Goal: Task Accomplishment & Management: Manage account settings

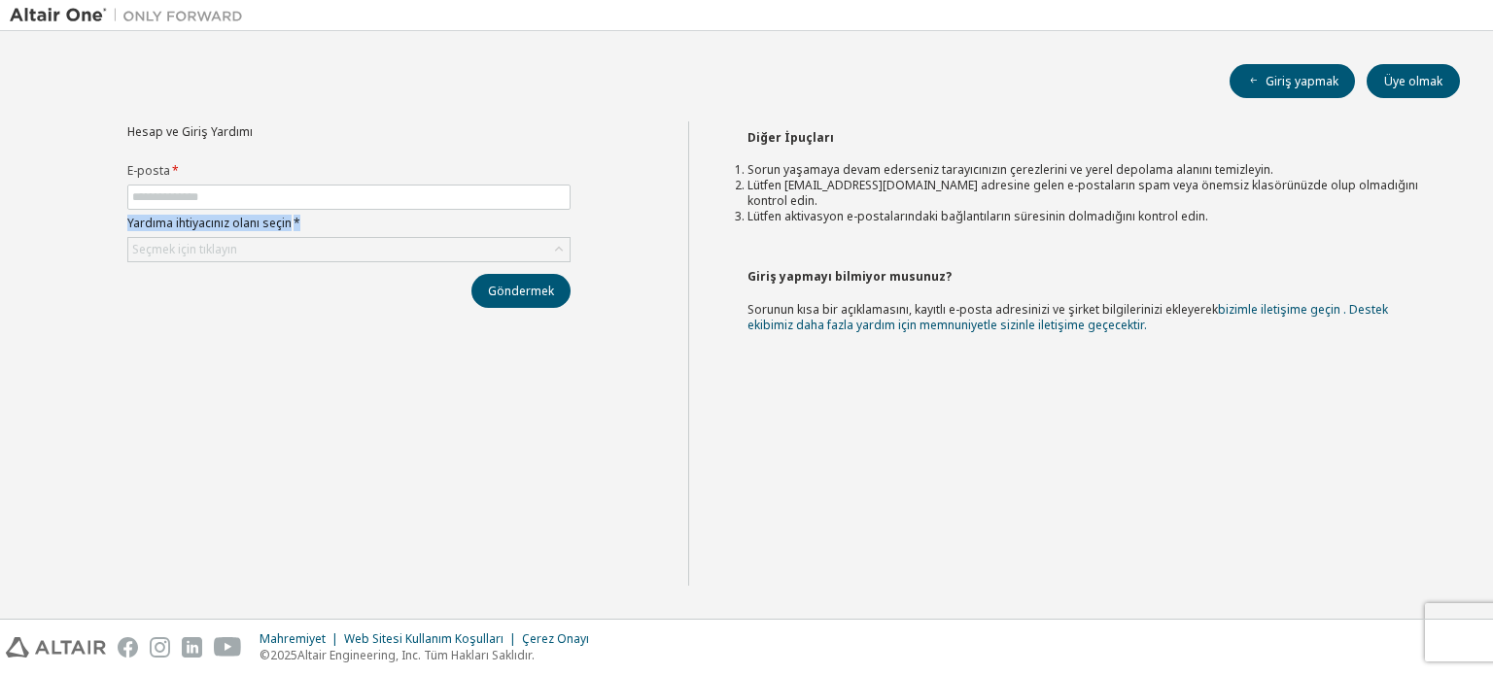
drag, startPoint x: 121, startPoint y: 218, endPoint x: 302, endPoint y: 224, distance: 180.9
click at [302, 224] on div "Hesap ve Giriş Yardımı E-posta * Yardıma ihtiyacınız olanı seçin * Seçmek için …" at bounding box center [349, 214] width 466 height 187
click at [313, 228] on label "Yardıma ihtiyacınız olanı seçin *" at bounding box center [348, 224] width 443 height 16
click at [205, 249] on font "Seçmek için tıklayın" at bounding box center [184, 249] width 105 height 17
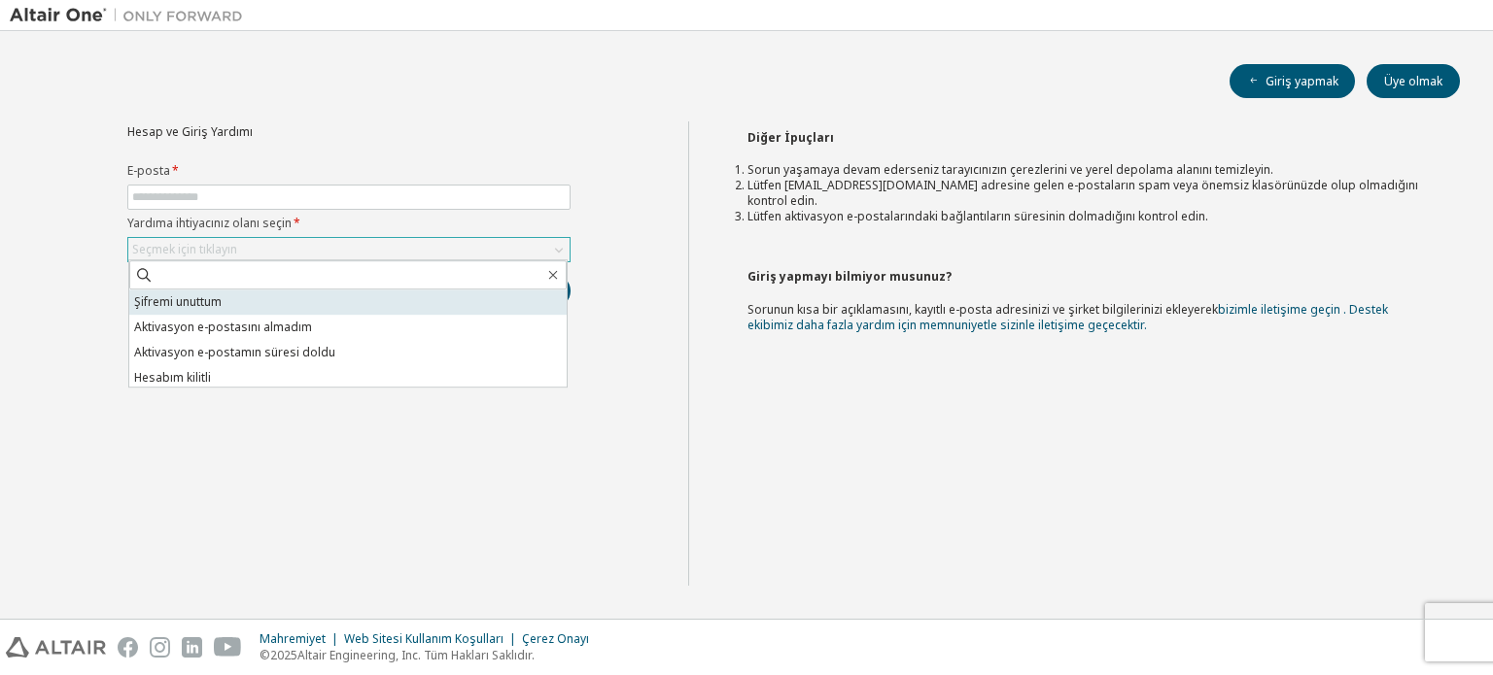
click at [238, 305] on li "Şifremi unuttum" at bounding box center [347, 302] width 437 height 25
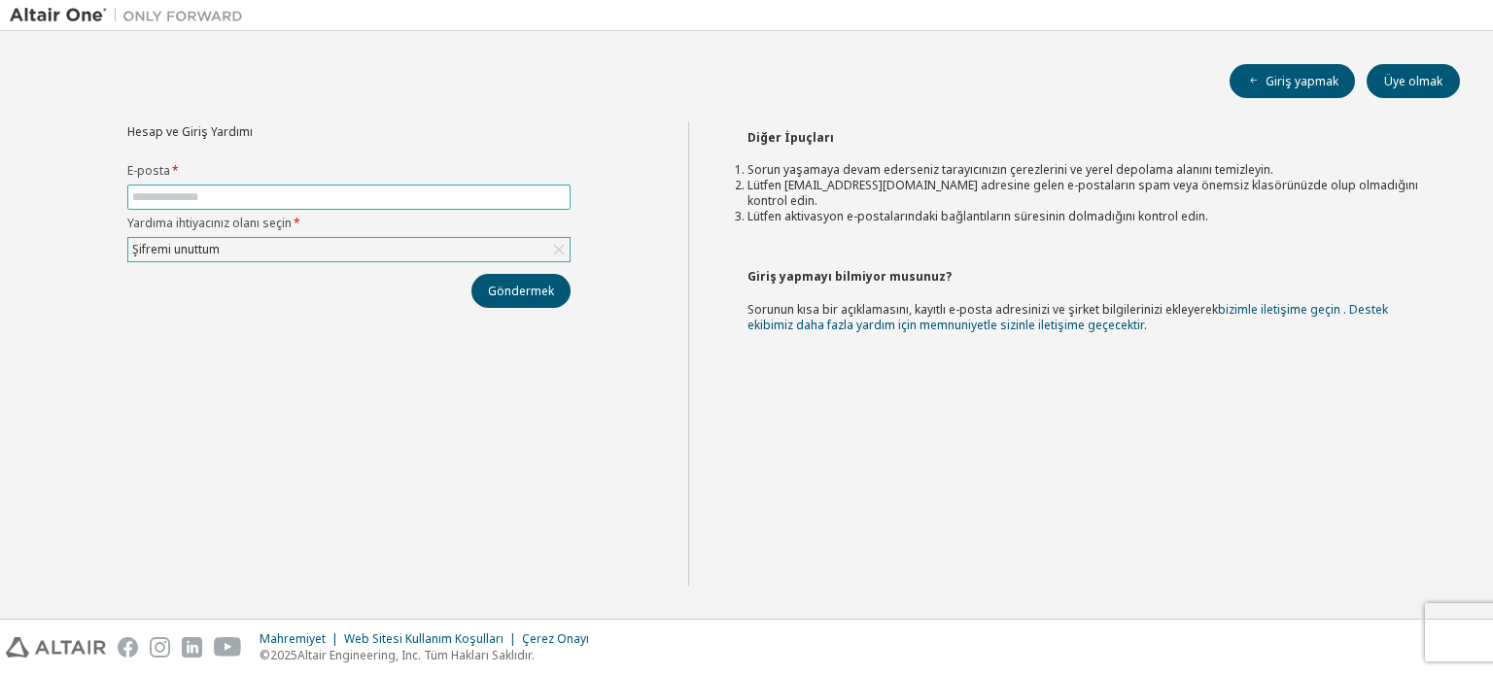
click at [259, 204] on span at bounding box center [348, 197] width 443 height 25
click at [257, 197] on input "text" at bounding box center [348, 198] width 433 height 16
paste input "**********"
type input "**********"
click at [526, 296] on font "Göndermek" at bounding box center [521, 291] width 66 height 17
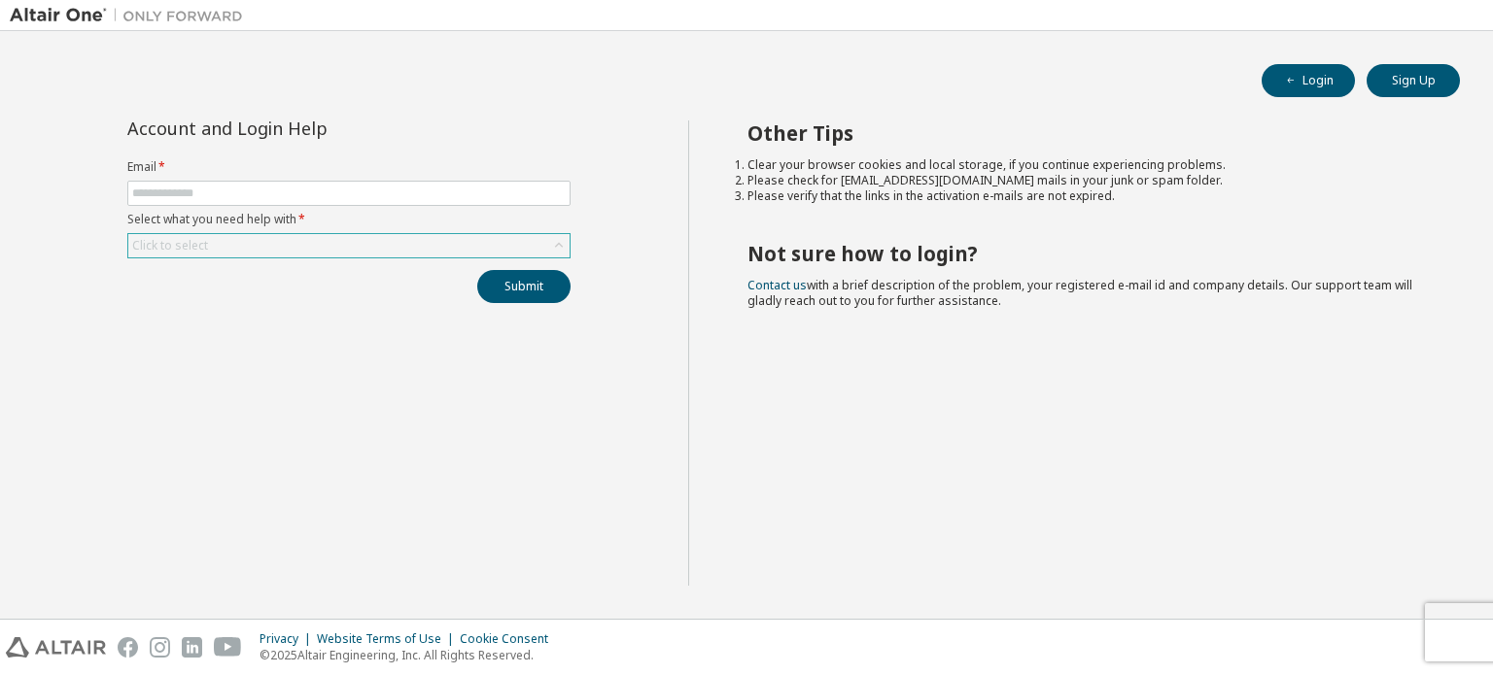
click at [366, 245] on div "Click to select" at bounding box center [348, 245] width 441 height 23
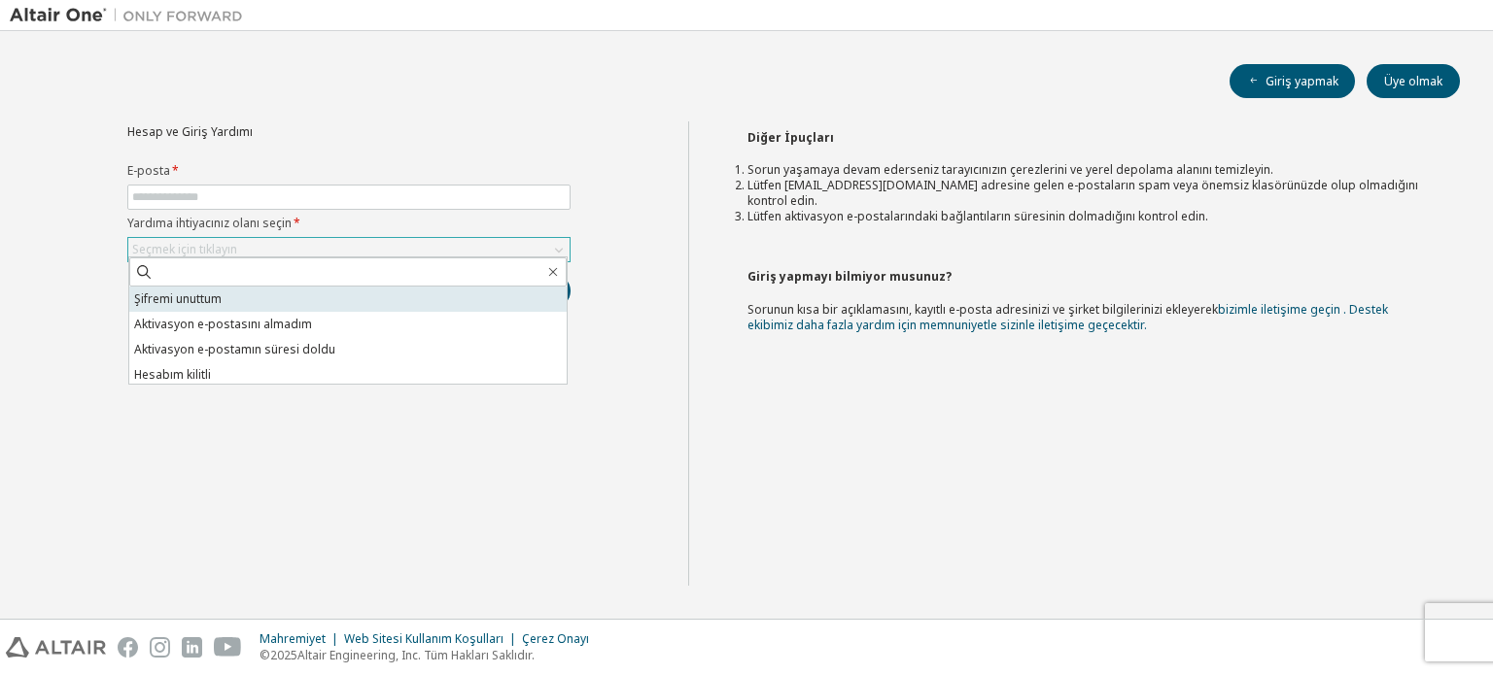
click at [207, 305] on font "Şifremi unuttum" at bounding box center [177, 299] width 87 height 17
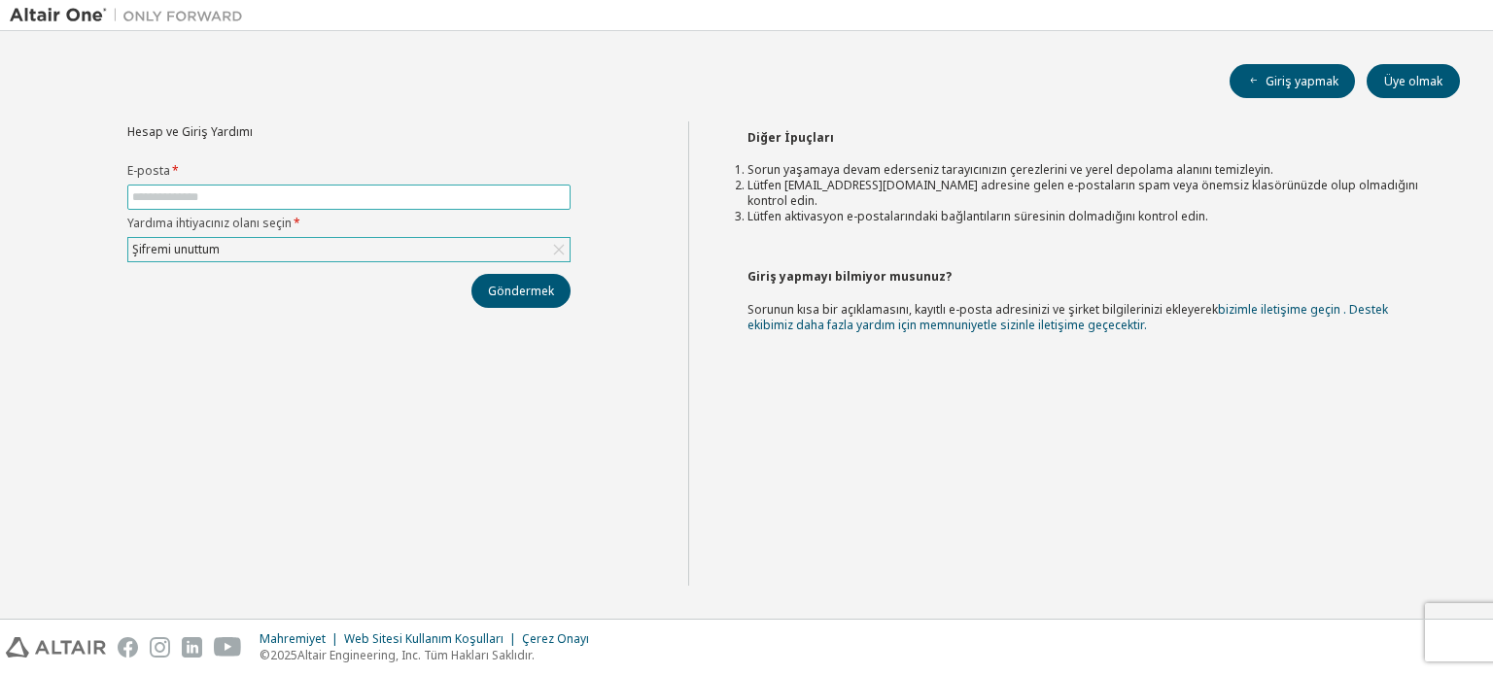
click at [372, 201] on input "text" at bounding box center [348, 198] width 433 height 16
type input "**********"
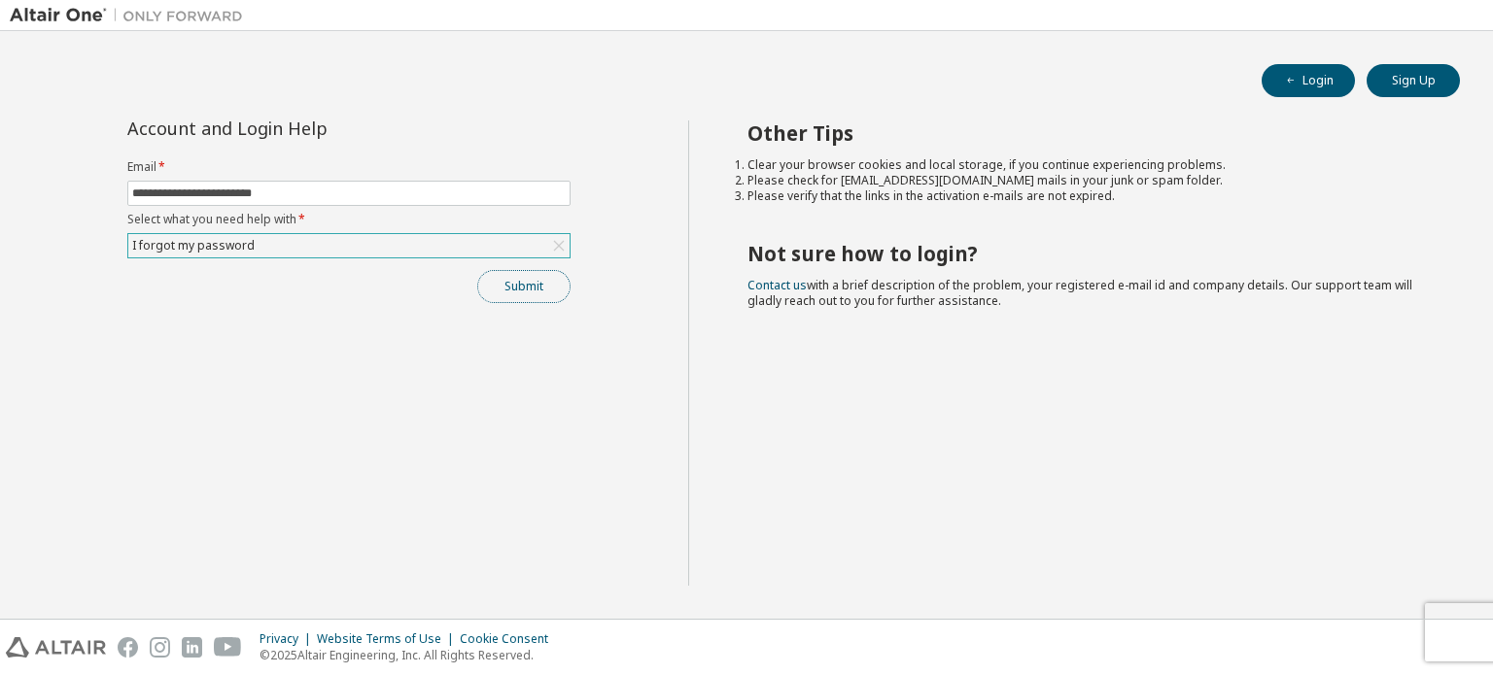
click at [498, 279] on button "Submit" at bounding box center [523, 286] width 93 height 33
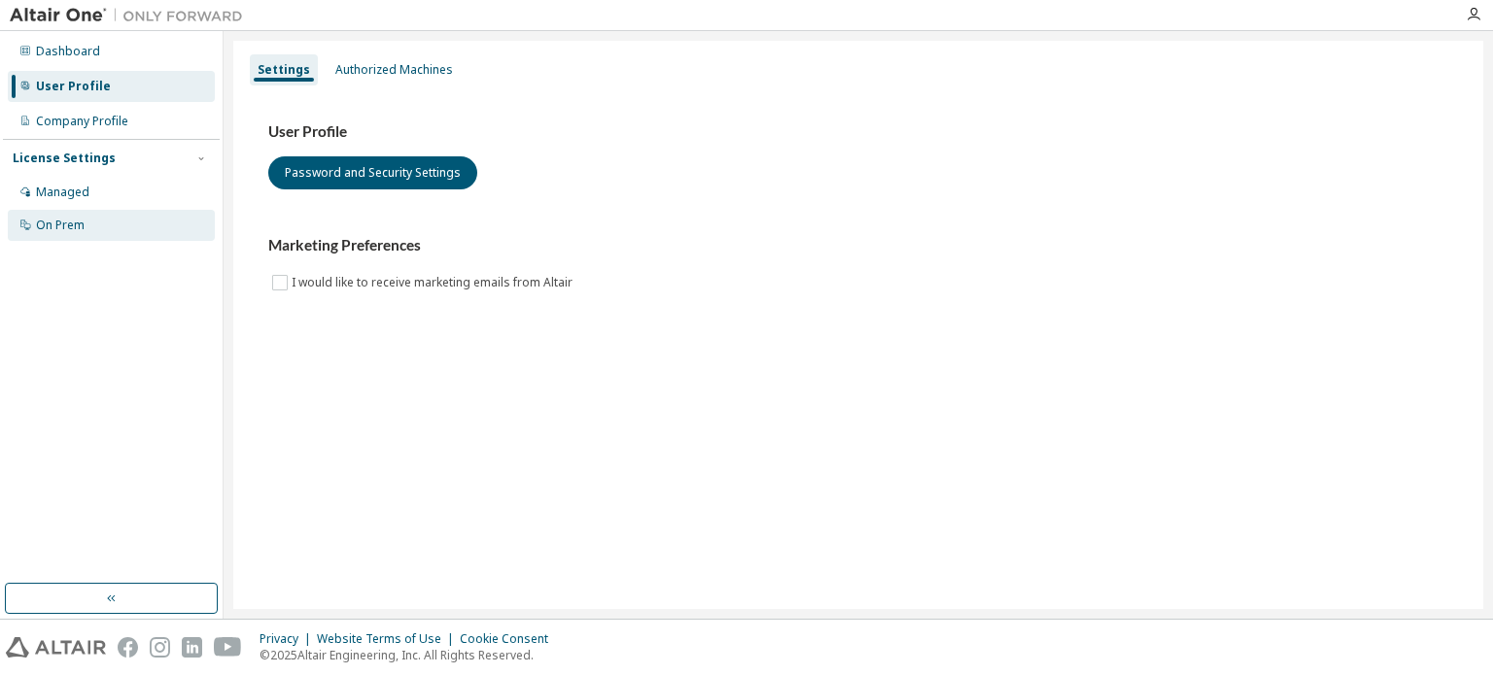
click at [82, 226] on div "On Prem" at bounding box center [60, 226] width 49 height 16
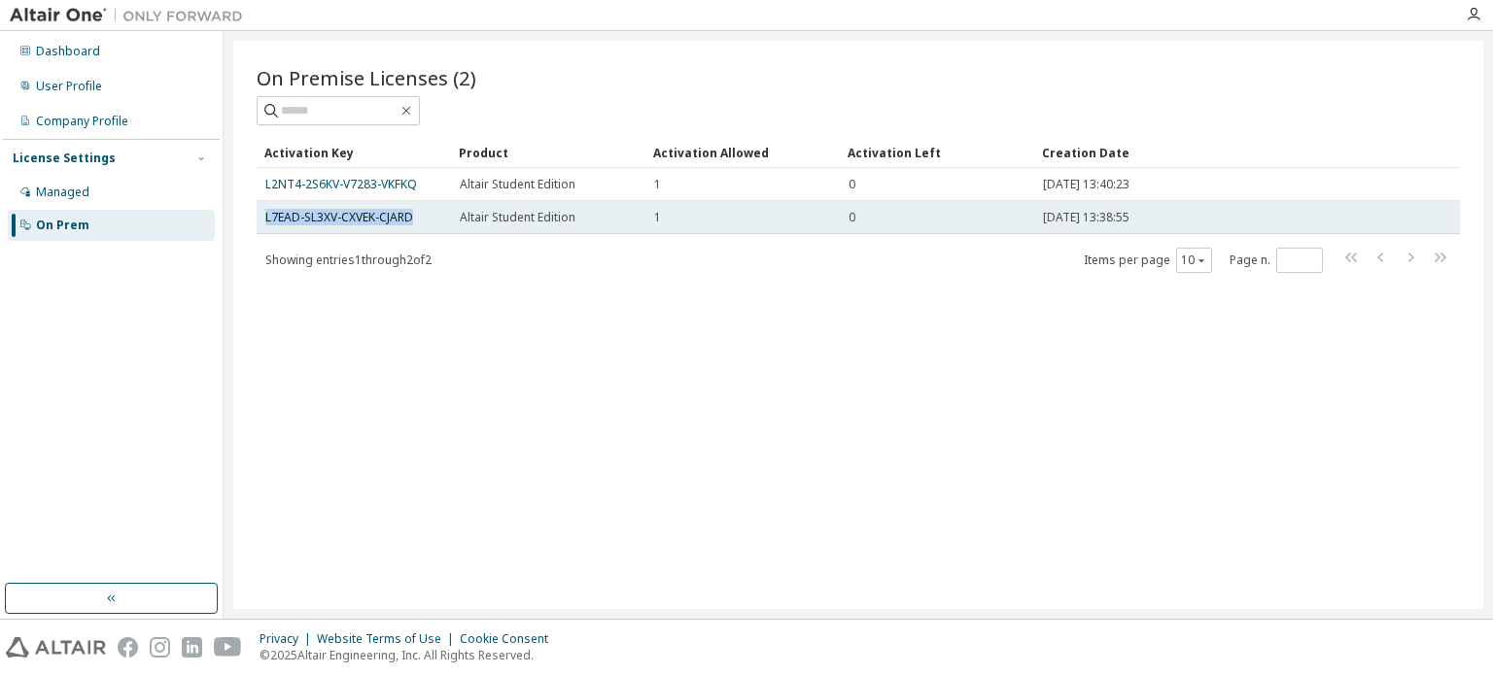
drag, startPoint x: 264, startPoint y: 217, endPoint x: 428, endPoint y: 214, distance: 163.3
click at [428, 214] on div "L7EAD-SL3XV-CXVEK-CJARD" at bounding box center [353, 218] width 177 height 16
copy link "L7EAD-SL3XV-CXVEK-CJARD"
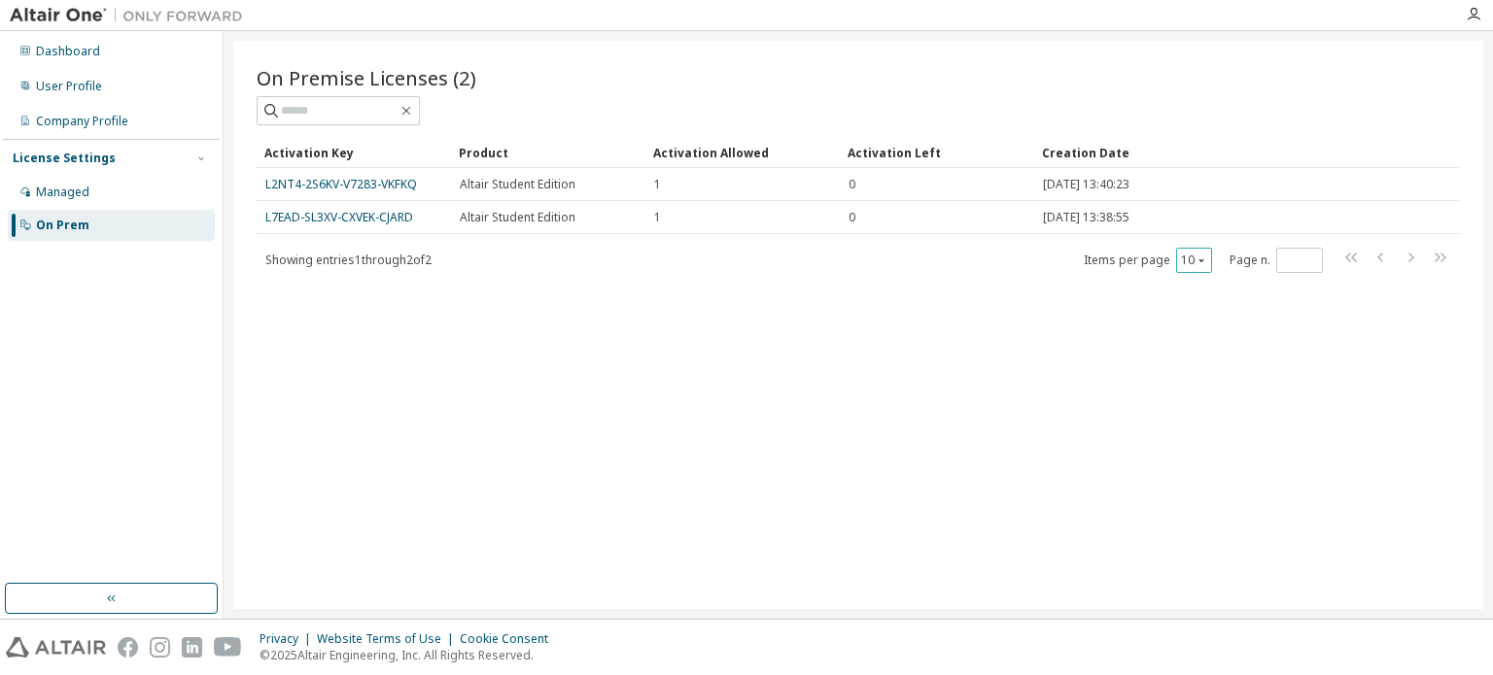
click at [1203, 259] on icon "button" at bounding box center [1201, 261] width 12 height 12
click at [1197, 261] on icon "button" at bounding box center [1201, 261] width 12 height 12
click at [875, 345] on div "On Premise Licenses (2) Clear Load Save Save As Field Operator Value Select fil…" at bounding box center [858, 325] width 1250 height 569
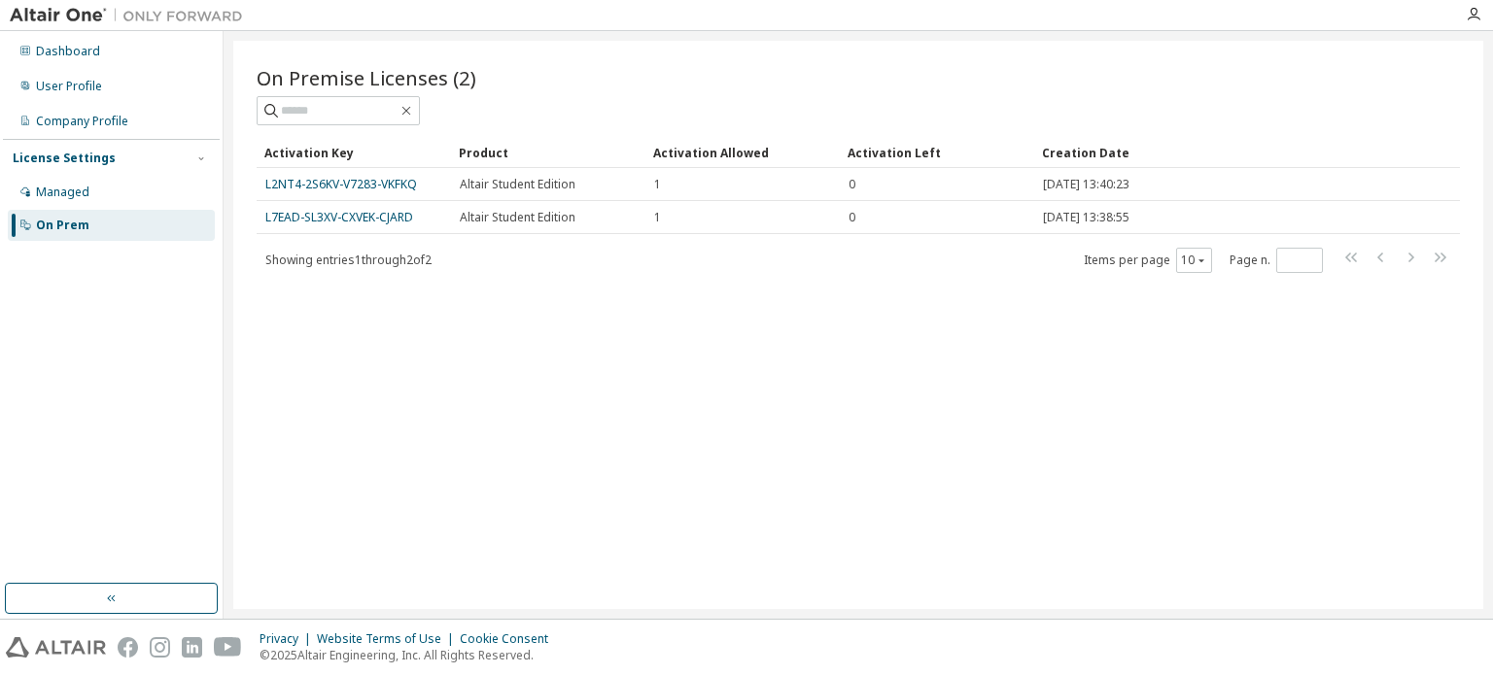
drag, startPoint x: 670, startPoint y: 232, endPoint x: 883, endPoint y: 232, distance: 213.8
click at [749, 232] on div "Activation Key Product Activation Allowed Activation Left Creation Date L2NT4-2…" at bounding box center [858, 205] width 1203 height 137
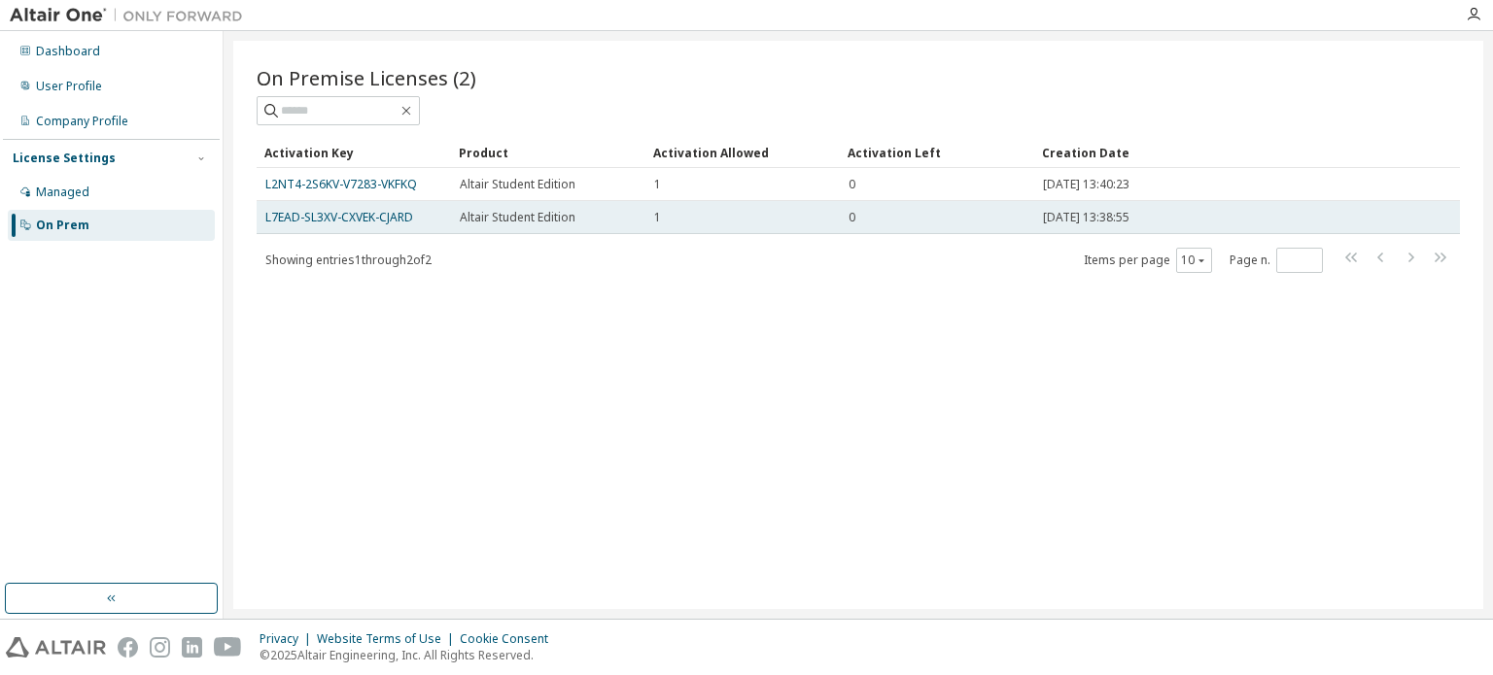
click at [739, 210] on div "1" at bounding box center [742, 218] width 177 height 16
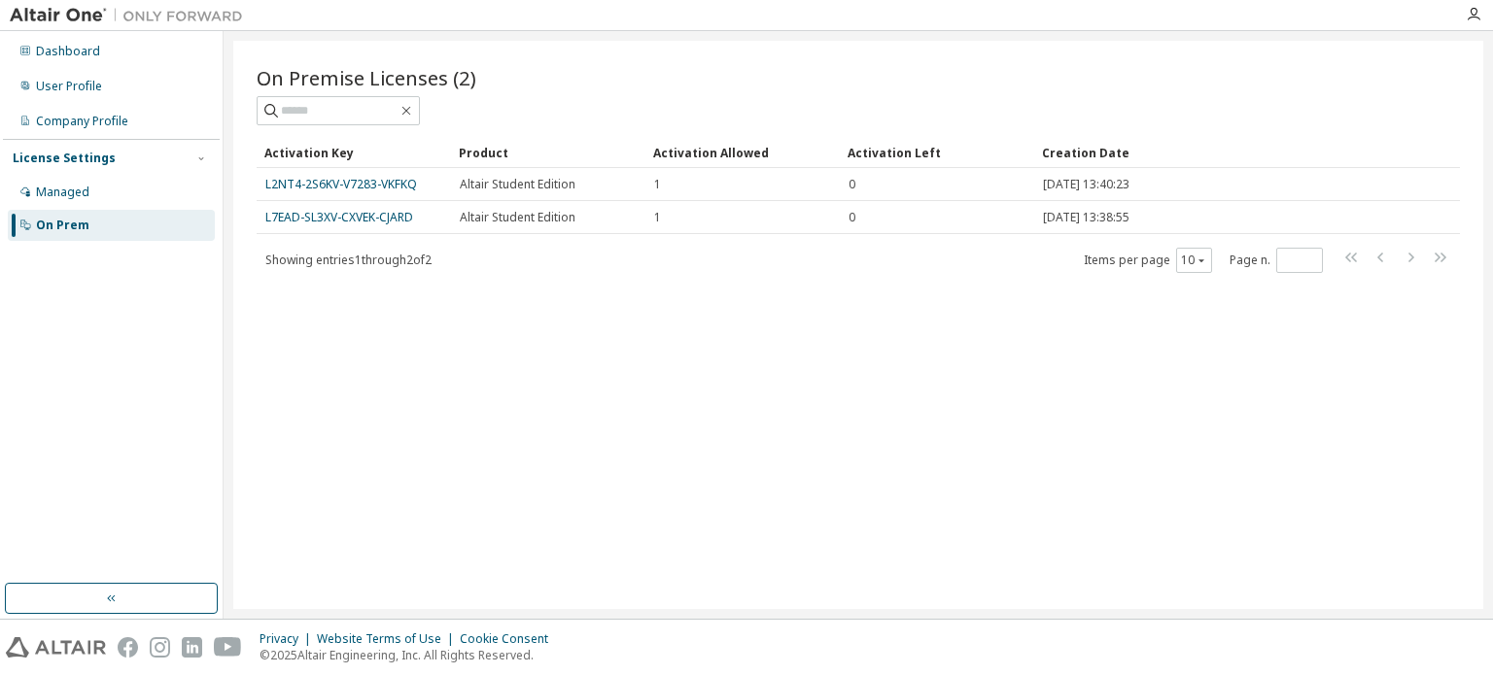
click at [1220, 42] on div "On Premise Licenses (2) Clear Load Save Save As Field Operator Value Select fil…" at bounding box center [858, 325] width 1250 height 569
click at [1252, 17] on div at bounding box center [853, 15] width 1201 height 30
click at [854, 332] on div "On Premise Licenses (2) Clear Load Save Save As Field Operator Value Select fil…" at bounding box center [858, 325] width 1250 height 569
drag, startPoint x: 626, startPoint y: 341, endPoint x: 488, endPoint y: 318, distance: 140.0
click at [564, 338] on div "On Premise Licenses (2) Clear Load Save Save As Field Operator Value Select fil…" at bounding box center [858, 325] width 1250 height 569
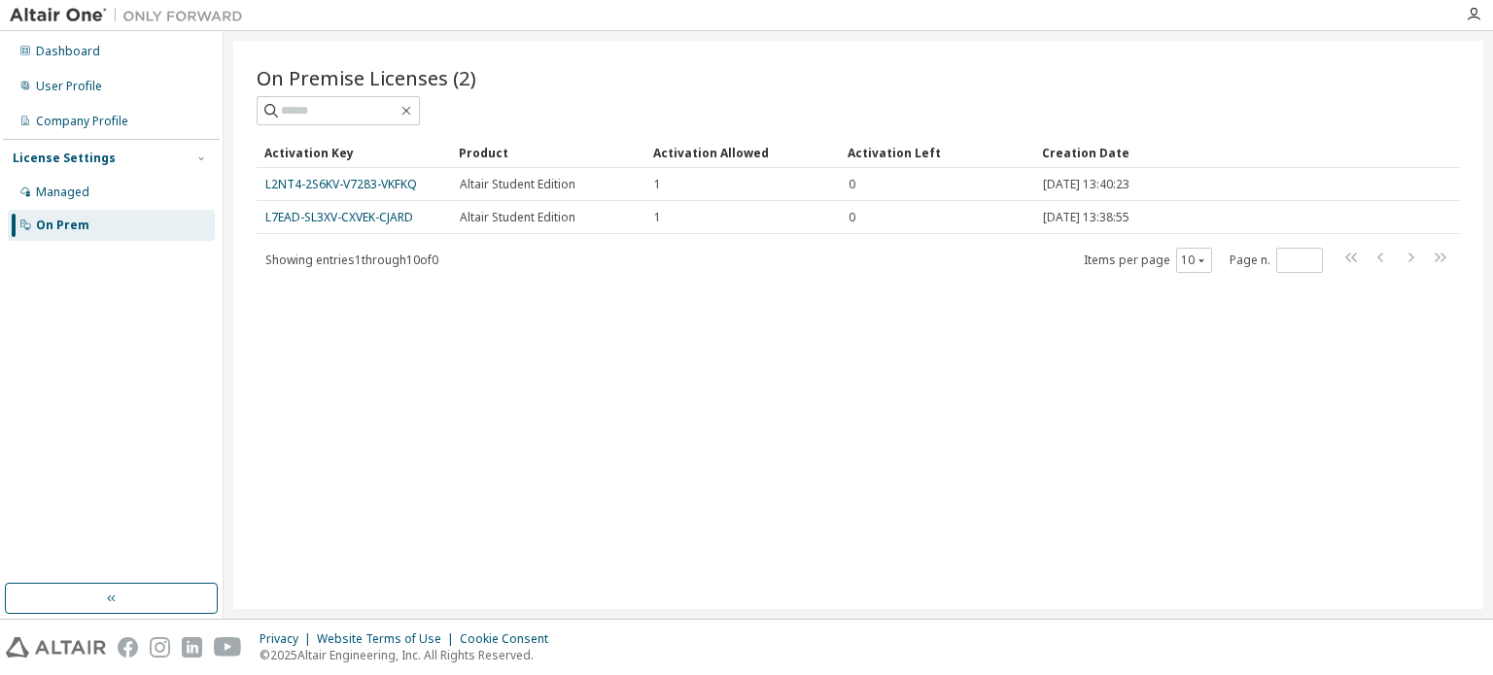
drag, startPoint x: 488, startPoint y: 318, endPoint x: 445, endPoint y: 299, distance: 46.6
click at [487, 318] on div "On Premise Licenses (2) Clear Load Save Save As Field Operator Value Select fil…" at bounding box center [858, 325] width 1250 height 569
click at [432, 289] on div "On Premise Licenses (2) Clear Load Save Save As Field Operator Value Select fil…" at bounding box center [858, 325] width 1250 height 569
drag, startPoint x: 414, startPoint y: 285, endPoint x: 395, endPoint y: 290, distance: 20.0
click at [409, 286] on div "On Premise Licenses (2) Clear Load Save Save As Field Operator Value Select fil…" at bounding box center [858, 325] width 1250 height 569
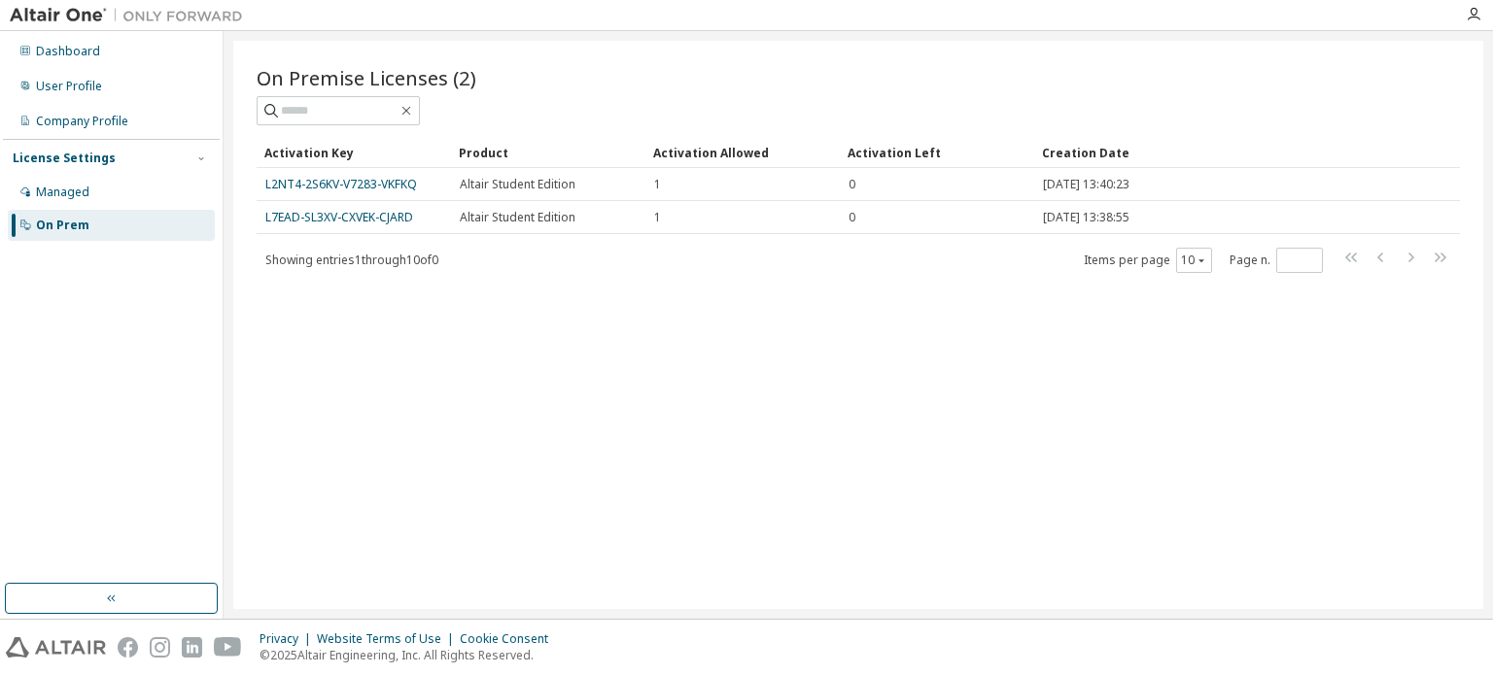
click at [377, 232] on div "Activation Key Product Activation Allowed Activation Left Creation Date L2NT4-2…" at bounding box center [858, 205] width 1203 height 137
click at [373, 149] on div "Activation Key" at bounding box center [353, 152] width 179 height 31
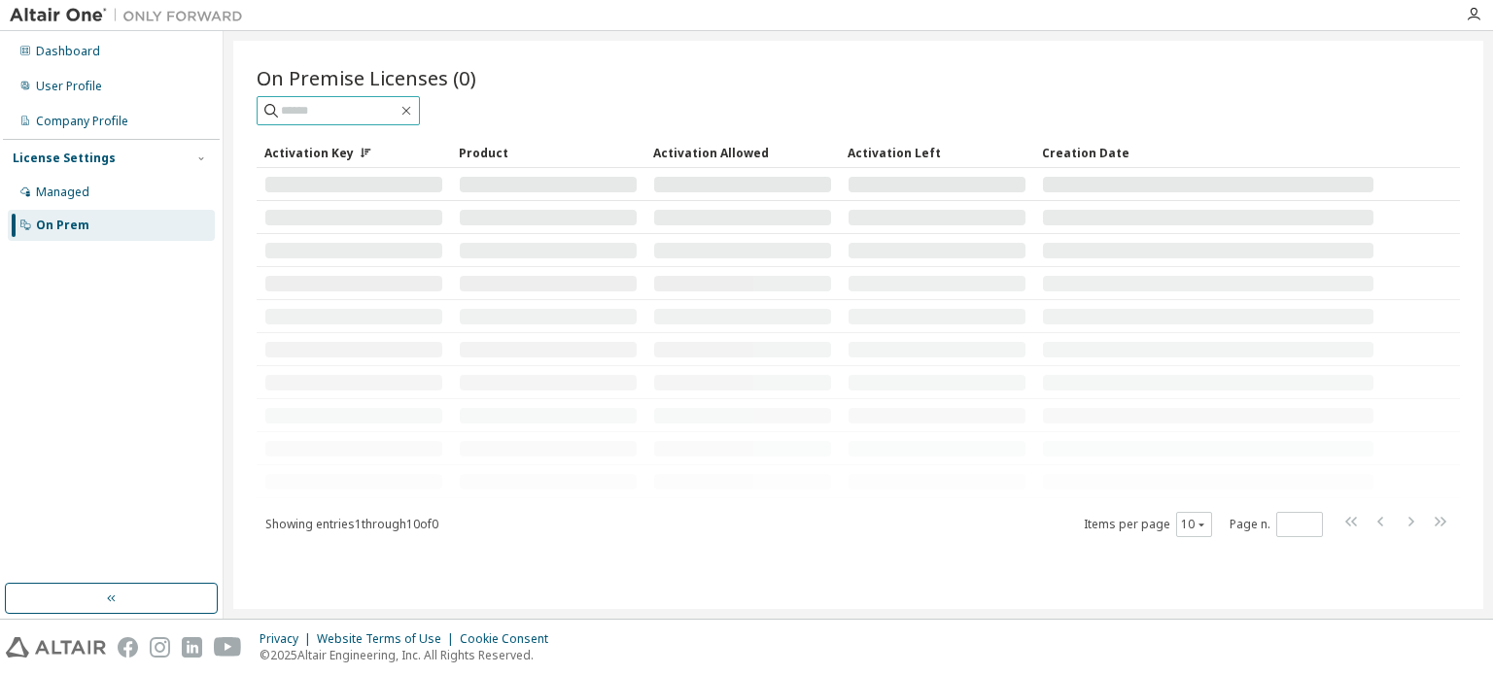
click at [390, 120] on span at bounding box center [338, 110] width 163 height 29
click at [296, 237] on tbody at bounding box center [858, 333] width 1203 height 330
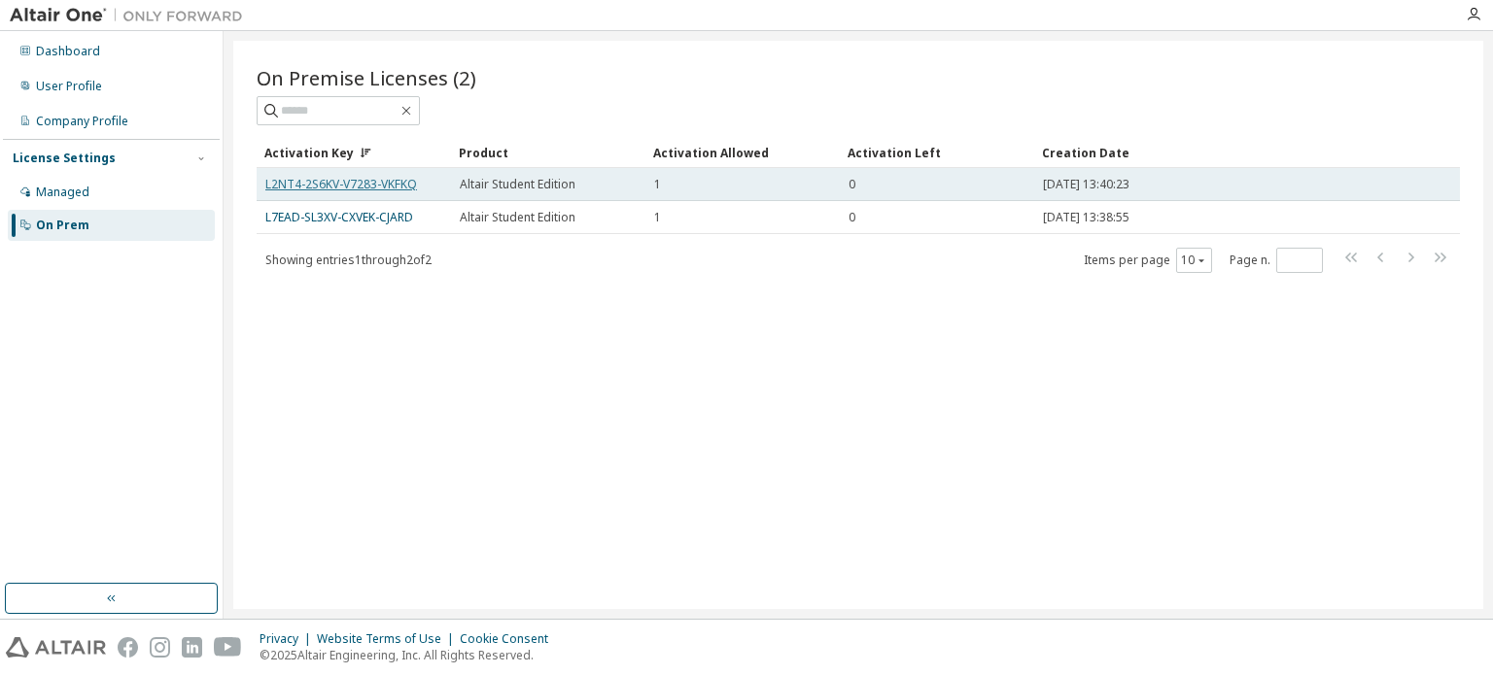
click at [311, 180] on link "L2NT4-2S6KV-V7283-VKFKQ" at bounding box center [341, 184] width 152 height 17
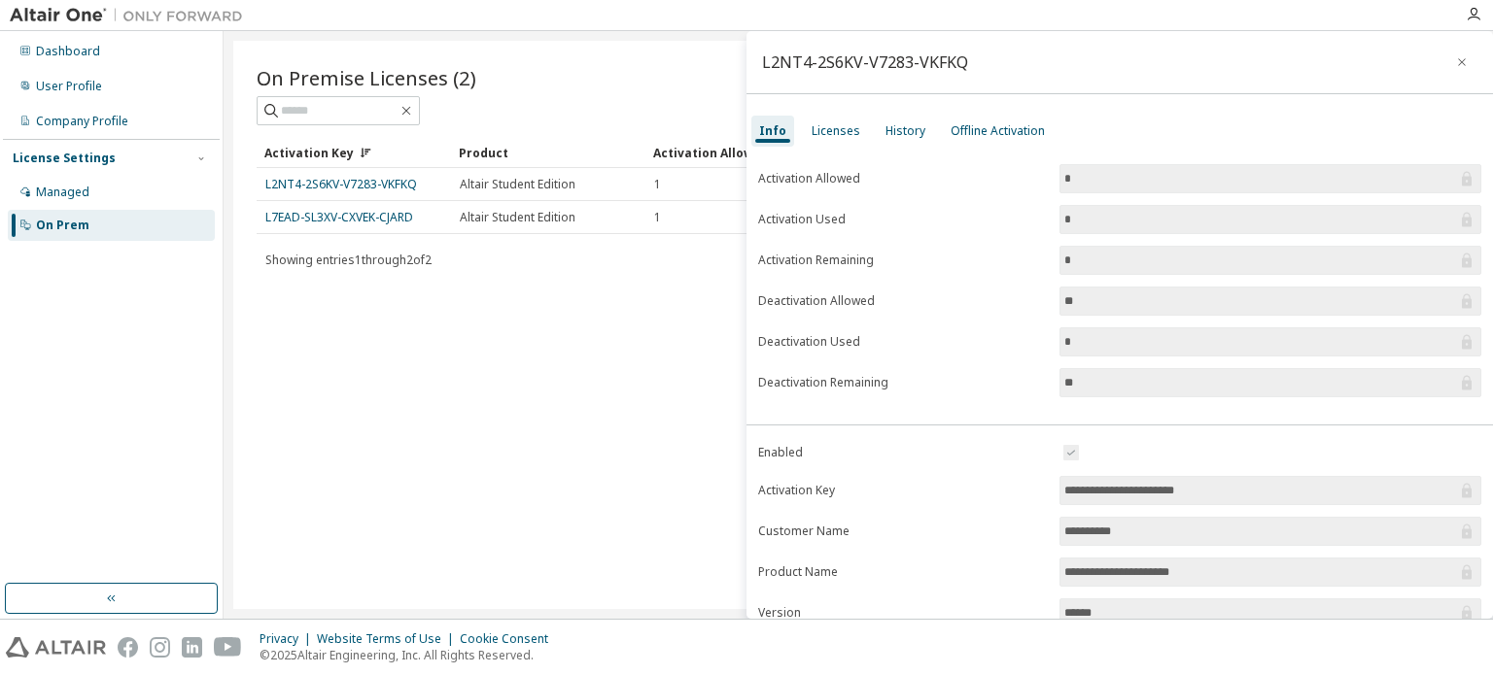
click at [1086, 174] on input "*" at bounding box center [1260, 178] width 393 height 19
click at [1088, 227] on input "*" at bounding box center [1260, 219] width 393 height 19
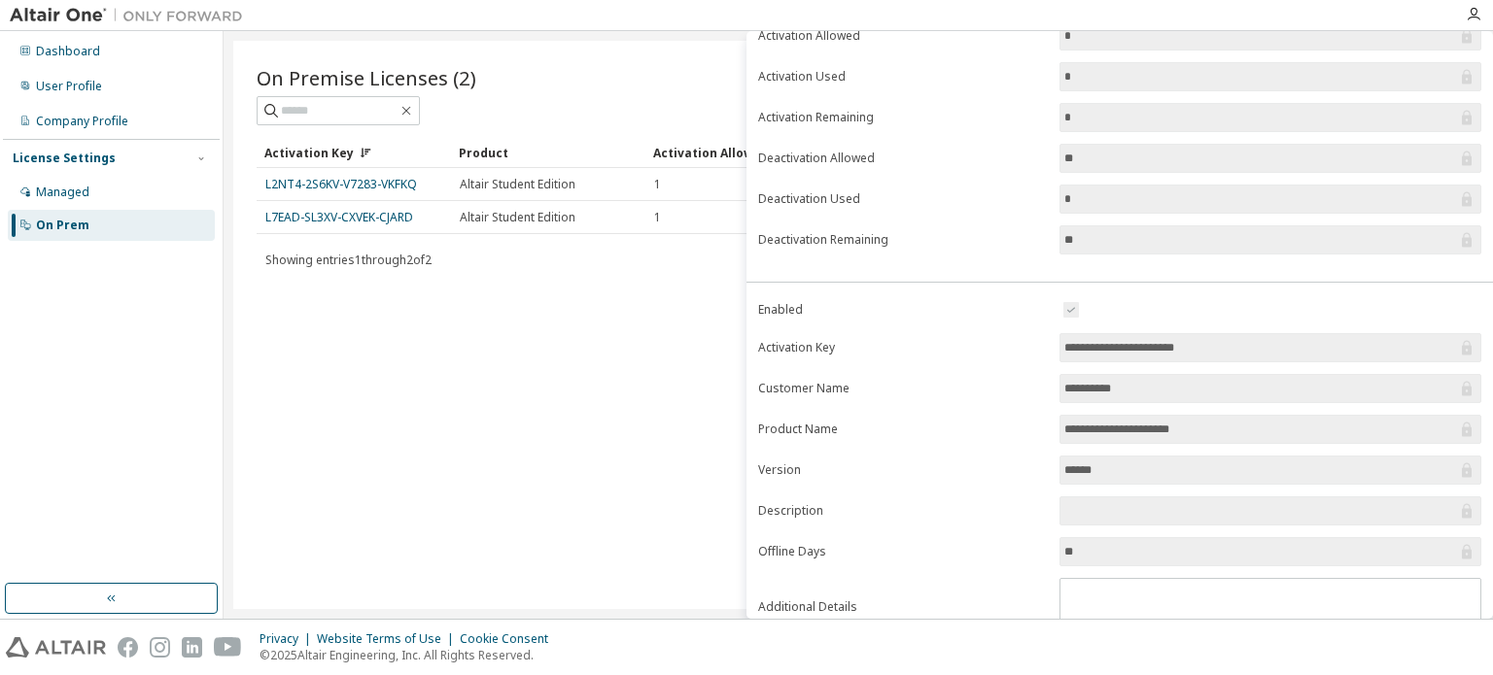
scroll to position [214, 0]
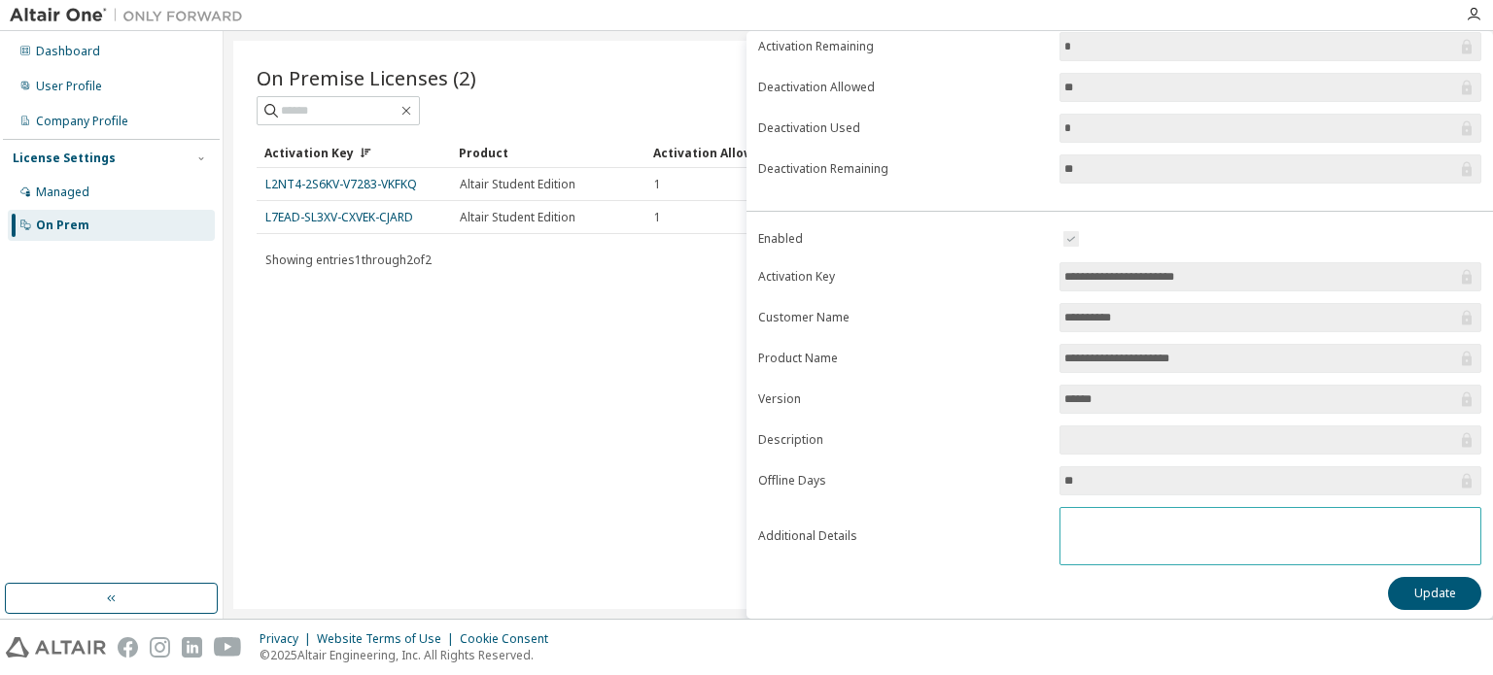
click at [1151, 543] on textarea at bounding box center [1270, 533] width 420 height 51
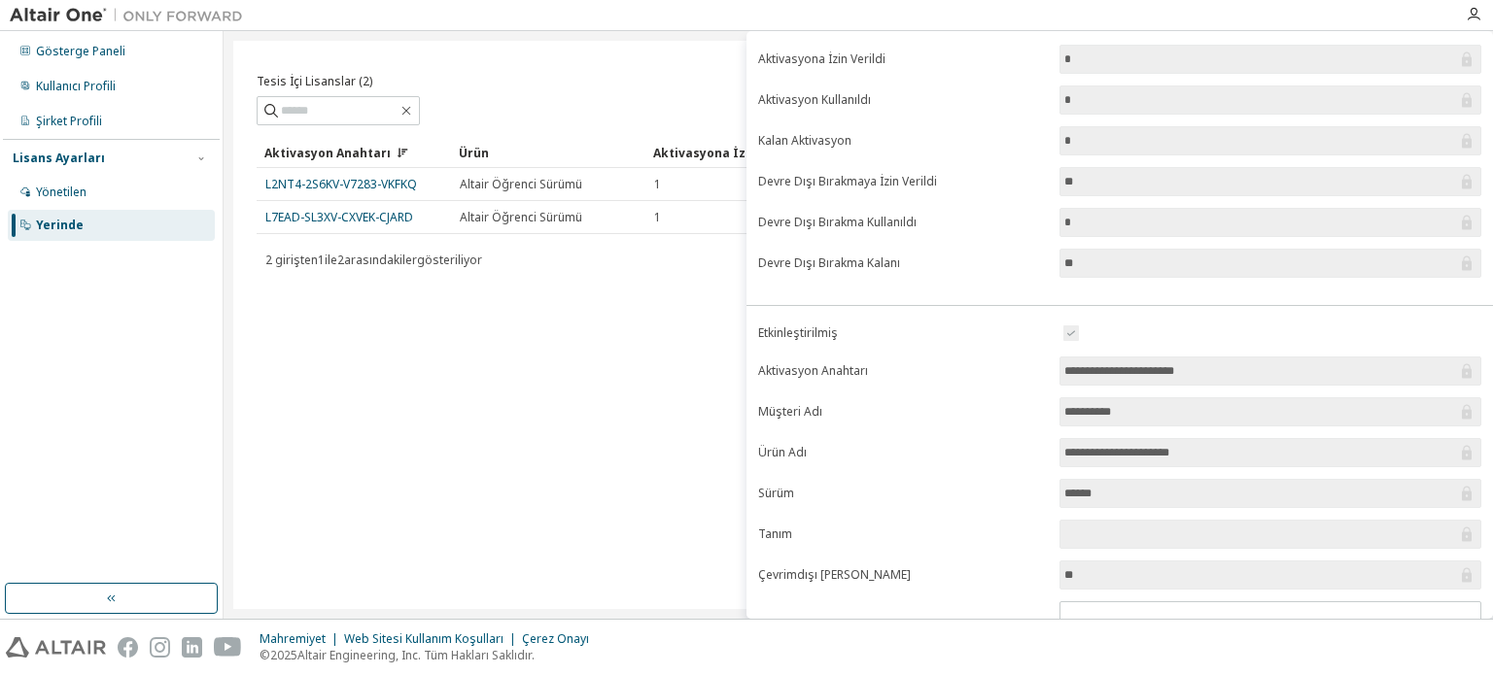
scroll to position [117, 0]
click at [1137, 581] on input "**" at bounding box center [1260, 578] width 393 height 19
drag, startPoint x: 1128, startPoint y: 575, endPoint x: 1069, endPoint y: 577, distance: 59.3
click at [1069, 577] on input "**" at bounding box center [1260, 578] width 393 height 19
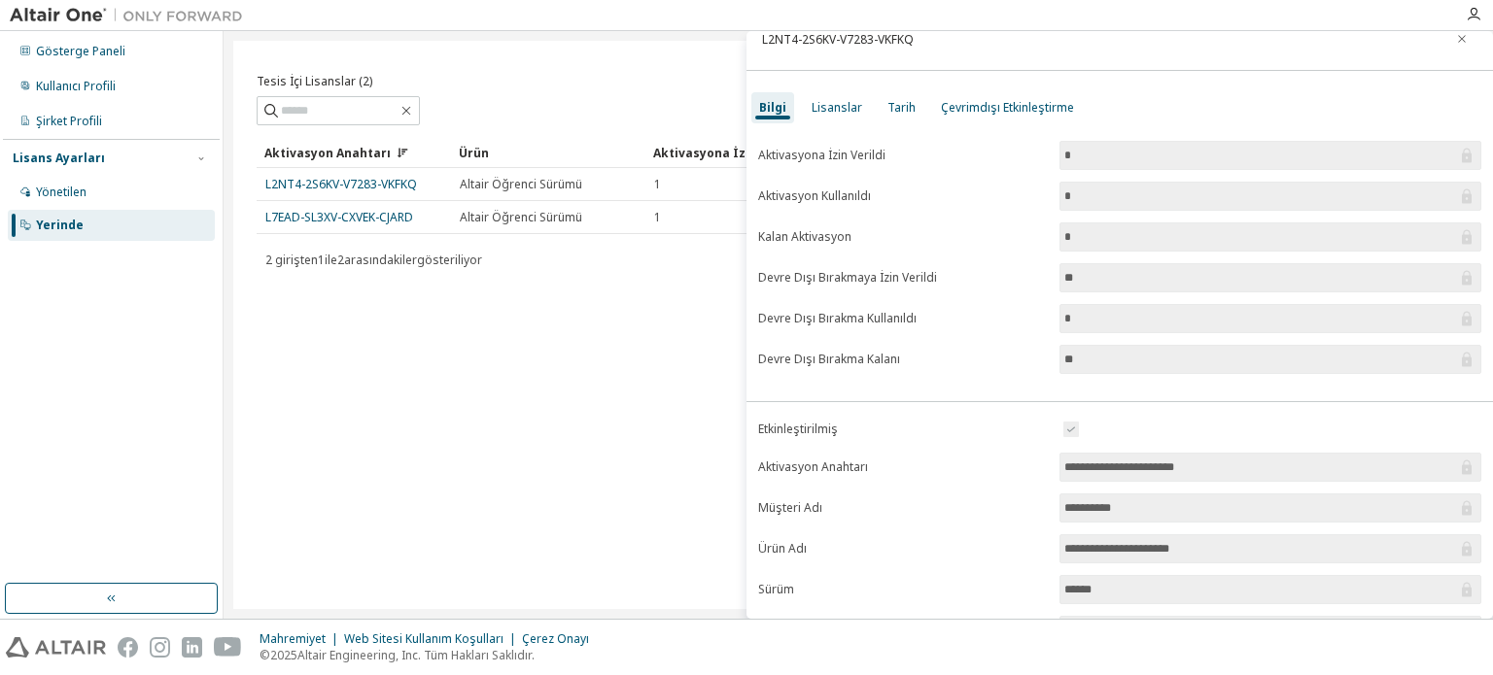
scroll to position [19, 0]
click at [834, 108] on font "Lisanslar" at bounding box center [837, 111] width 51 height 17
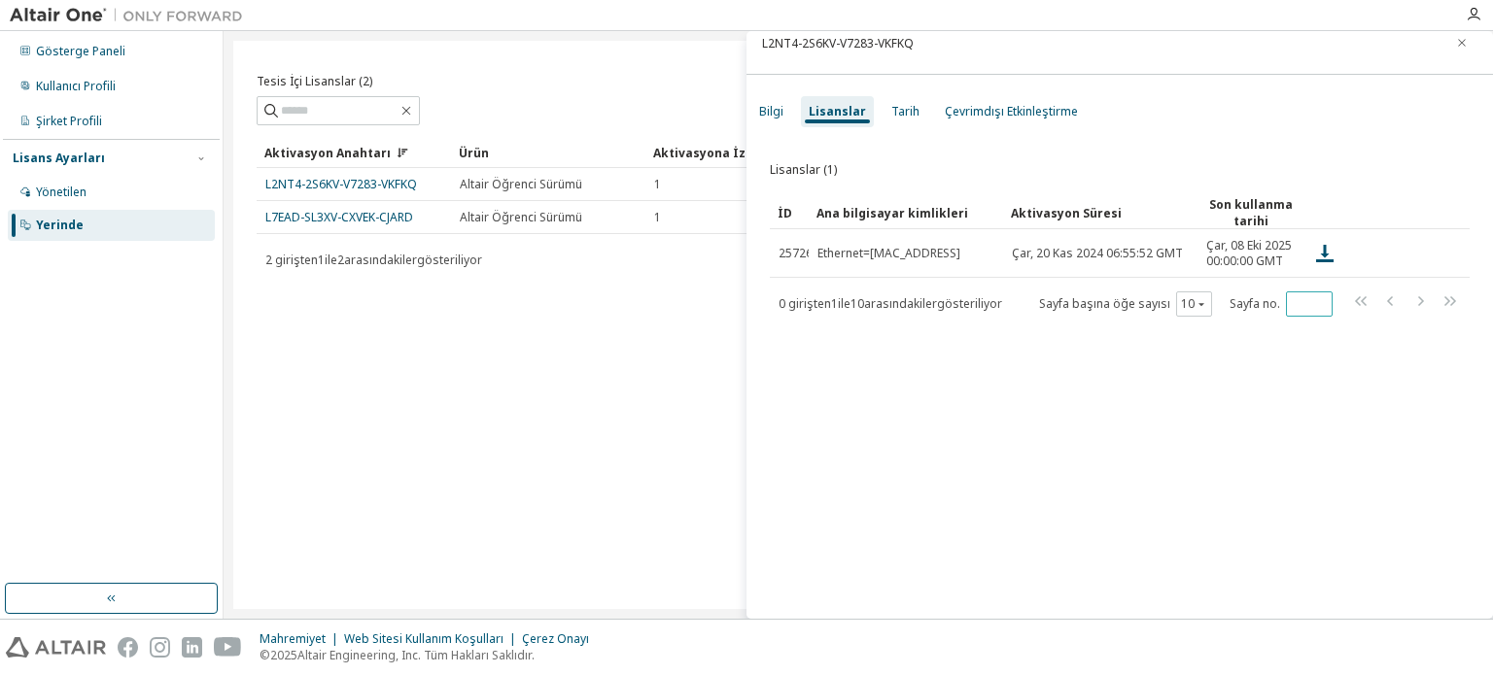
drag, startPoint x: 1291, startPoint y: 298, endPoint x: 1228, endPoint y: 293, distance: 62.5
click at [1234, 294] on span "Sayfa no. *" at bounding box center [1280, 304] width 103 height 25
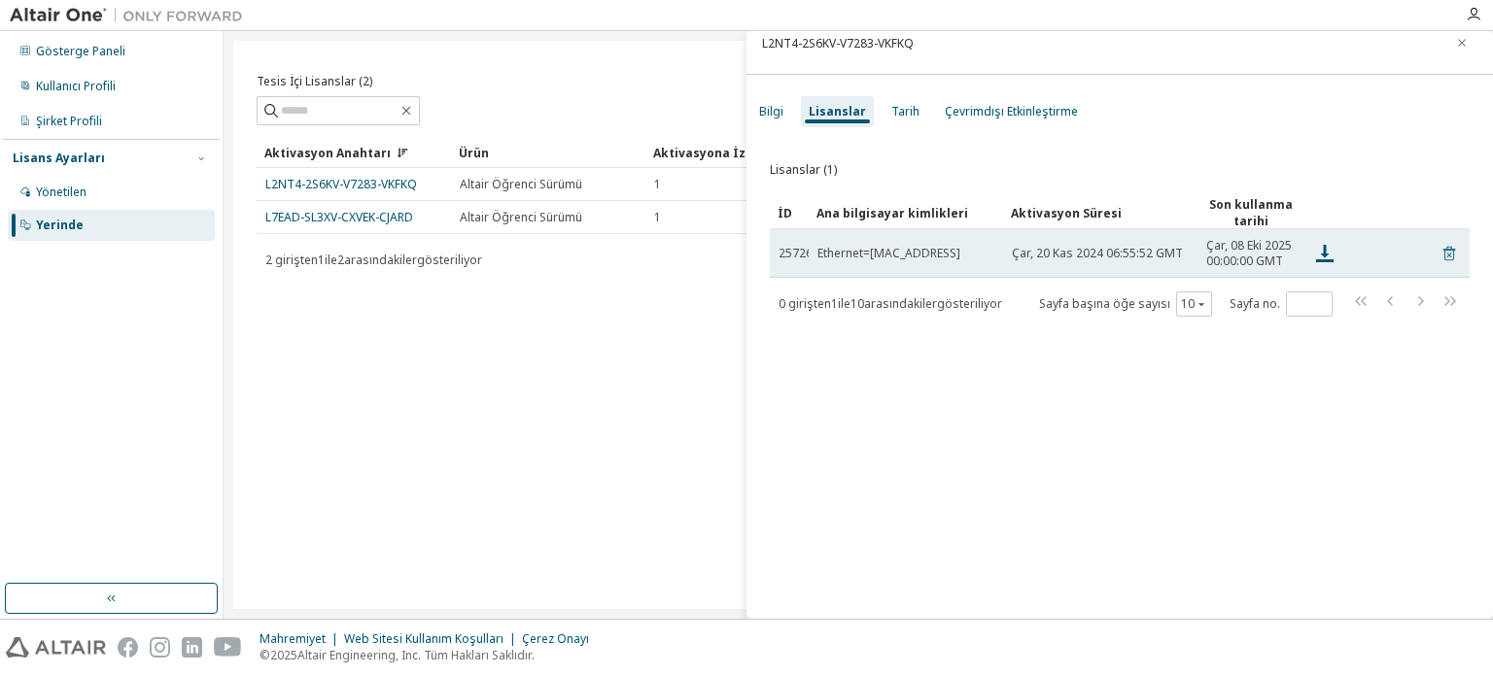
click at [1443, 247] on icon at bounding box center [1449, 254] width 12 height 15
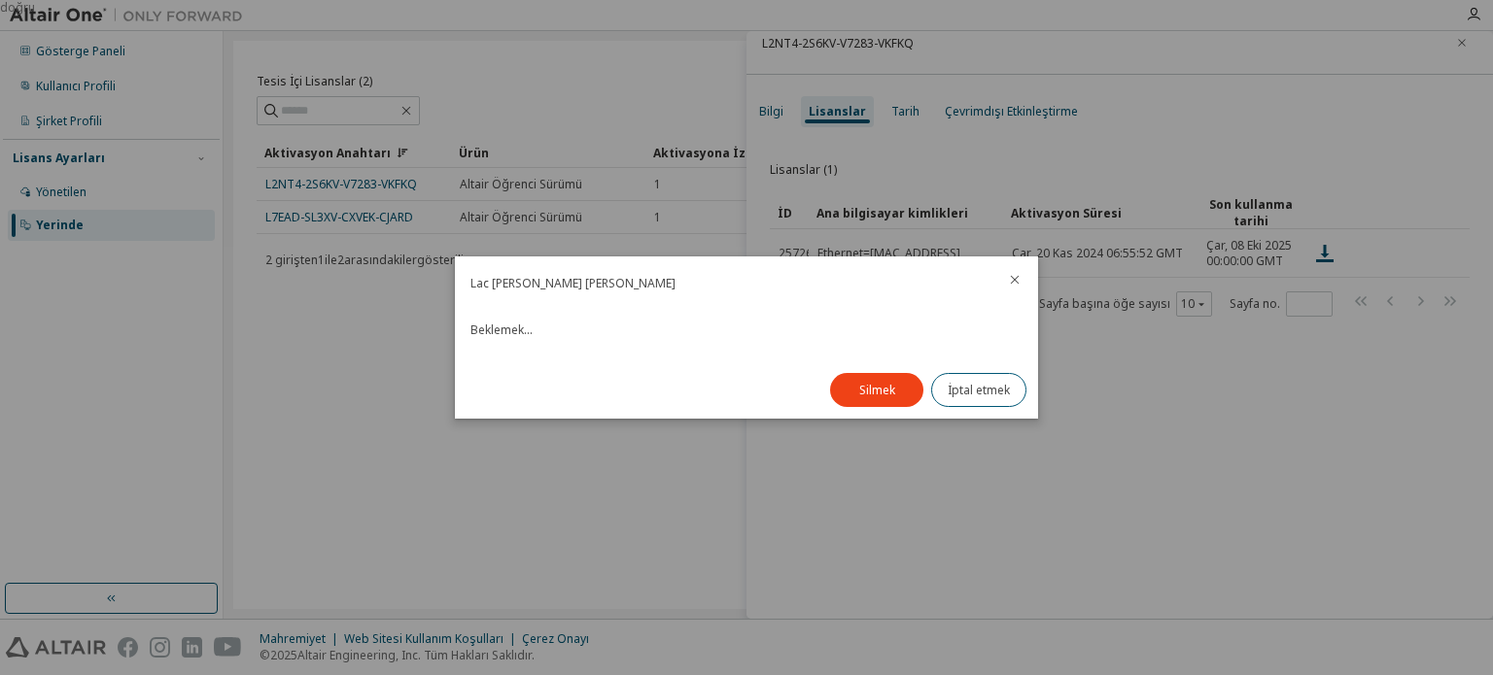
click at [1010, 270] on div at bounding box center [1014, 282] width 47 height 51
click at [1015, 284] on icon "kapalı" at bounding box center [1015, 280] width 16 height 16
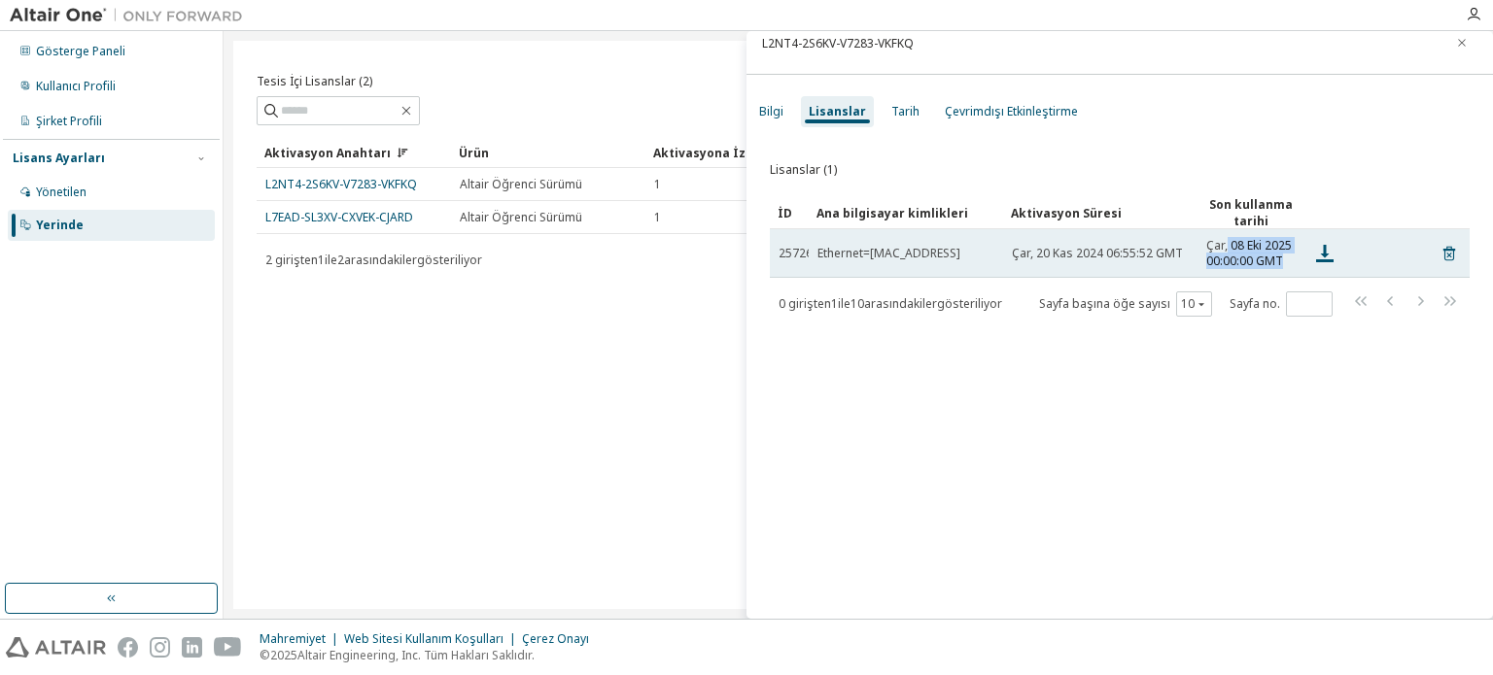
drag, startPoint x: 1226, startPoint y: 244, endPoint x: 1287, endPoint y: 272, distance: 67.4
click at [1287, 272] on td "Çar, 08 Eki 2025 00:00:00 GMT" at bounding box center [1250, 253] width 107 height 49
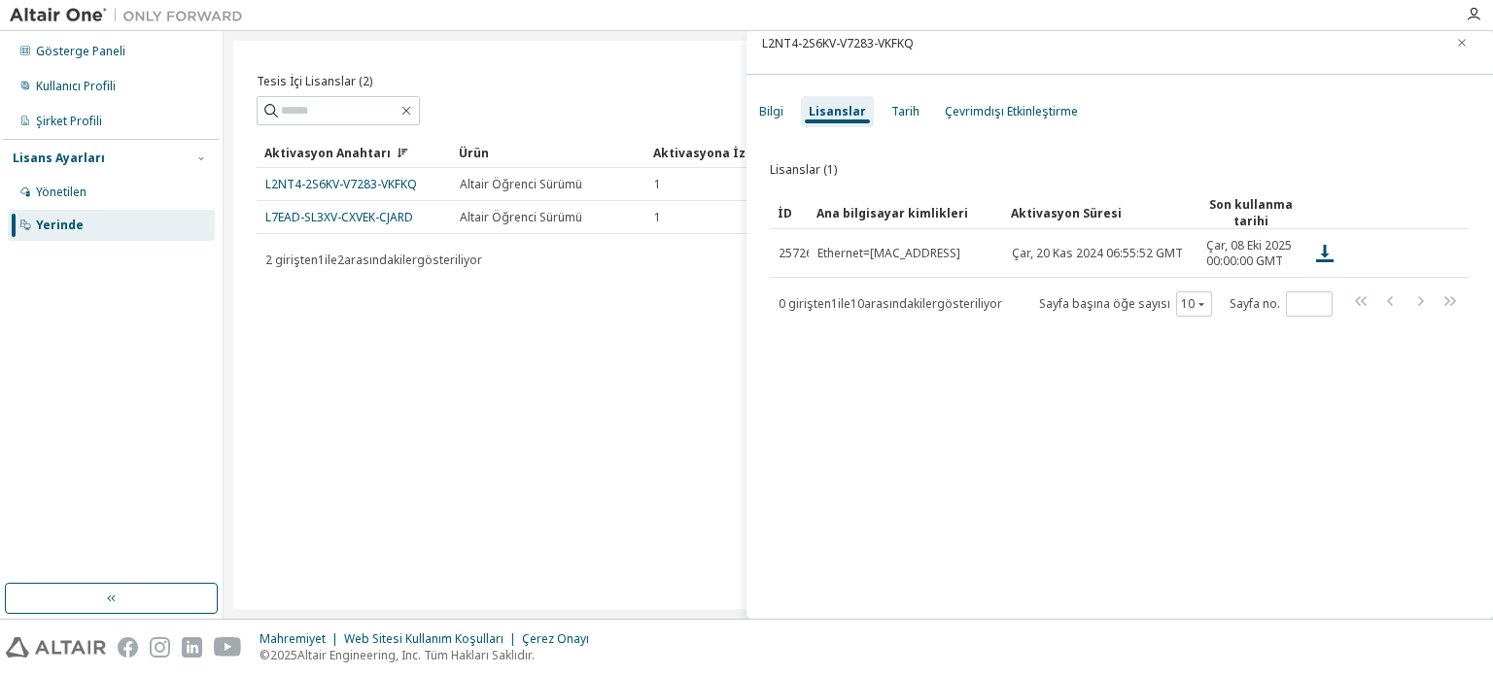
click at [1057, 469] on div "Lisanslar (1) Temizlemek Yük Kaydetmek Farklı Kaydet Alan Operatör Değer Filtre…" at bounding box center [1119, 379] width 746 height 501
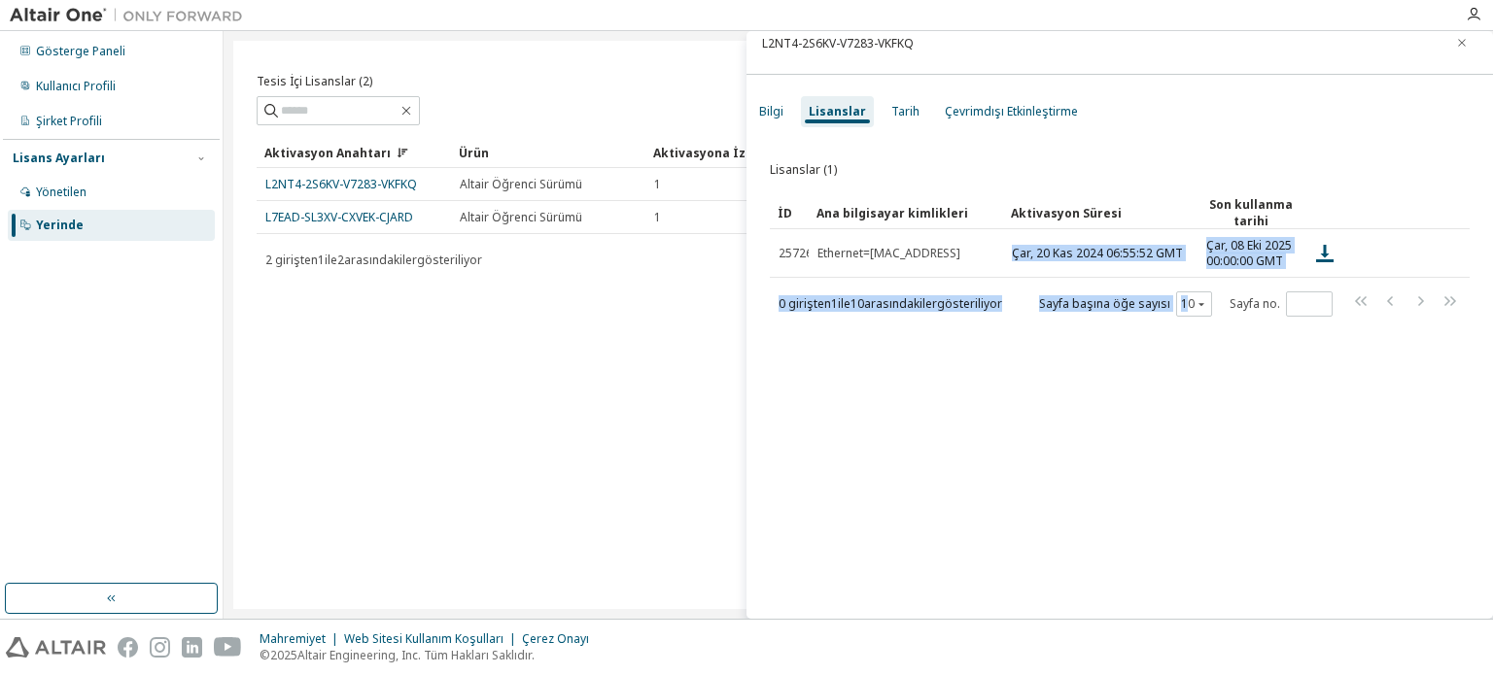
drag, startPoint x: 1054, startPoint y: 257, endPoint x: 1174, endPoint y: 286, distance: 123.0
click at [1174, 286] on div "İD Ana bilgisayar kimlikleri Aktivasyon Süresi Son kullanma tarihi 25726 Ethern…" at bounding box center [1120, 256] width 700 height 121
click at [1176, 292] on div "10" at bounding box center [1194, 304] width 36 height 25
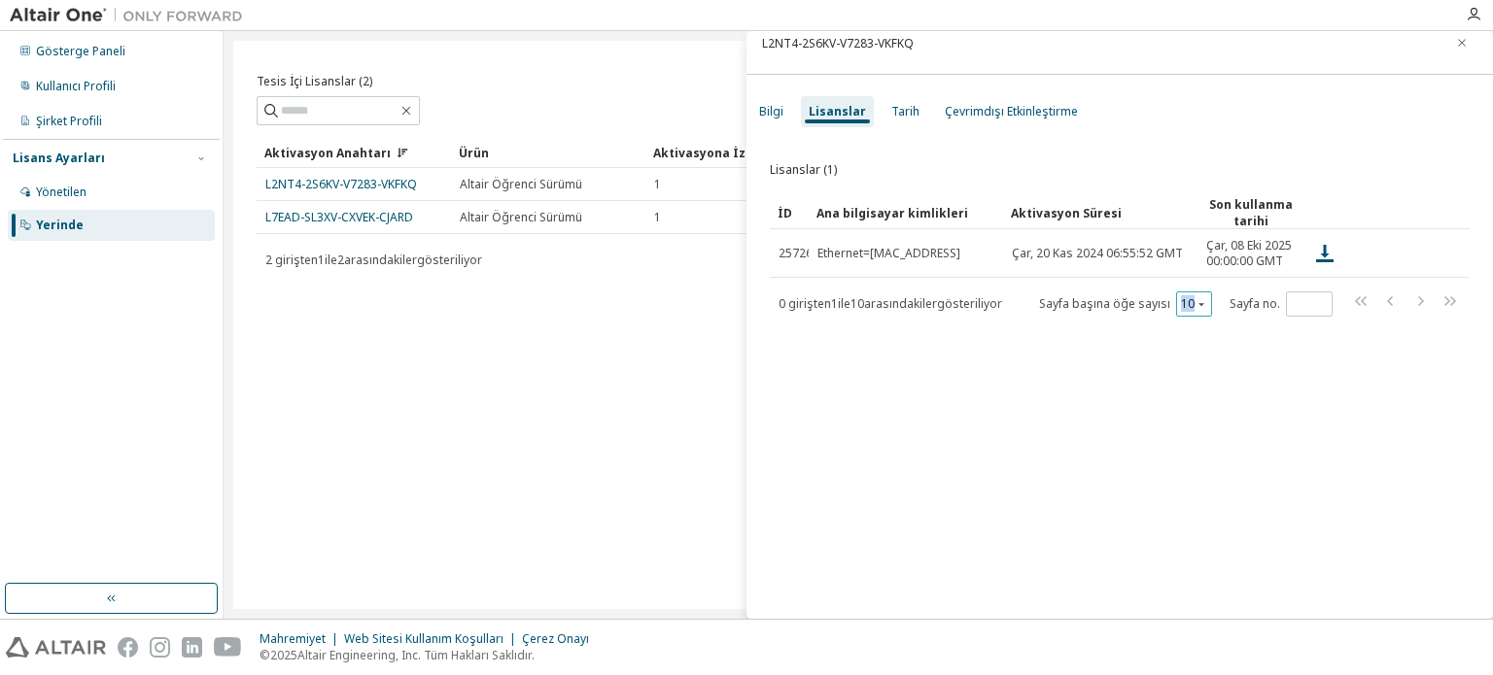
click at [1176, 292] on div "10" at bounding box center [1194, 304] width 36 height 25
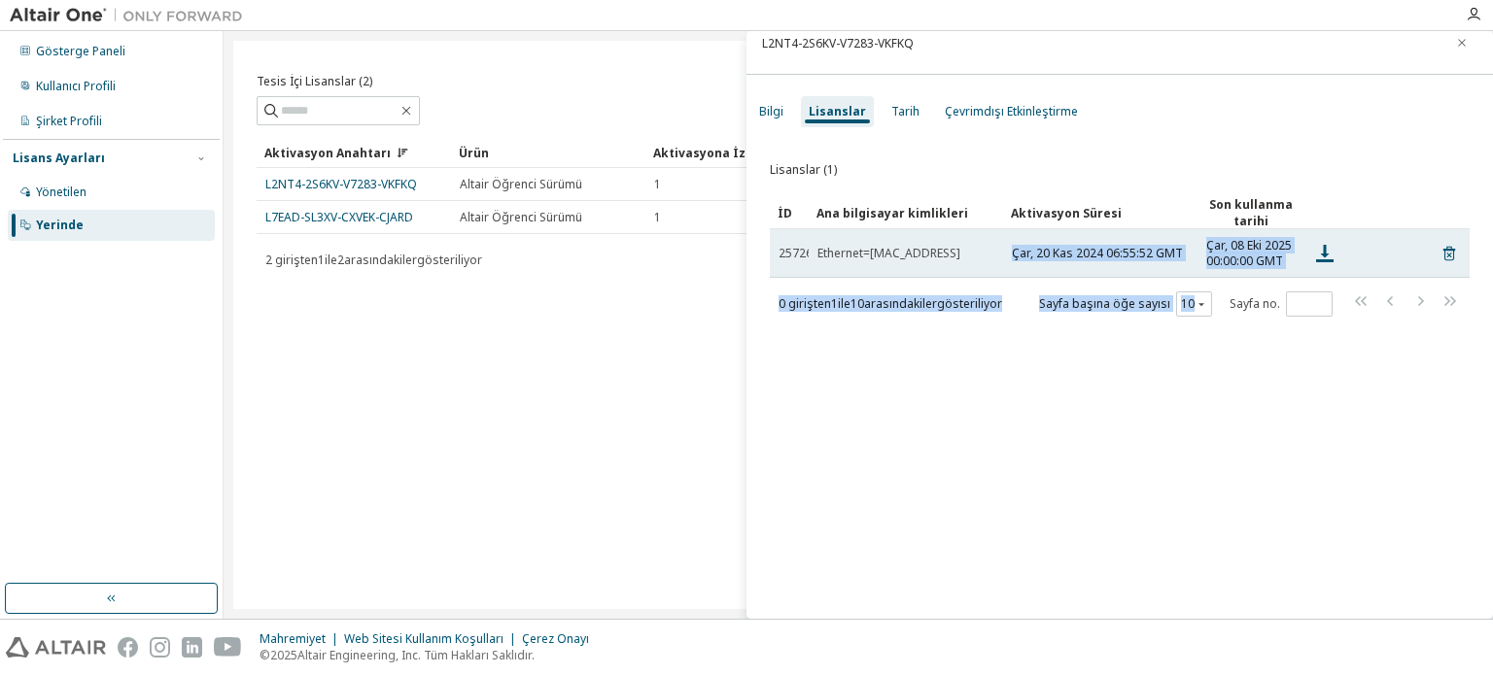
drag, startPoint x: 1176, startPoint y: 265, endPoint x: 1187, endPoint y: 244, distance: 23.9
click at [1187, 244] on div "İD Ana bilgisayar kimlikleri Aktivasyon Süresi Son kullanma tarihi 25726 Ethern…" at bounding box center [1120, 256] width 700 height 121
click at [1187, 246] on div "Çar, 20 Kas 2024 06:55:52 GMT" at bounding box center [1100, 254] width 177 height 16
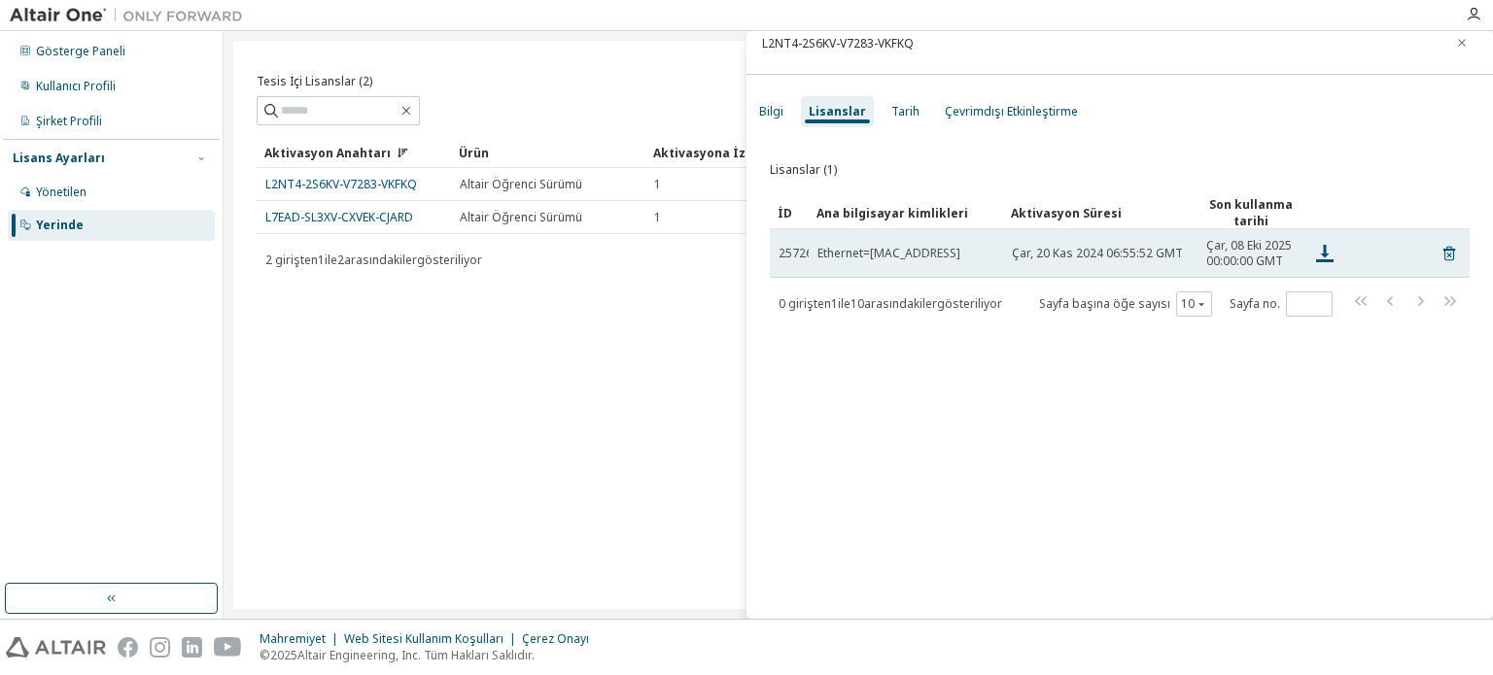
drag, startPoint x: 1187, startPoint y: 244, endPoint x: 1192, endPoint y: 256, distance: 13.0
click at [1192, 256] on td "Çar, 20 Kas 2024 06:55:52 GMT" at bounding box center [1100, 253] width 194 height 49
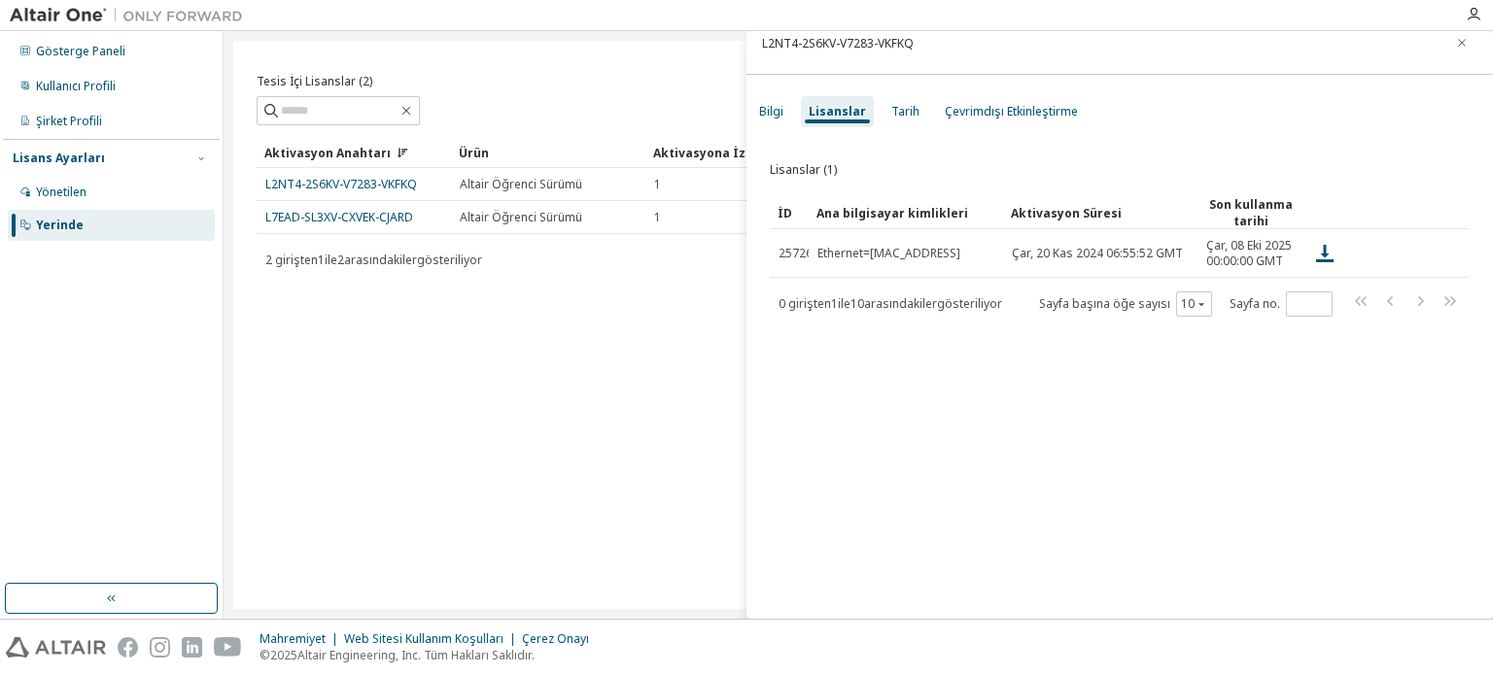
click at [1192, 259] on td "Çar, 20 Kas 2024 06:55:52 GMT" at bounding box center [1100, 253] width 194 height 49
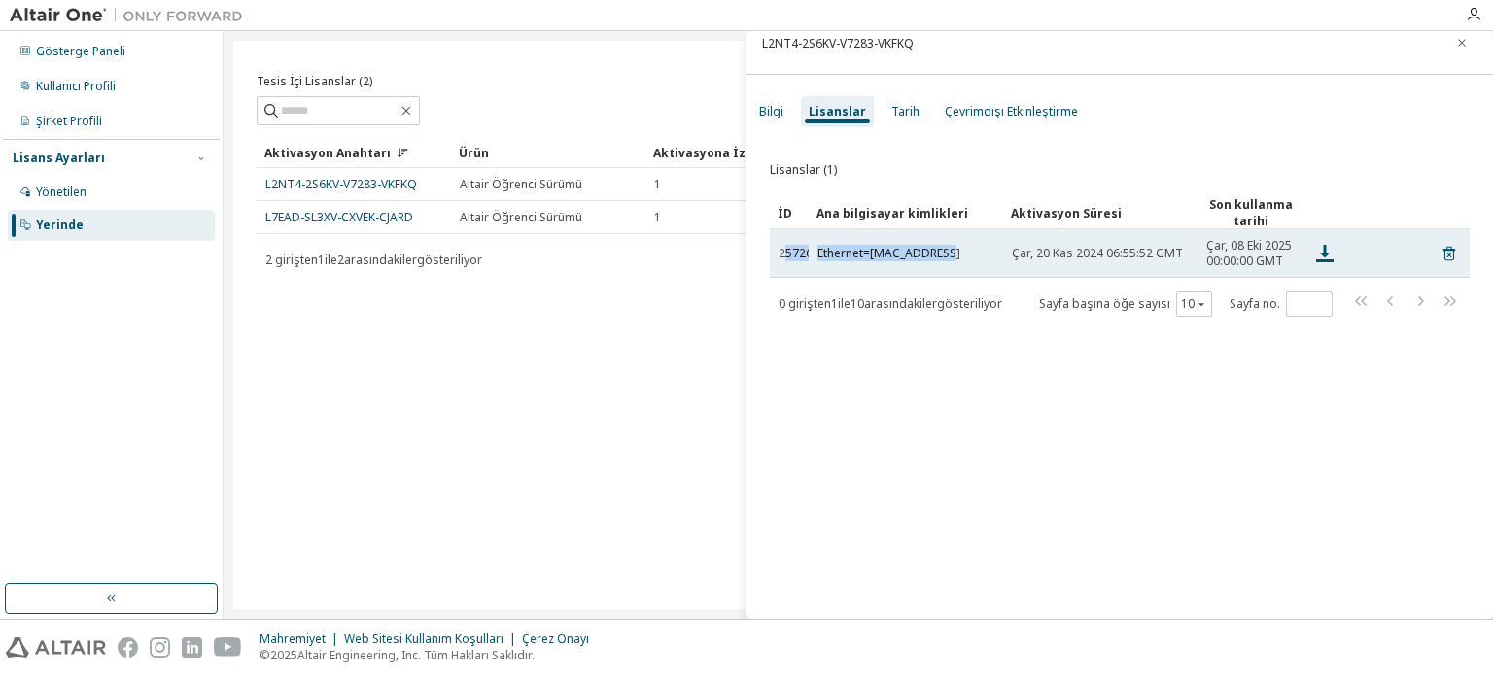
drag, startPoint x: 783, startPoint y: 235, endPoint x: 980, endPoint y: 260, distance: 197.9
click at [986, 250] on tr "25726 Ethernet=6C6A778A079B Çar, 20 Kas 2024 06:55:52 GMT Çar, 08 Eki 2025 00:0…" at bounding box center [1120, 253] width 700 height 49
click at [986, 252] on div "Ethernet=[MAC_ADDRESS]" at bounding box center [905, 254] width 177 height 16
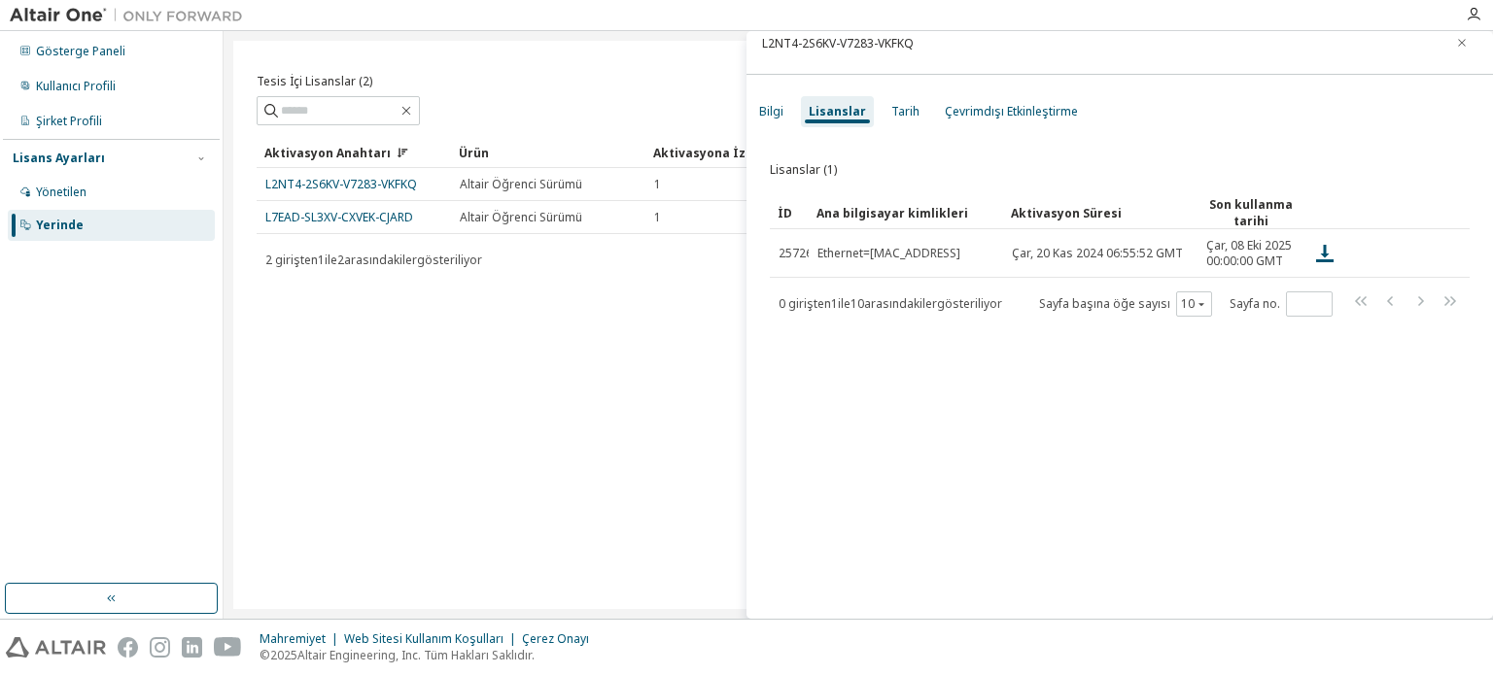
click at [915, 337] on div "Lisanslar (1) Temizlemek Yük Kaydetmek Farklı Kaydet Alan Operatör Değer Filtre…" at bounding box center [1119, 379] width 746 height 501
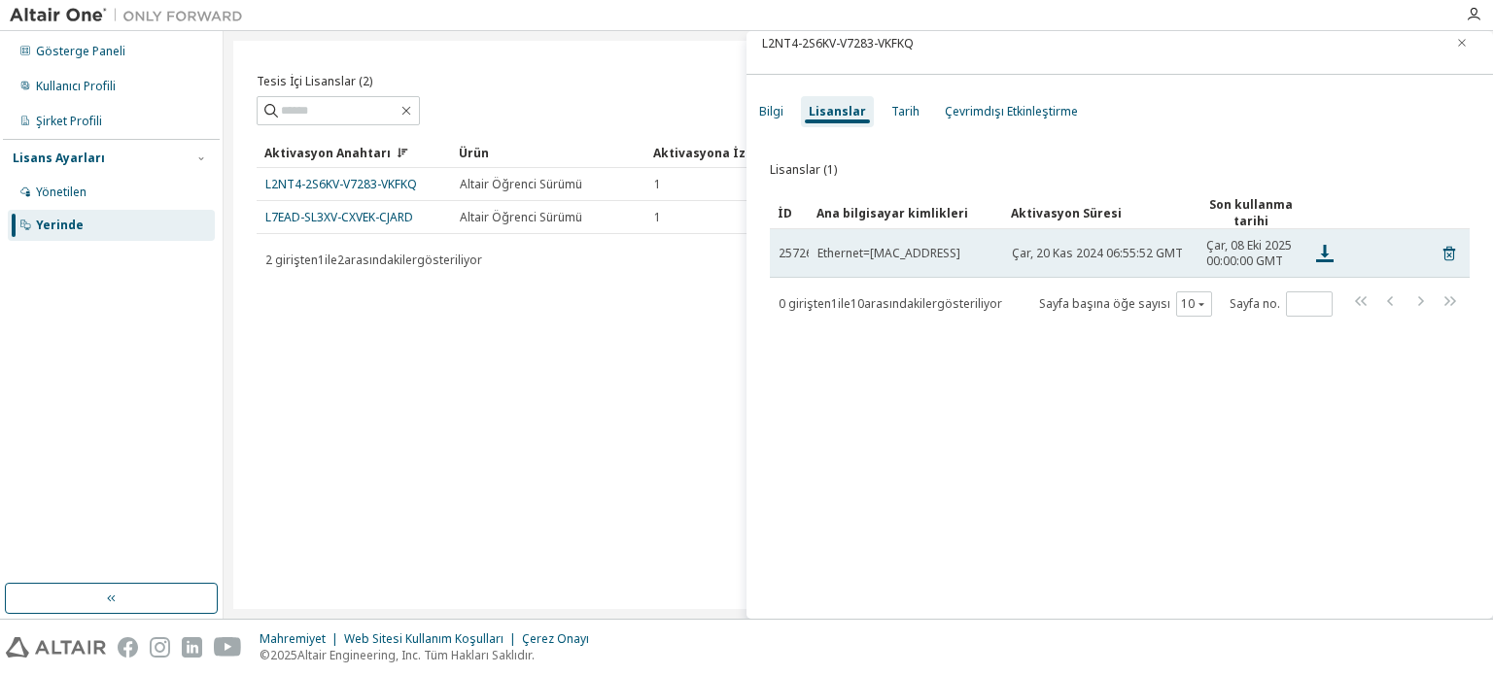
click at [778, 254] on font "25726" at bounding box center [795, 253] width 34 height 17
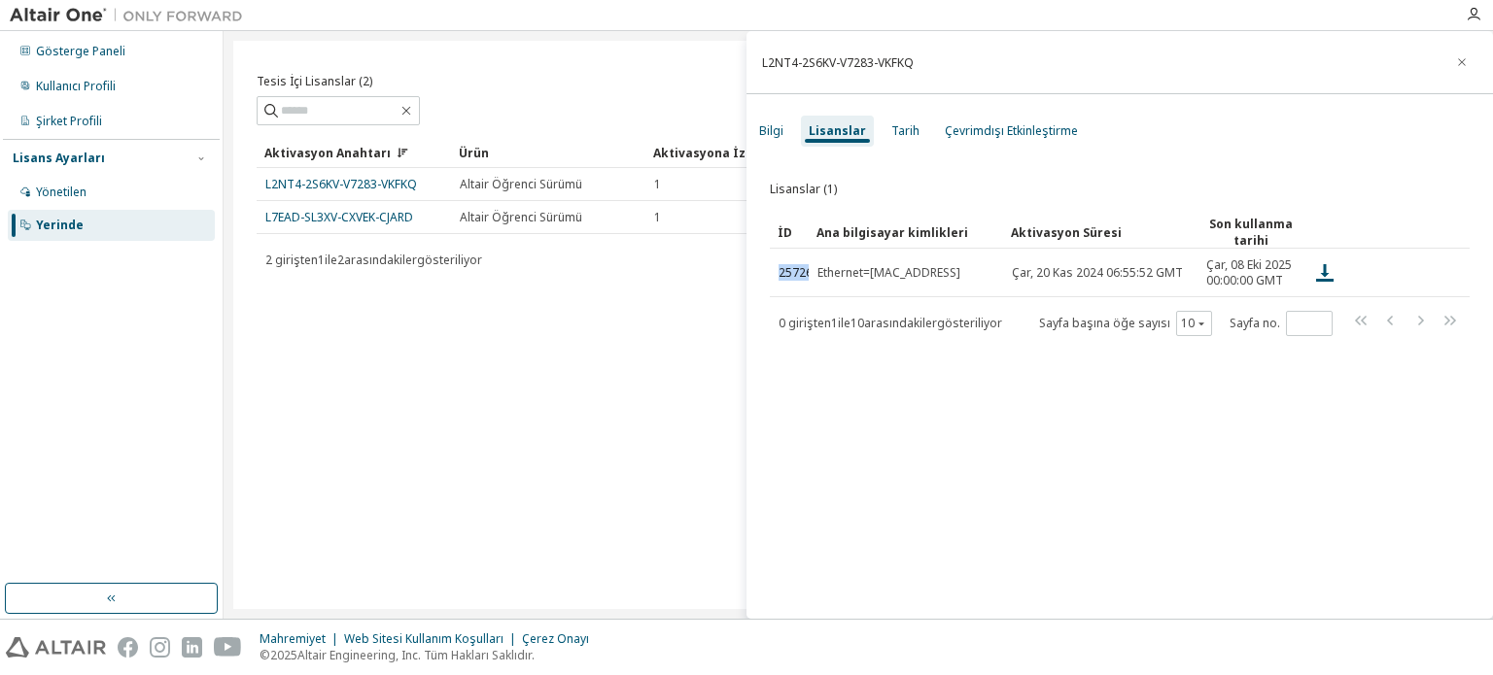
scroll to position [0, 0]
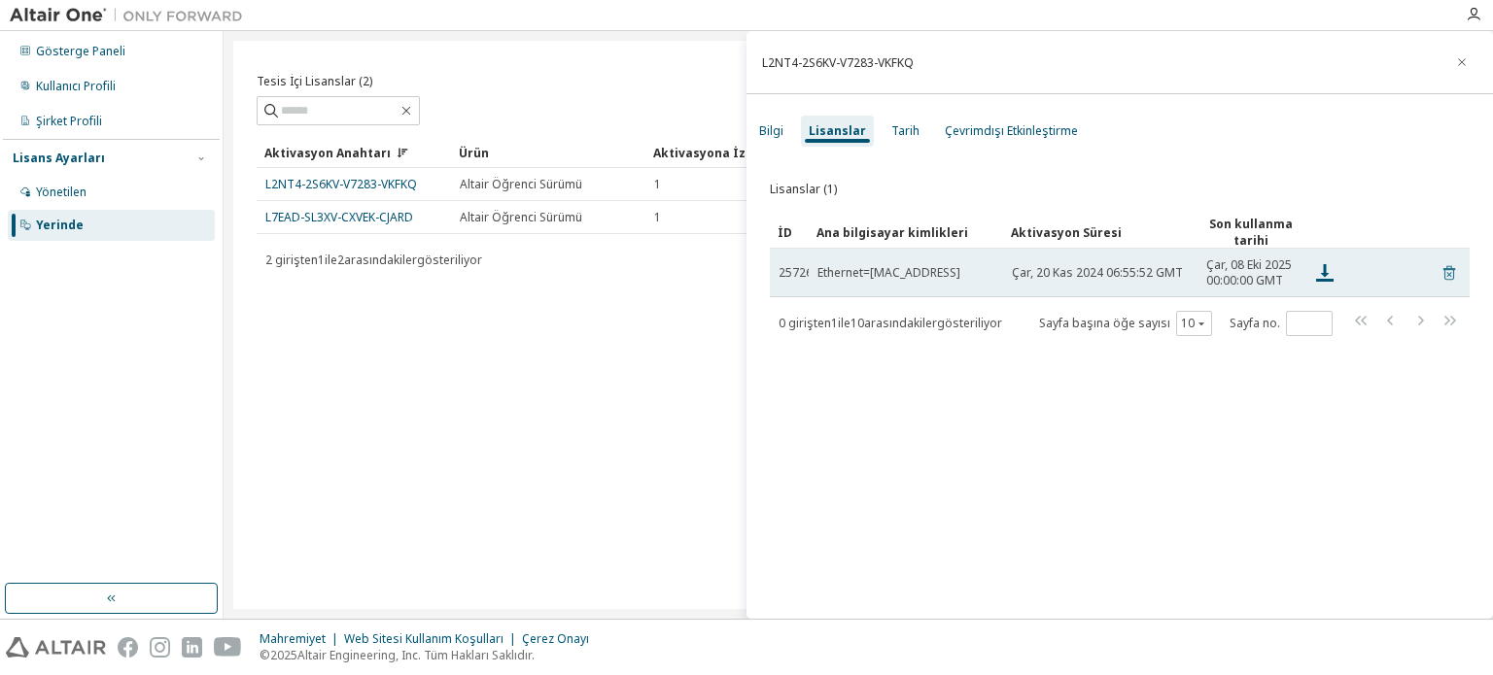
click at [1443, 276] on icon at bounding box center [1449, 273] width 12 height 15
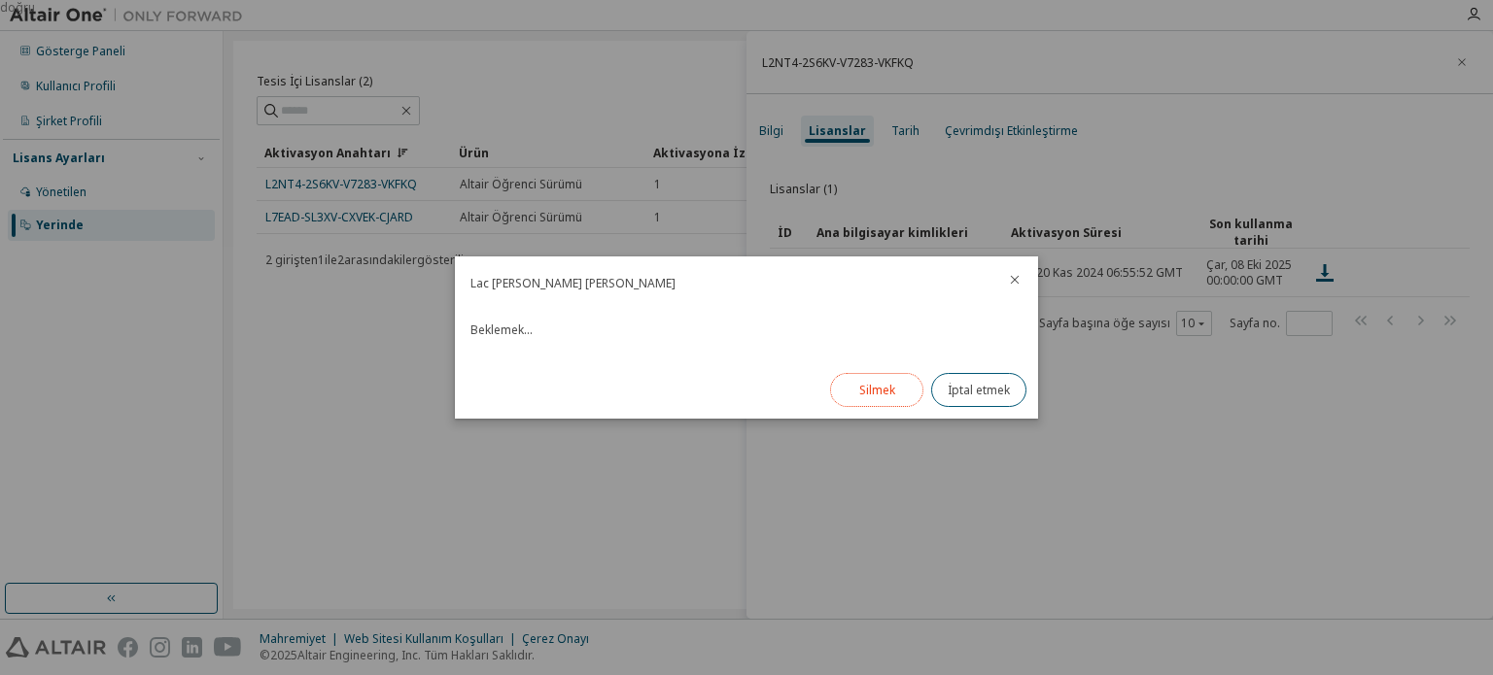
click at [893, 379] on button "Silmek" at bounding box center [876, 390] width 93 height 34
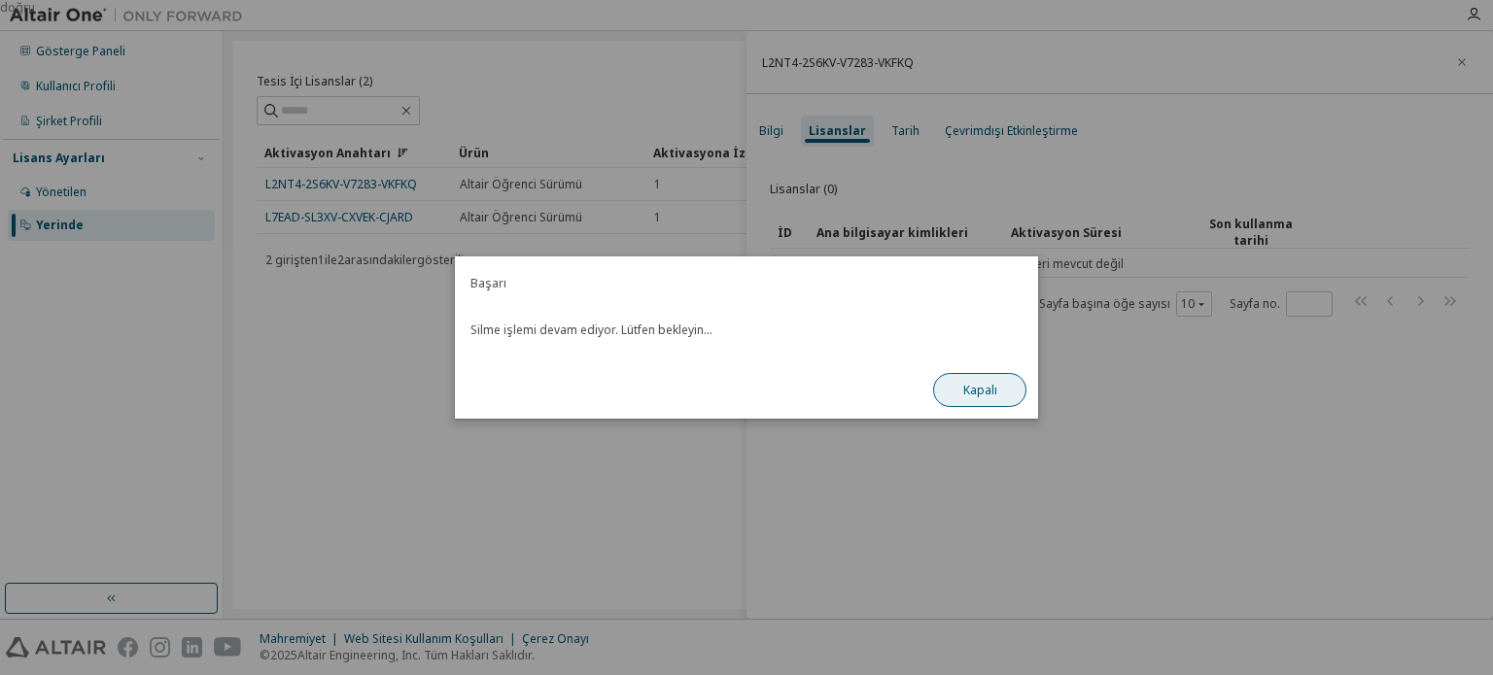
click at [992, 384] on font "Kapalı" at bounding box center [980, 390] width 34 height 17
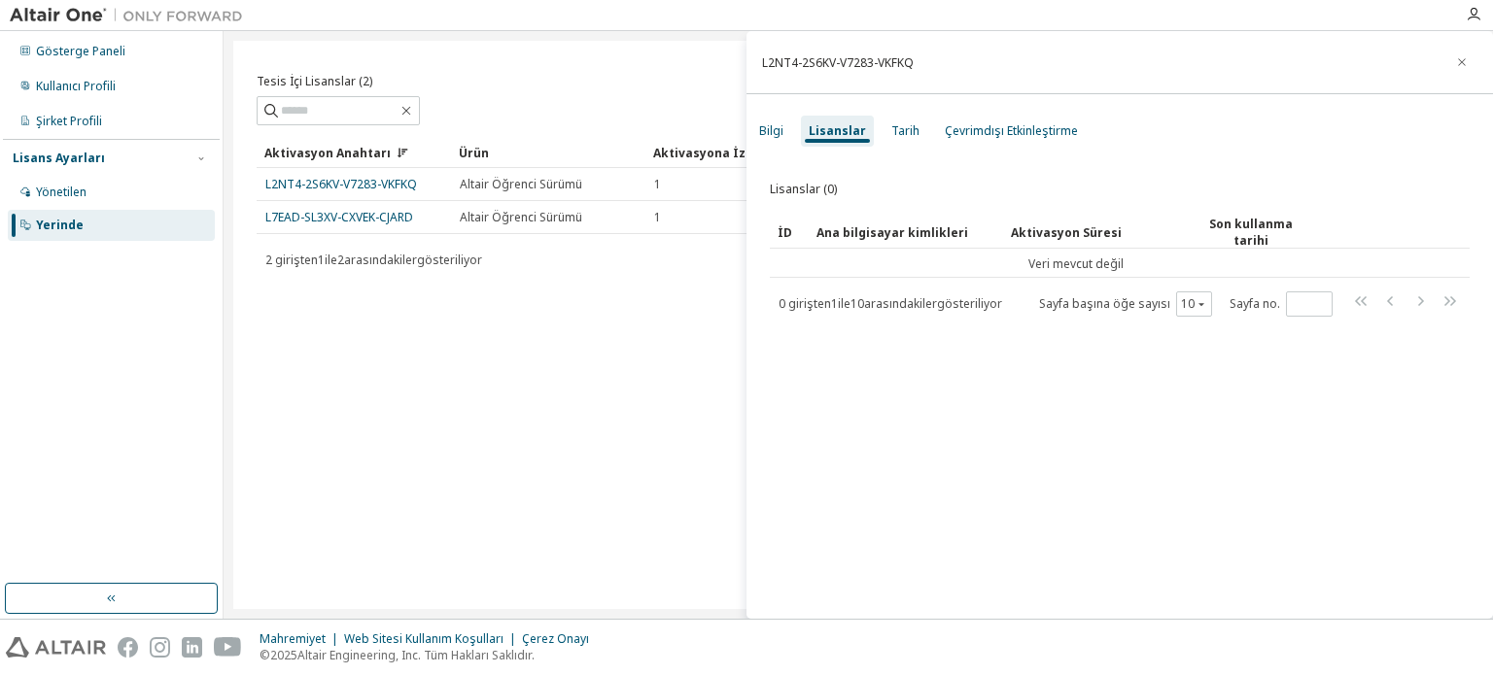
click at [1469, 53] on div "L2NT4-2S6KV-V7283-VKFKQ" at bounding box center [1119, 62] width 746 height 63
click at [1455, 65] on icon "button" at bounding box center [1462, 62] width 14 height 16
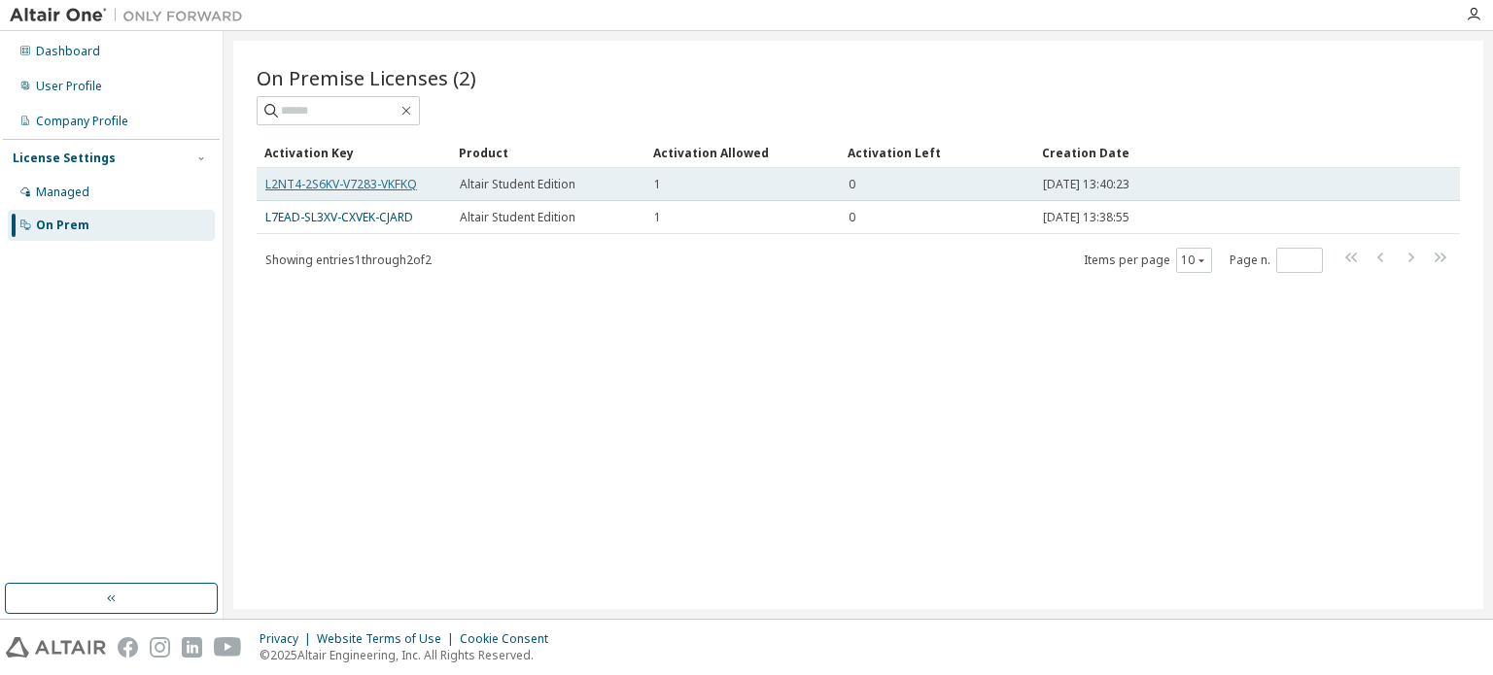
click at [391, 180] on link "L2NT4-2S6KV-V7283-VKFKQ" at bounding box center [341, 184] width 152 height 17
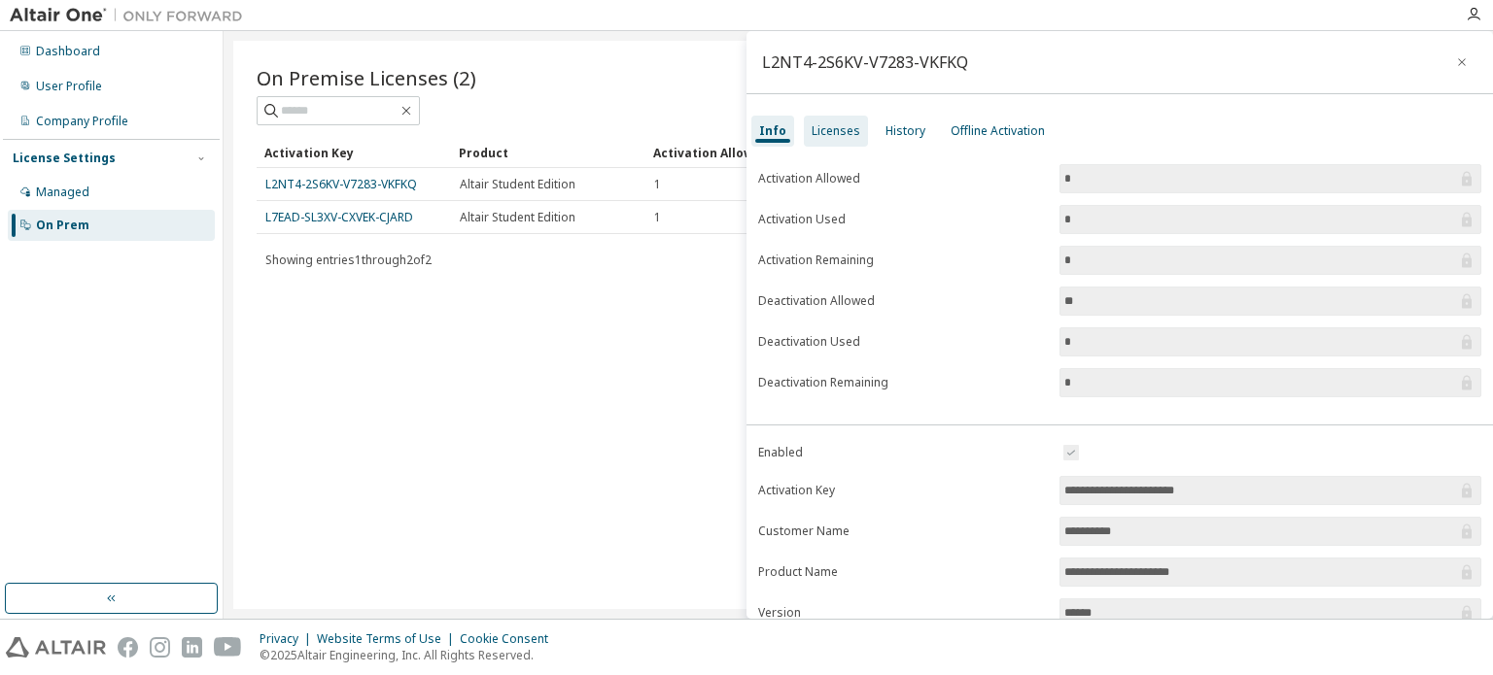
click at [854, 132] on div "Licenses" at bounding box center [836, 131] width 49 height 16
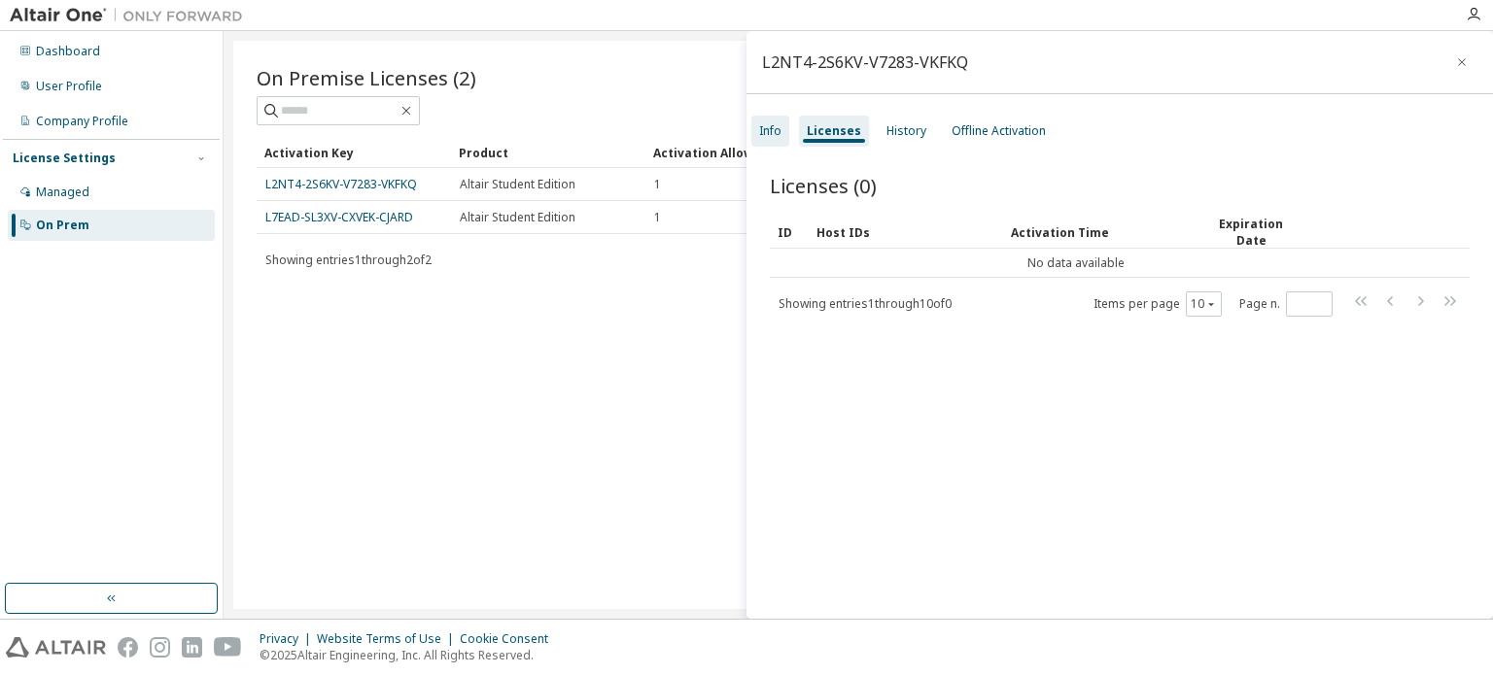
click at [775, 146] on div "Info" at bounding box center [770, 131] width 38 height 31
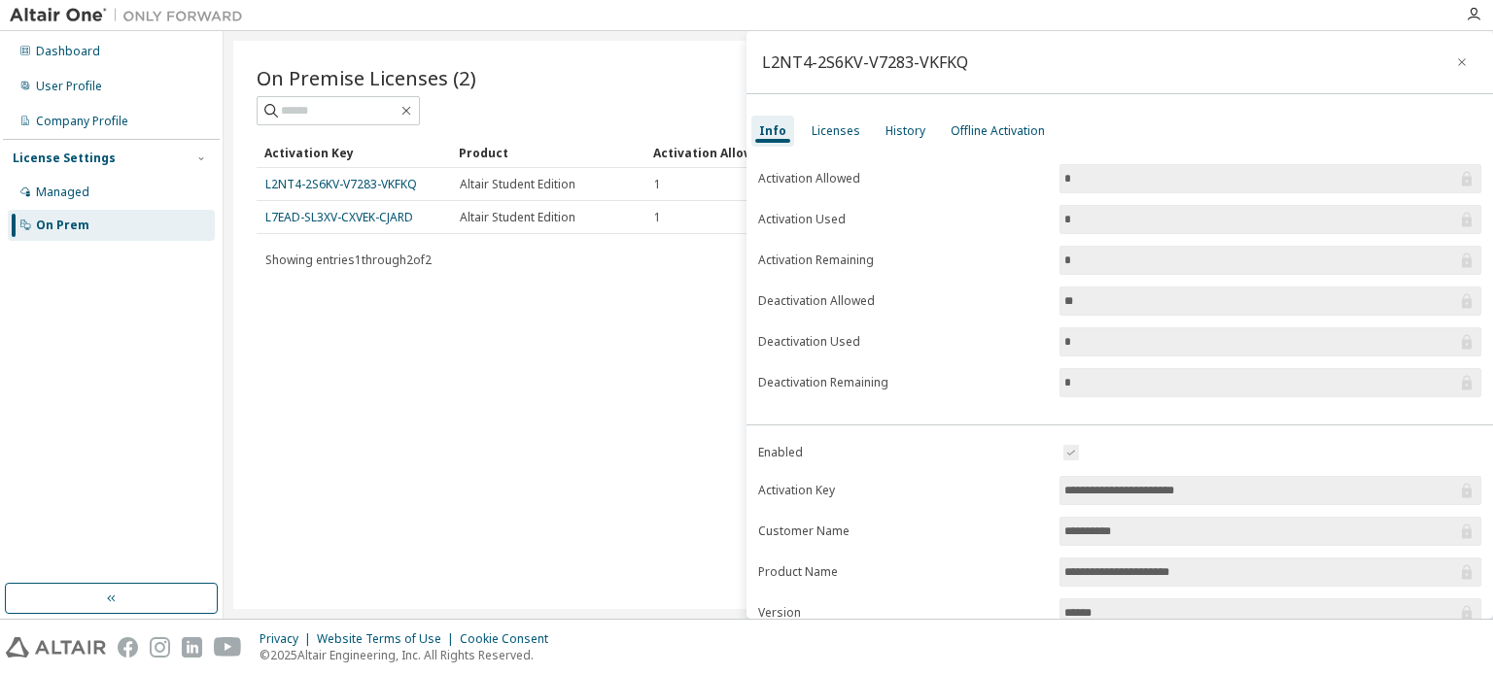
click at [785, 70] on div "L2NT4-2S6KV-V7283-VKFKQ" at bounding box center [1119, 62] width 746 height 63
click at [784, 64] on div "L2NT4-2S6KV-V7283-VKFKQ" at bounding box center [865, 62] width 206 height 16
copy div "L2NT4-2S6KV-V7283-VKFKQ"
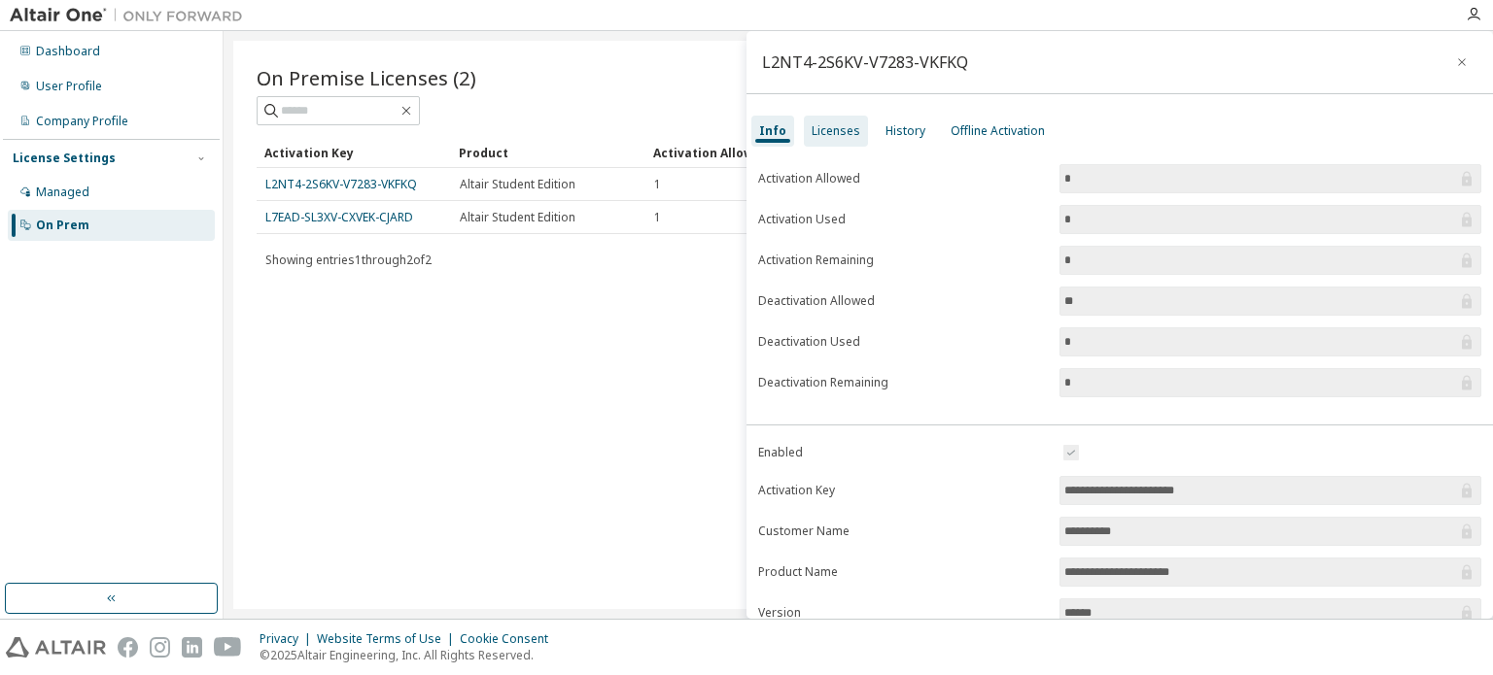
click at [848, 126] on div "Licenses" at bounding box center [836, 131] width 49 height 16
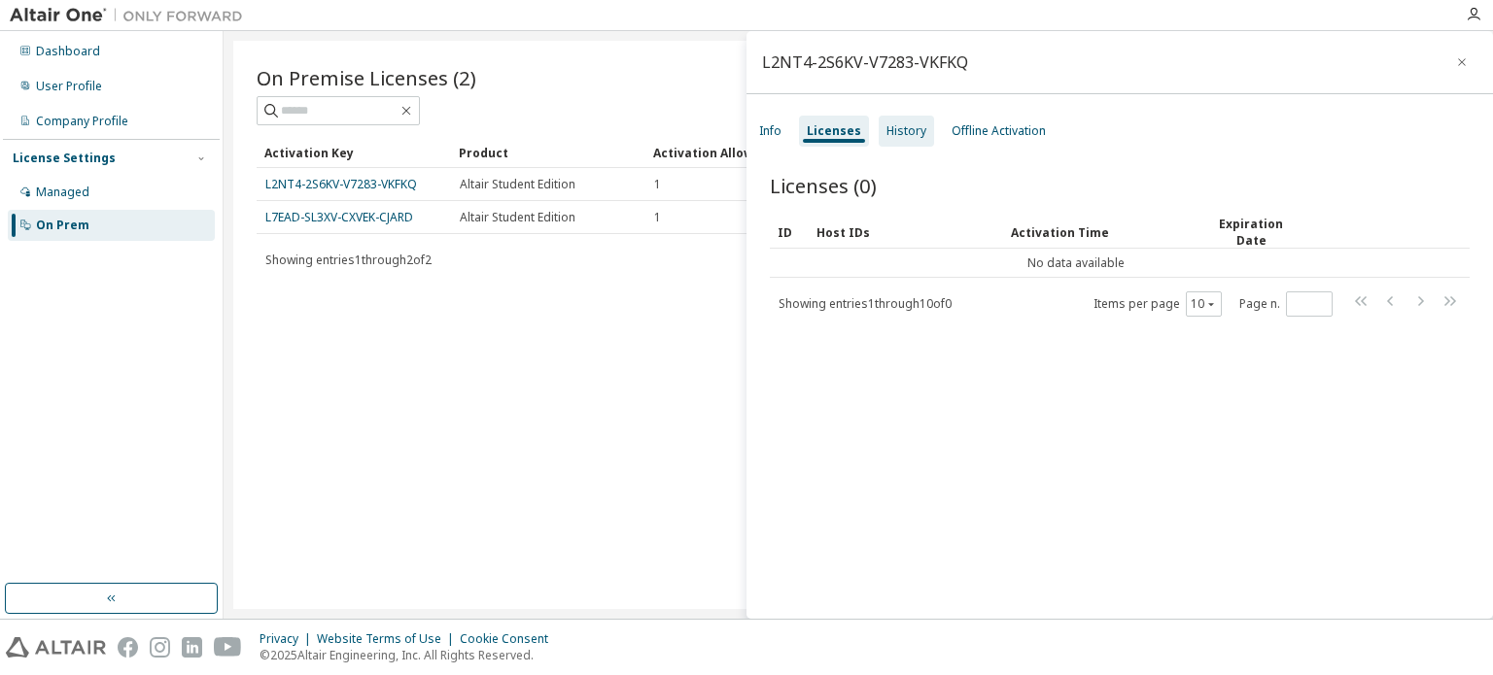
click at [890, 134] on div "History" at bounding box center [906, 131] width 40 height 16
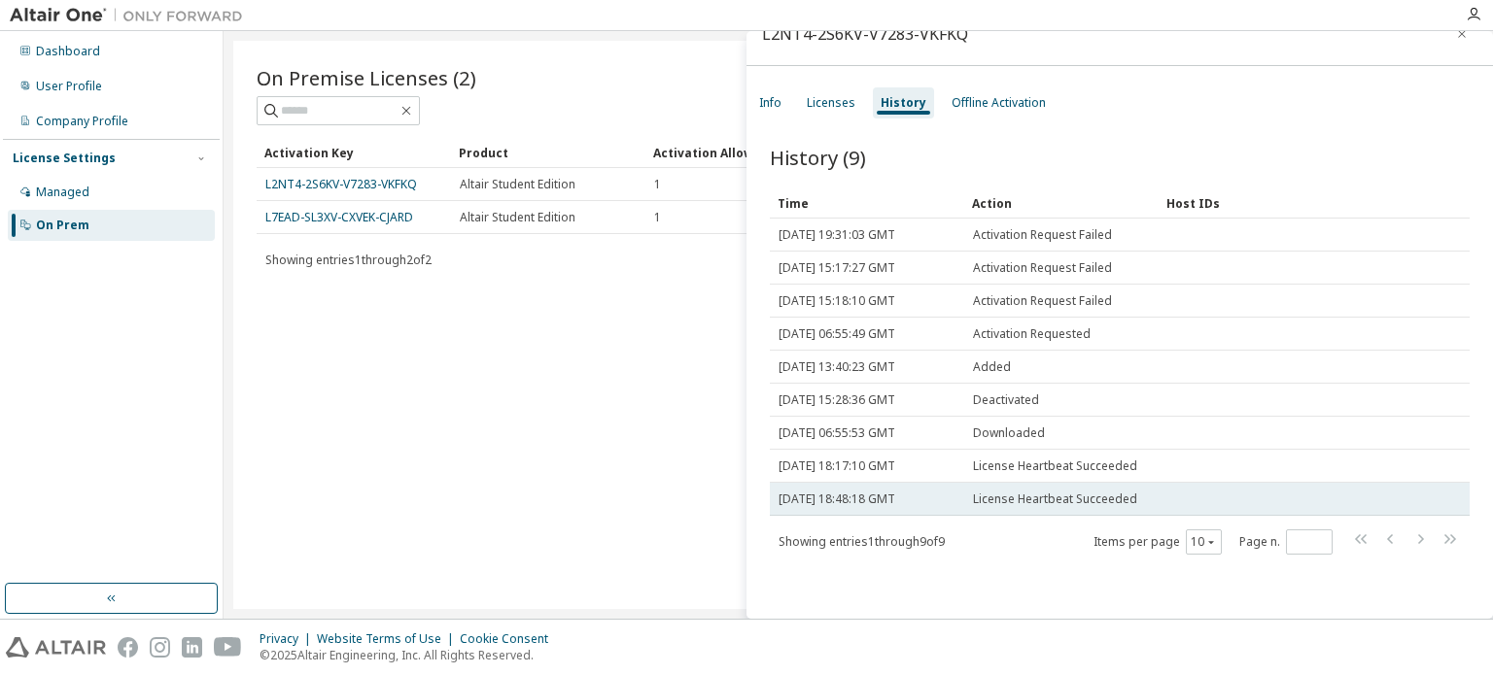
scroll to position [29, 0]
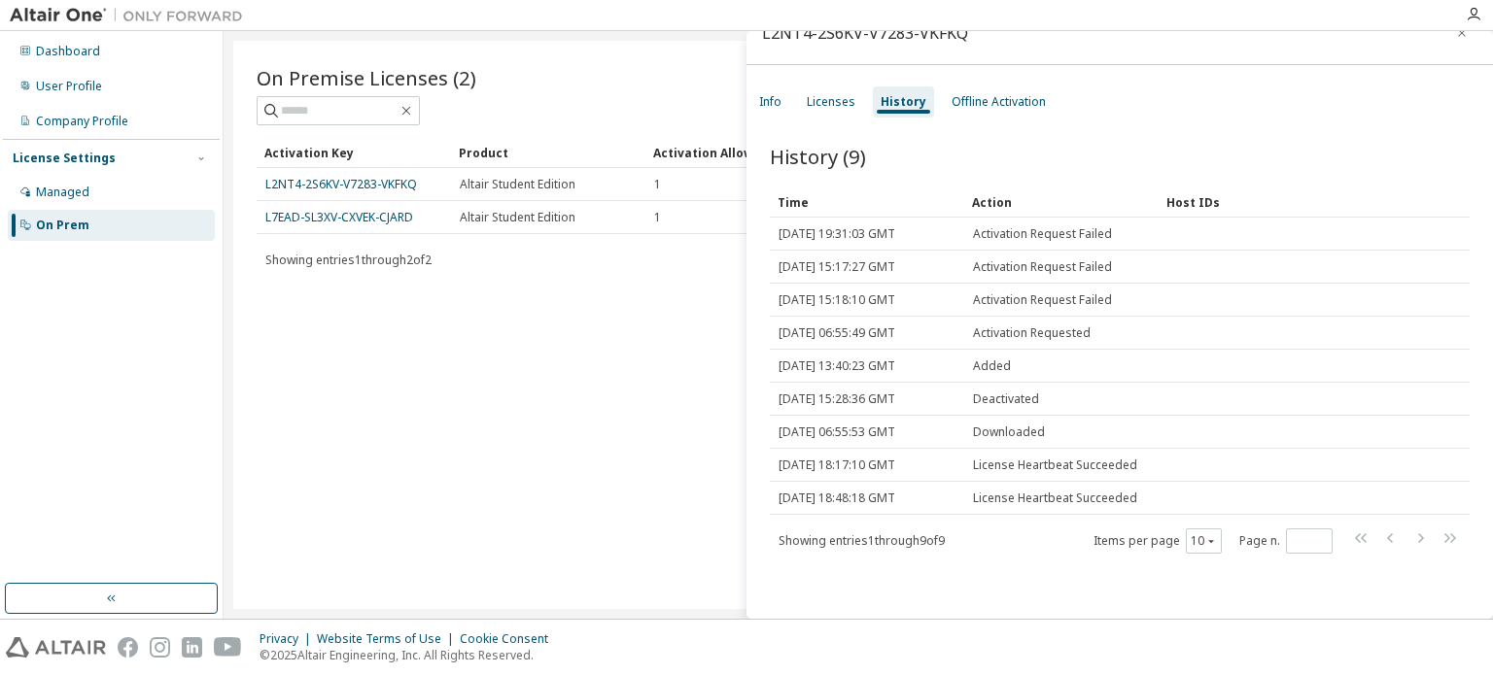
click at [843, 81] on div "L2NT4-2S6KV-V7283-VKFKQ Info Licenses History Offline Activation History (9) Cl…" at bounding box center [1119, 325] width 746 height 588
click at [834, 97] on div "Licenses" at bounding box center [831, 102] width 49 height 16
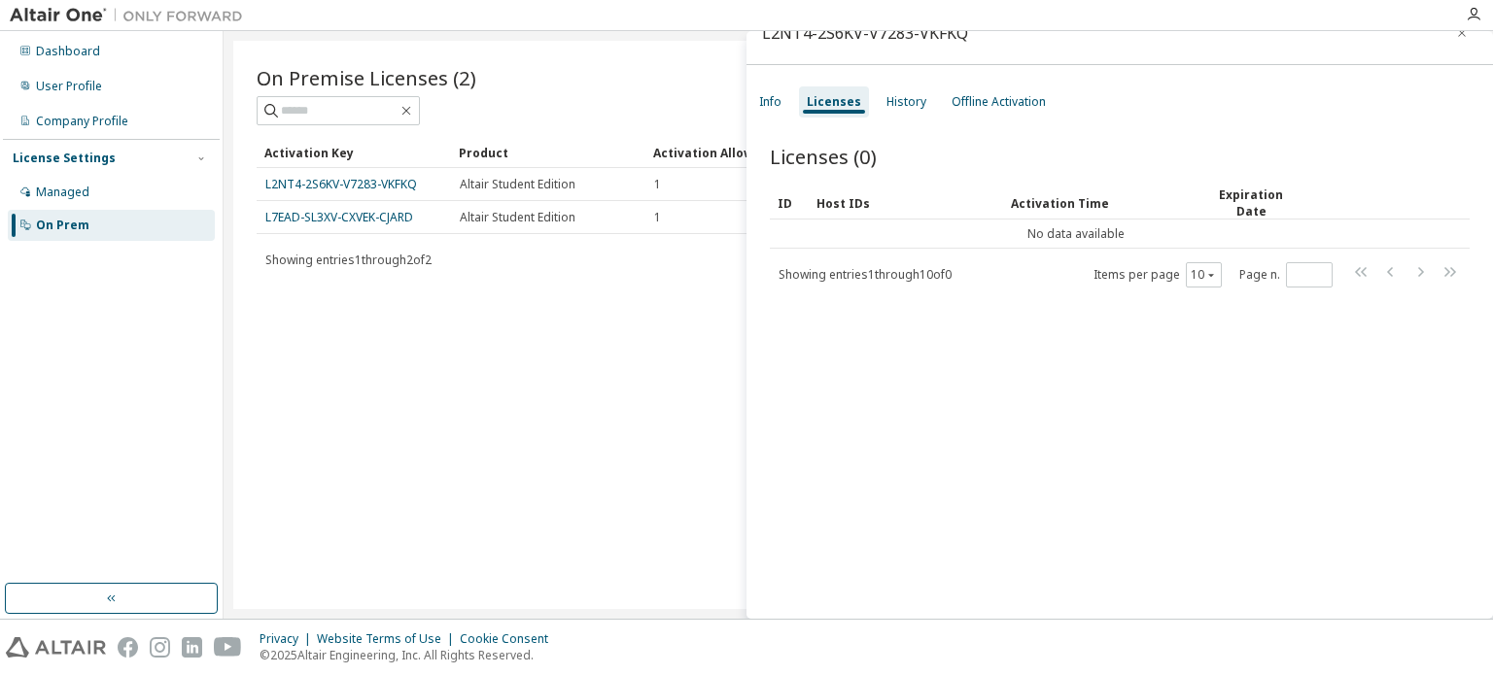
click at [749, 104] on div "Info Licenses History Offline Activation" at bounding box center [1119, 102] width 746 height 35
click at [774, 99] on div "Info" at bounding box center [770, 102] width 22 height 16
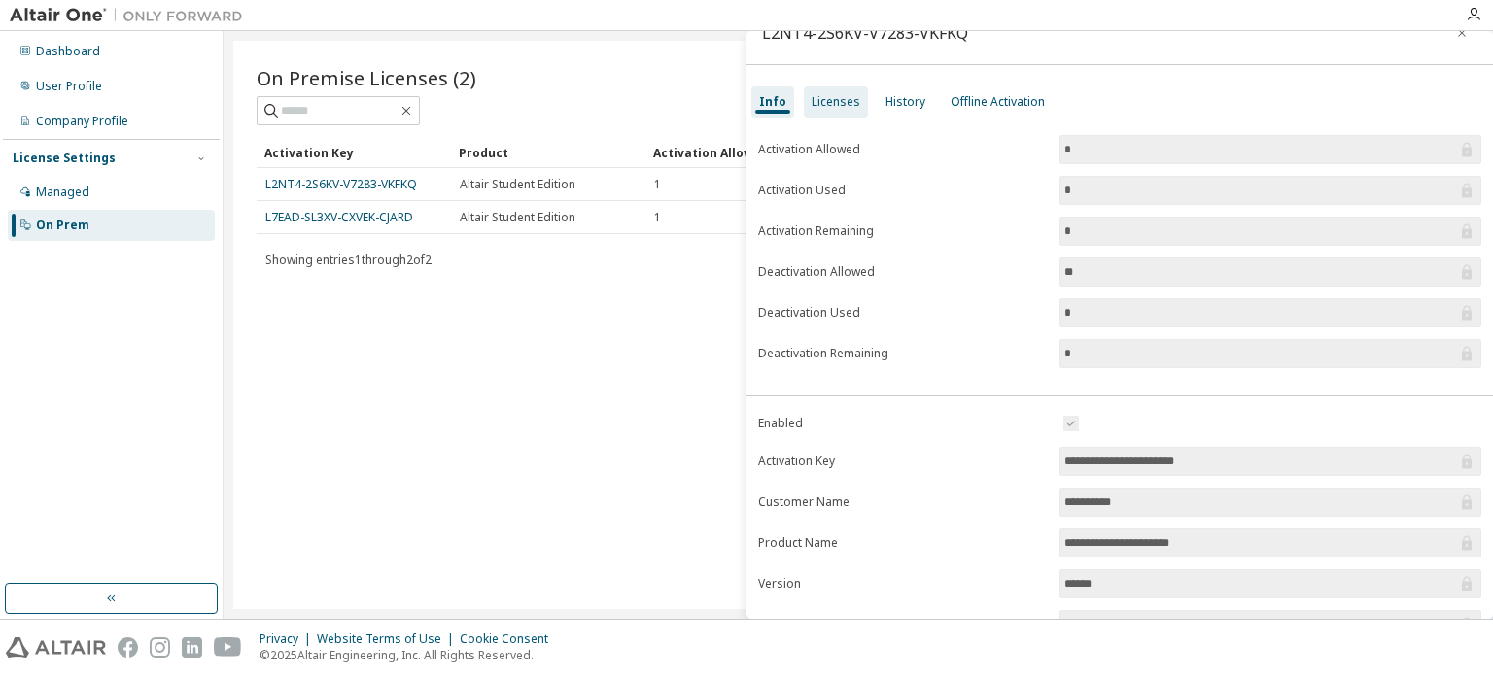
click at [809, 114] on div "Licenses" at bounding box center [836, 101] width 64 height 31
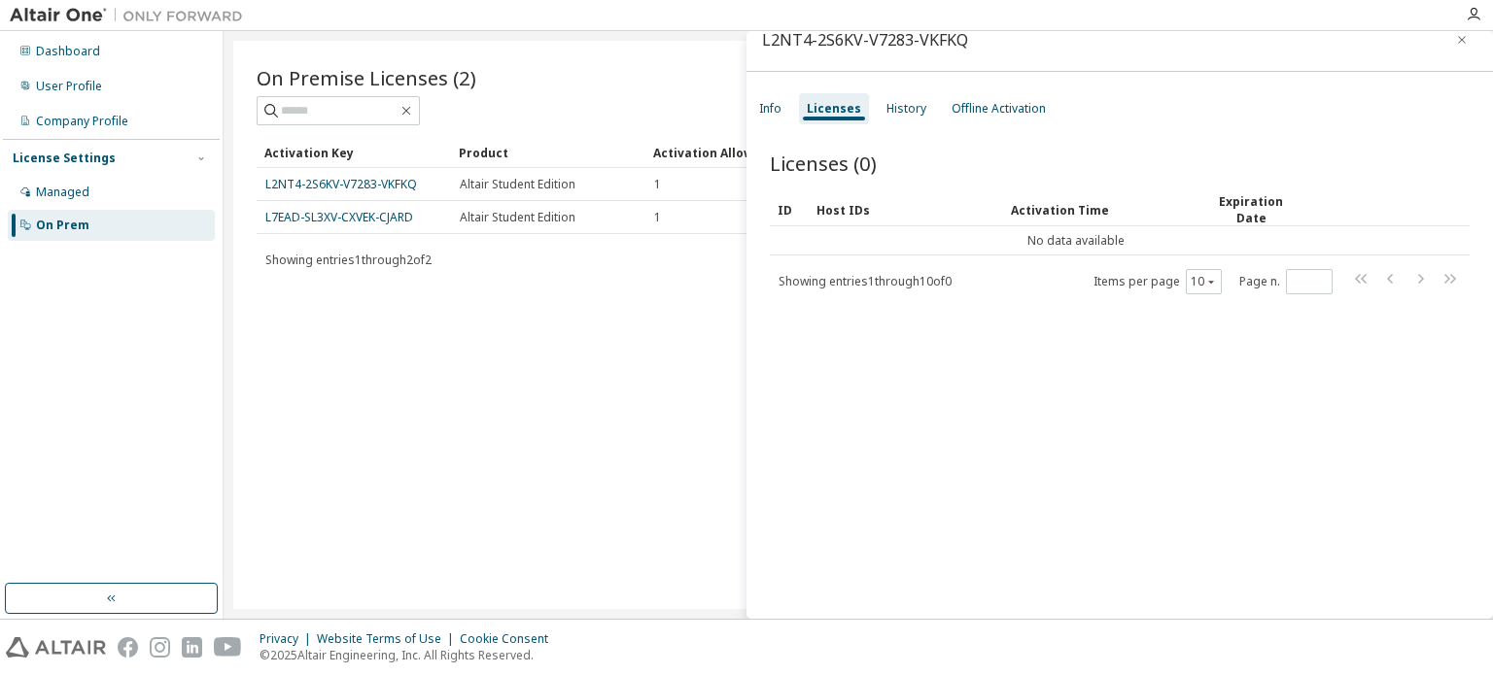
scroll to position [0, 0]
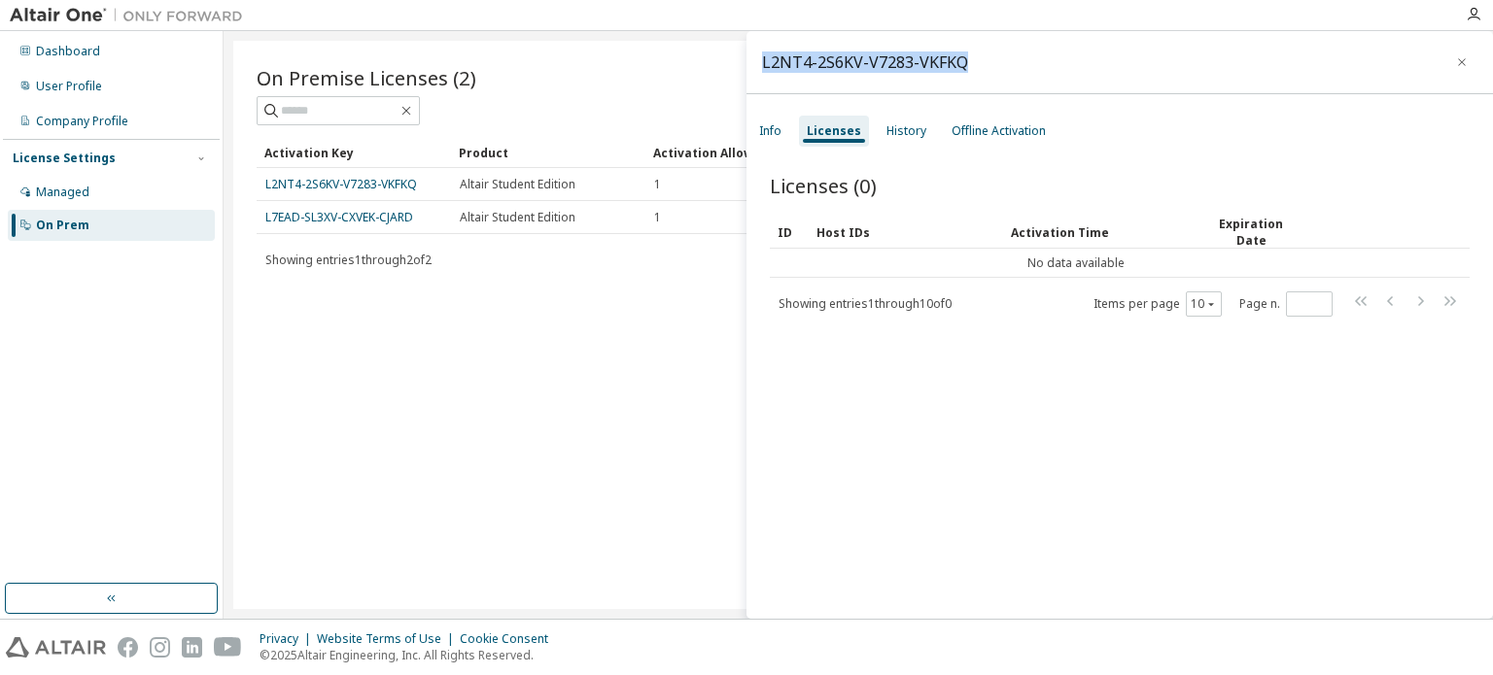
drag, startPoint x: 1011, startPoint y: 79, endPoint x: 750, endPoint y: 78, distance: 260.5
click at [750, 78] on div "L2NT4-2S6KV-V7283-VKFKQ" at bounding box center [1119, 62] width 746 height 63
click at [805, 68] on div "L2NT4-2S6KV-V7283-VKFKQ" at bounding box center [865, 62] width 206 height 16
click at [832, 57] on div "L2NT4-2S6KV-V7283-VKFKQ" at bounding box center [865, 62] width 206 height 16
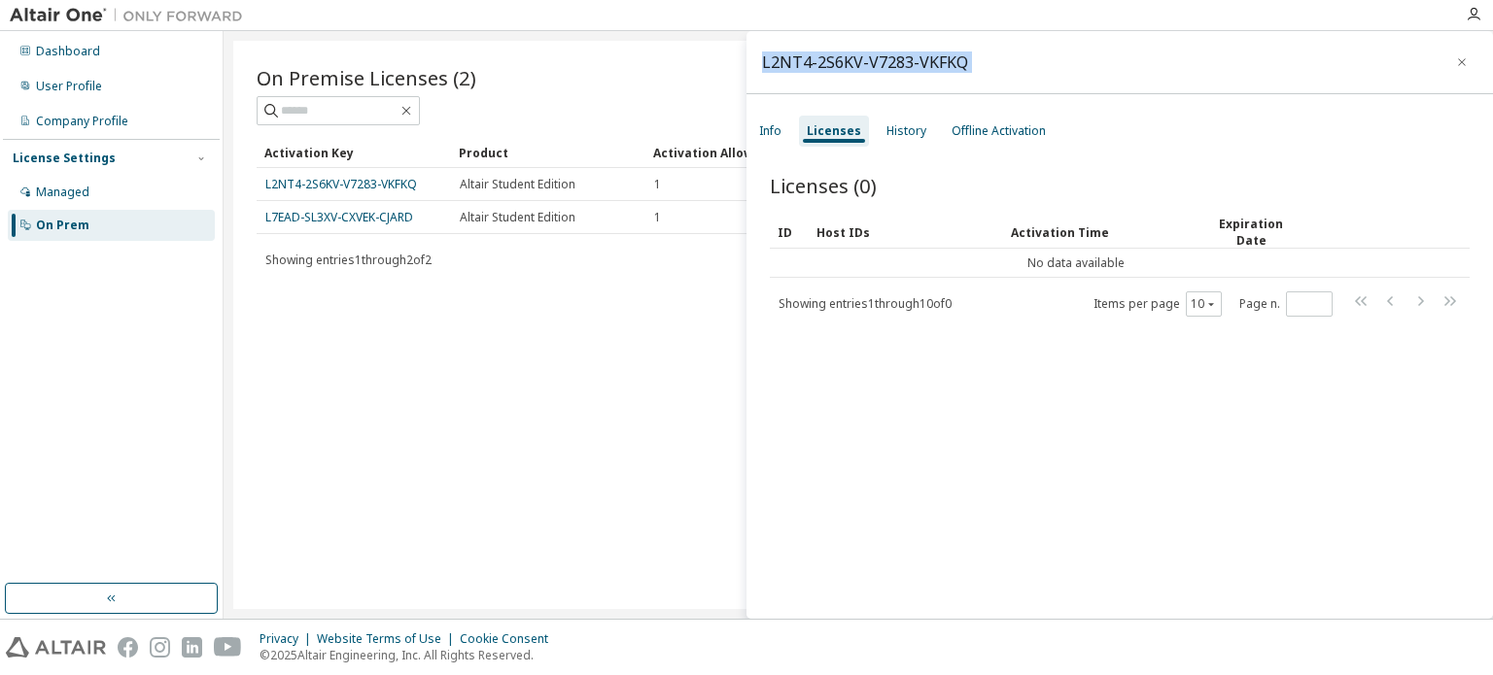
click at [832, 57] on div "L2NT4-2S6KV-V7283-VKFKQ" at bounding box center [865, 62] width 206 height 16
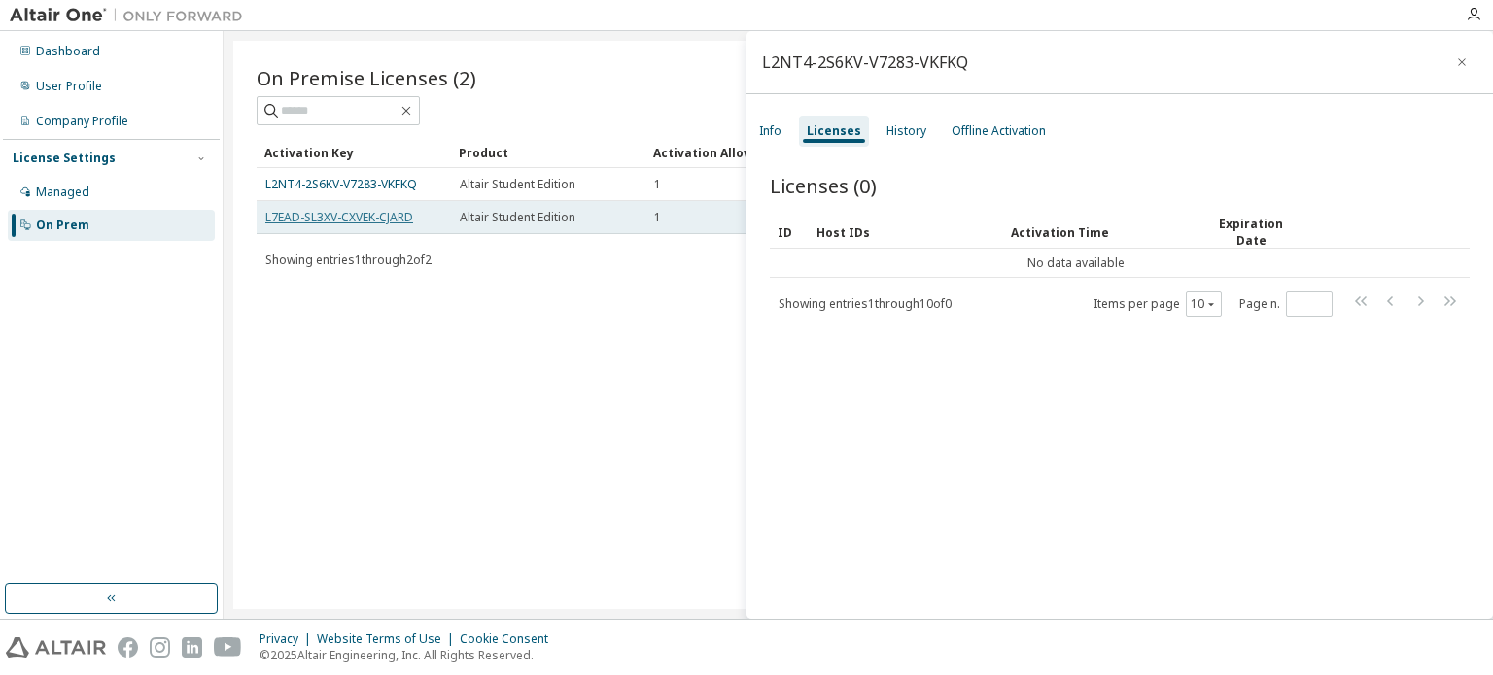
click at [392, 213] on link "L7EAD-SL3XV-CXVEK-CJARD" at bounding box center [339, 217] width 148 height 17
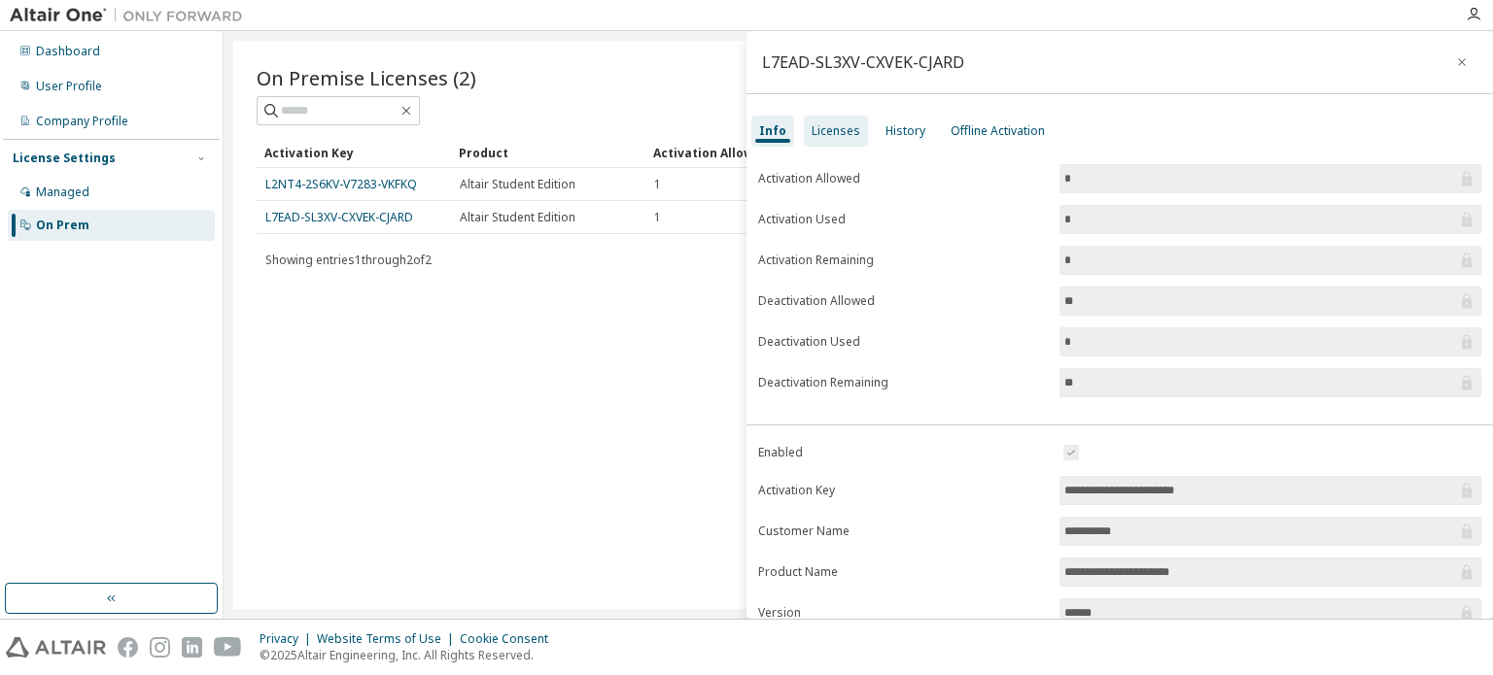
click at [833, 138] on div "Licenses" at bounding box center [836, 131] width 49 height 16
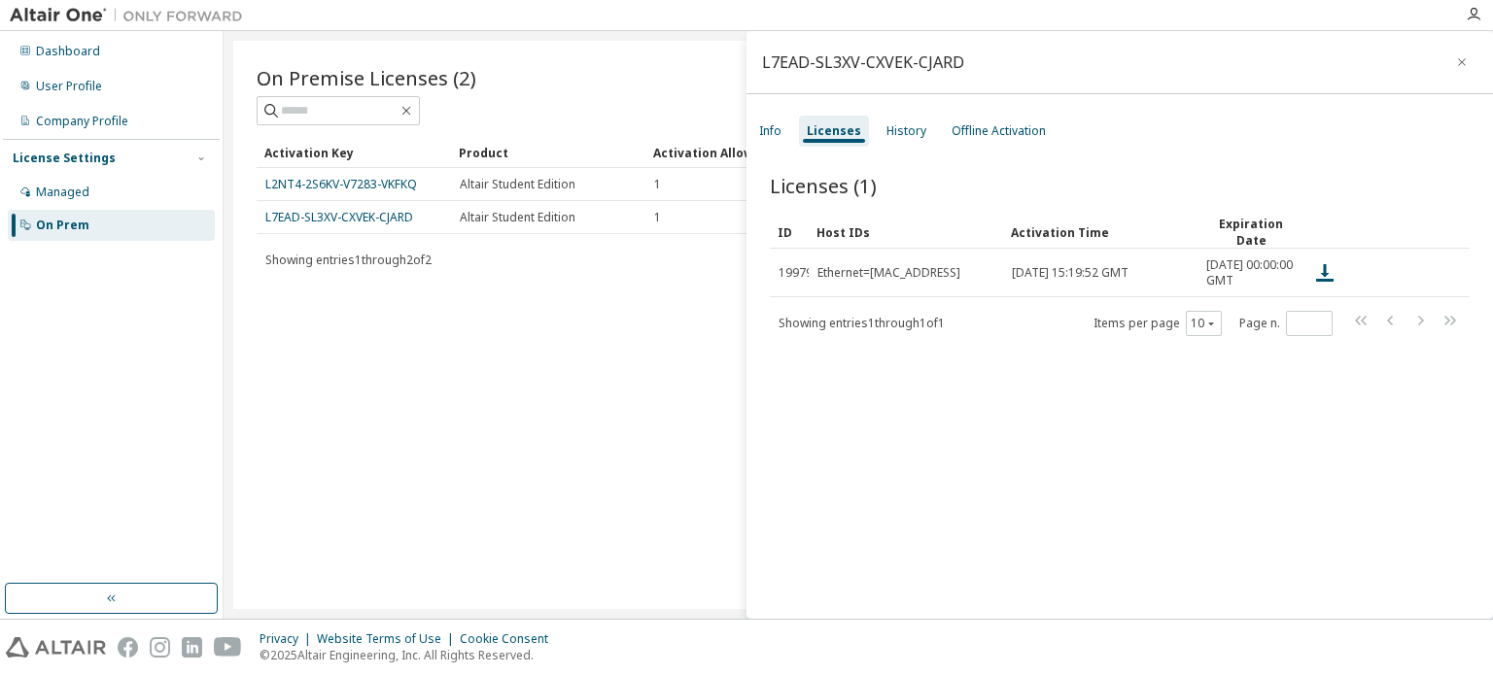
click at [509, 276] on div "On Premise Licenses (2) Clear Load Save Save As Field Operator Value Select fil…" at bounding box center [858, 325] width 1250 height 569
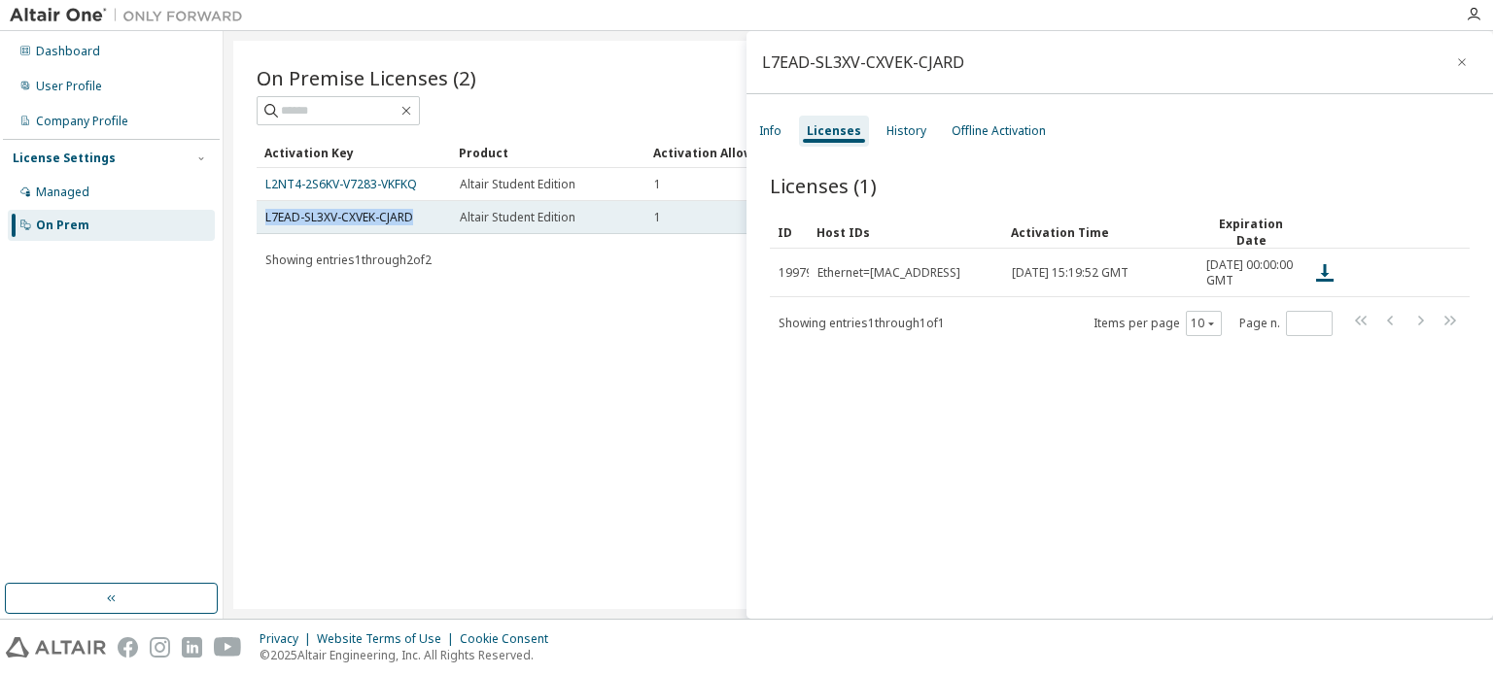
drag, startPoint x: 438, startPoint y: 210, endPoint x: 263, endPoint y: 216, distance: 175.0
click at [263, 216] on td "L7EAD-SL3XV-CXVEK-CJARD" at bounding box center [354, 217] width 194 height 33
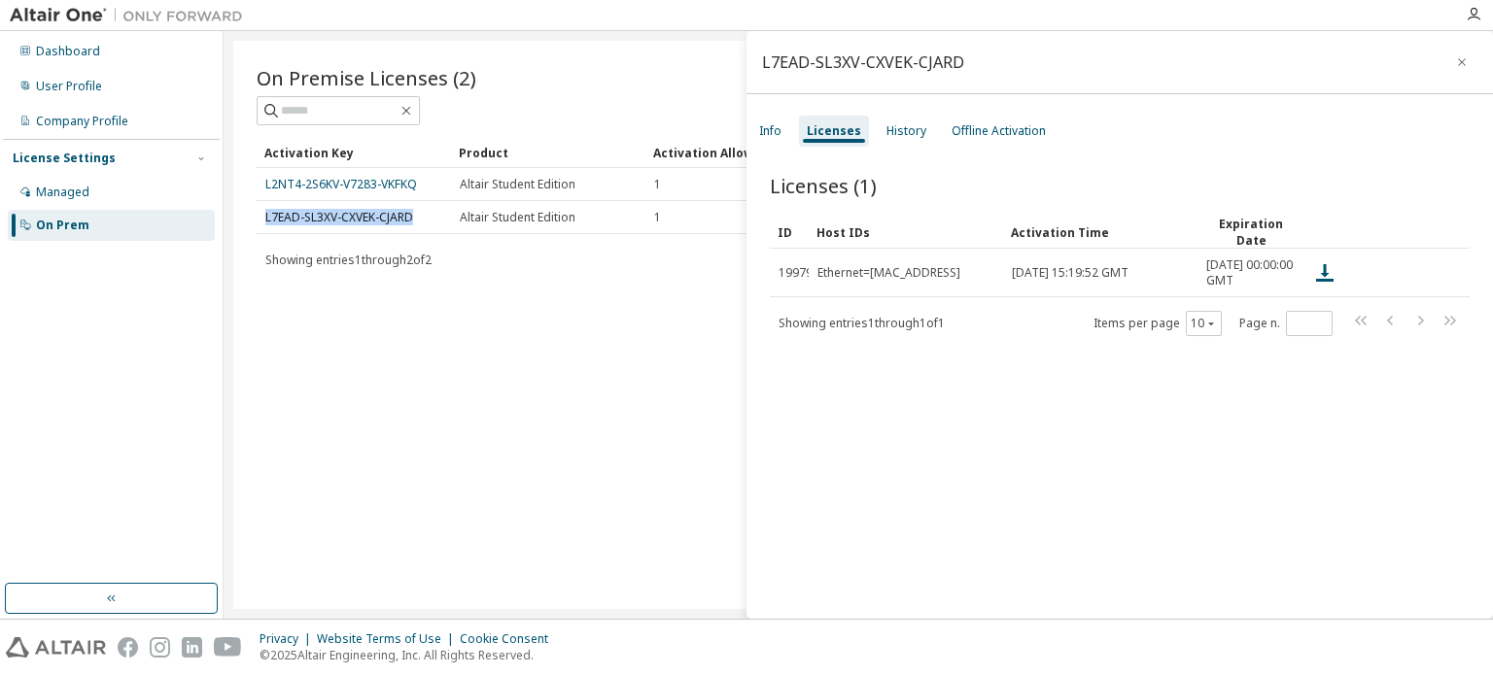
copy link "L7EAD-SL3XV-CXVEK-CJARD"
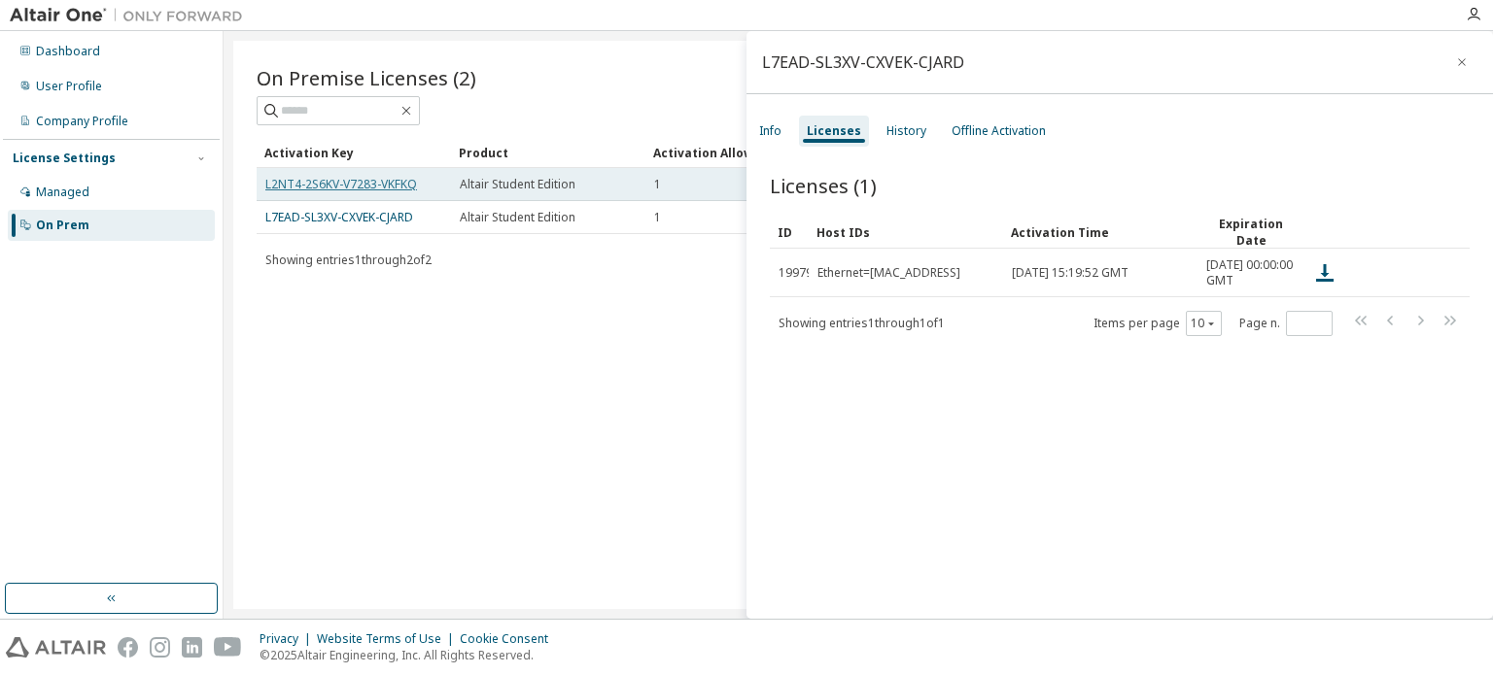
click at [370, 185] on link "L2NT4-2S6KV-V7283-VKFKQ" at bounding box center [341, 184] width 152 height 17
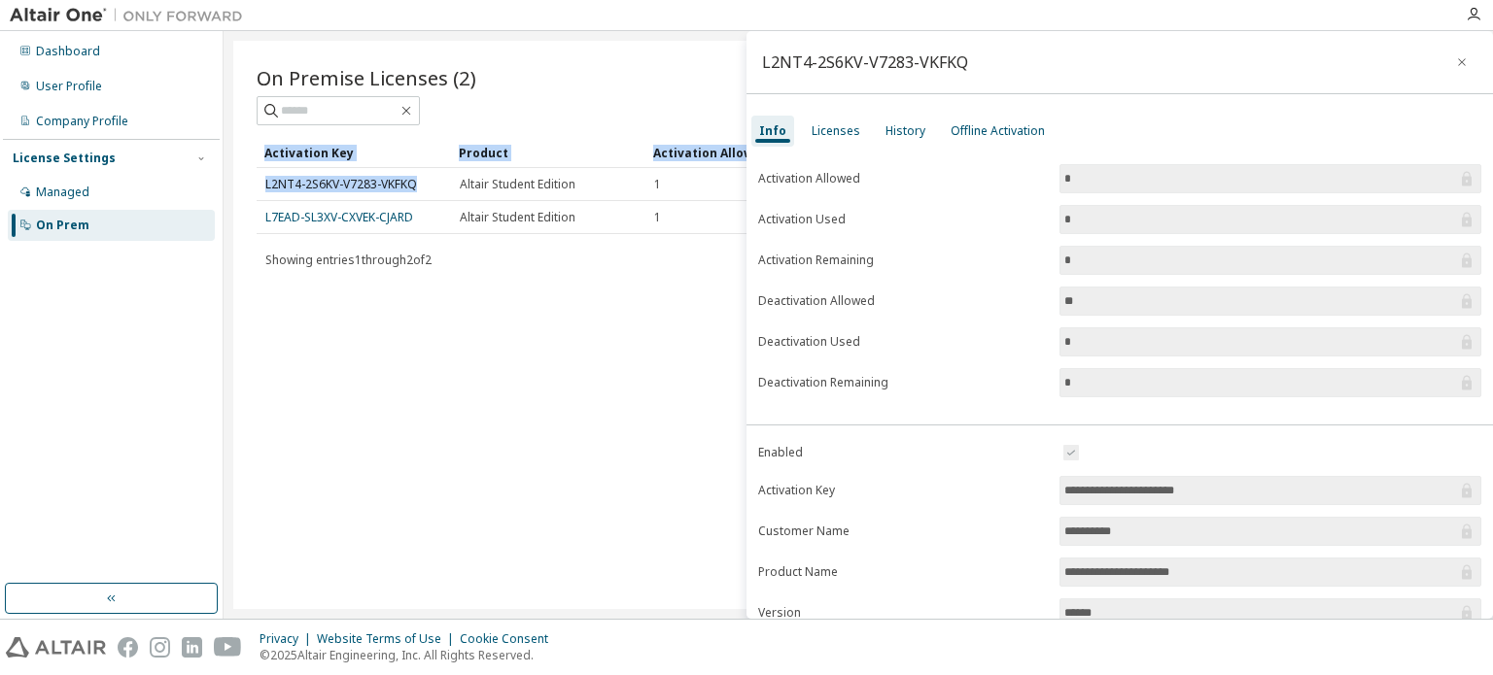
drag, startPoint x: 416, startPoint y: 198, endPoint x: 229, endPoint y: 195, distance: 186.6
click at [229, 195] on div "On Premise Licenses (2) Clear Load Save Save As Field Operator Value Select fil…" at bounding box center [858, 325] width 1269 height 588
click at [255, 182] on div "On Premise Licenses (2) Clear Load Save Save As Field Operator Value Select fil…" at bounding box center [858, 325] width 1250 height 569
drag, startPoint x: 255, startPoint y: 182, endPoint x: 325, endPoint y: 190, distance: 70.4
click at [325, 190] on div "On Premise Licenses (2) Clear Load Save Save As Field Operator Value Select fil…" at bounding box center [858, 325] width 1250 height 569
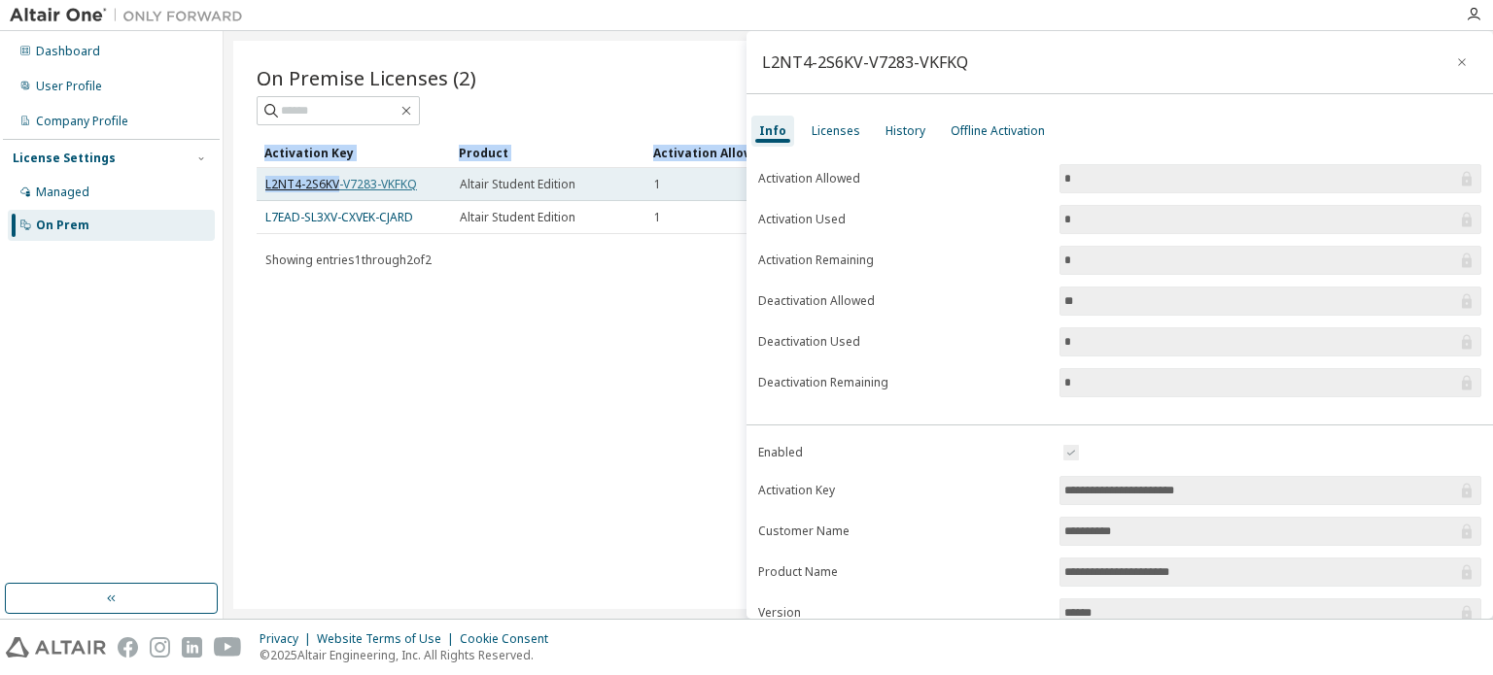
click at [328, 187] on link "L2NT4-2S6KV-V7283-VKFKQ" at bounding box center [341, 184] width 152 height 17
click at [335, 180] on link "L2NT4-2S6KV-V7283-VKFKQ" at bounding box center [341, 184] width 152 height 17
drag, startPoint x: 416, startPoint y: 183, endPoint x: 257, endPoint y: 189, distance: 159.5
click at [257, 189] on td "L2NT4-2S6KV-V7283-VKFKQ" at bounding box center [354, 184] width 194 height 33
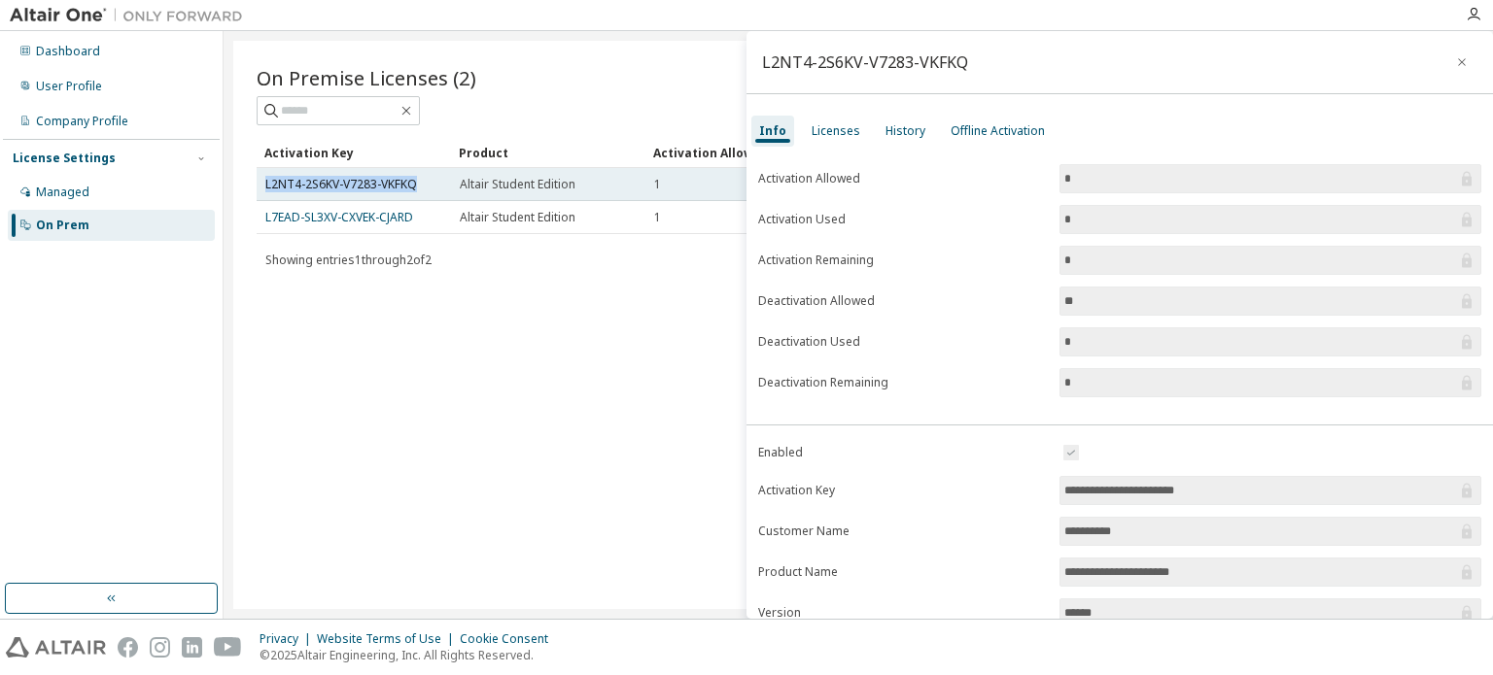
copy link "L2NT4-2S6KV-V7283-VKFKQ"
click at [466, 190] on span "Altair Student Edition" at bounding box center [518, 185] width 116 height 16
click at [410, 187] on link "L2NT4-2S6KV-V7283-VKFKQ" at bounding box center [341, 184] width 152 height 17
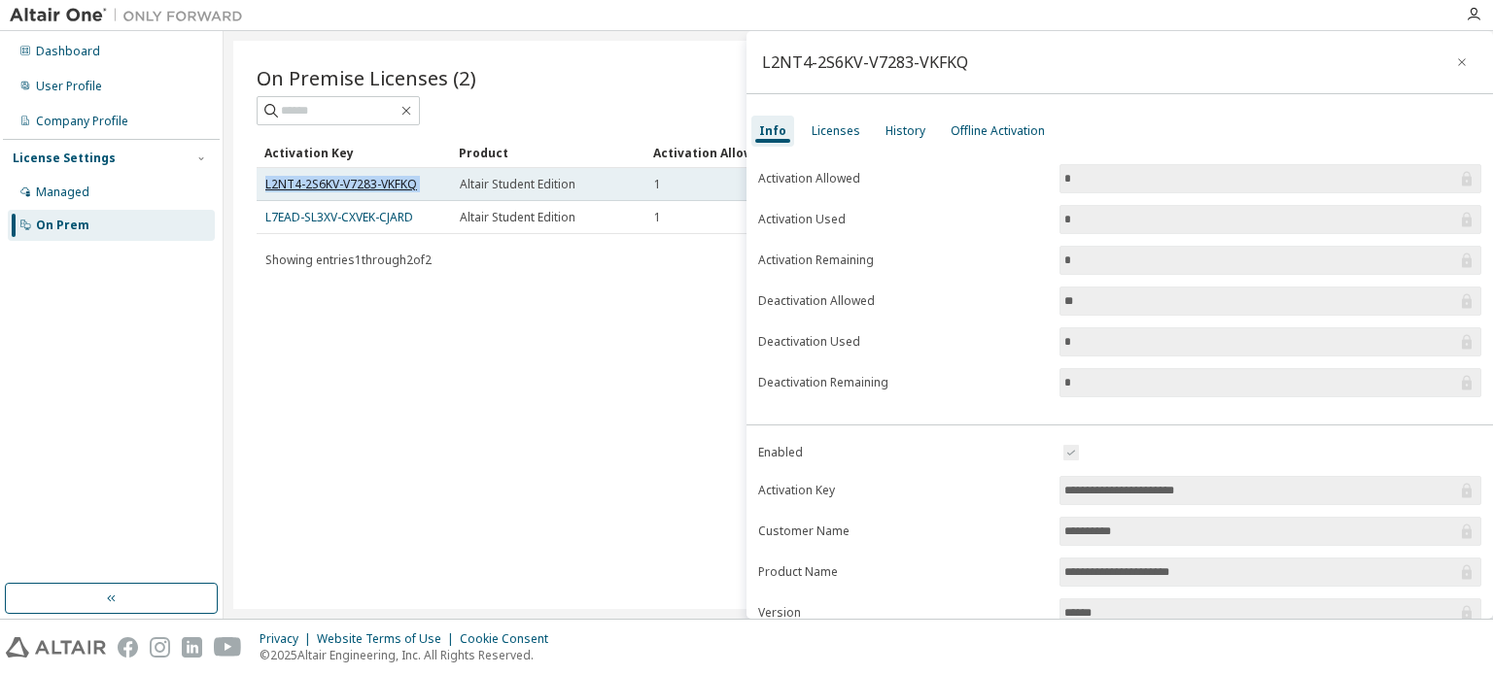
click at [410, 187] on link "L2NT4-2S6KV-V7283-VKFKQ" at bounding box center [341, 184] width 152 height 17
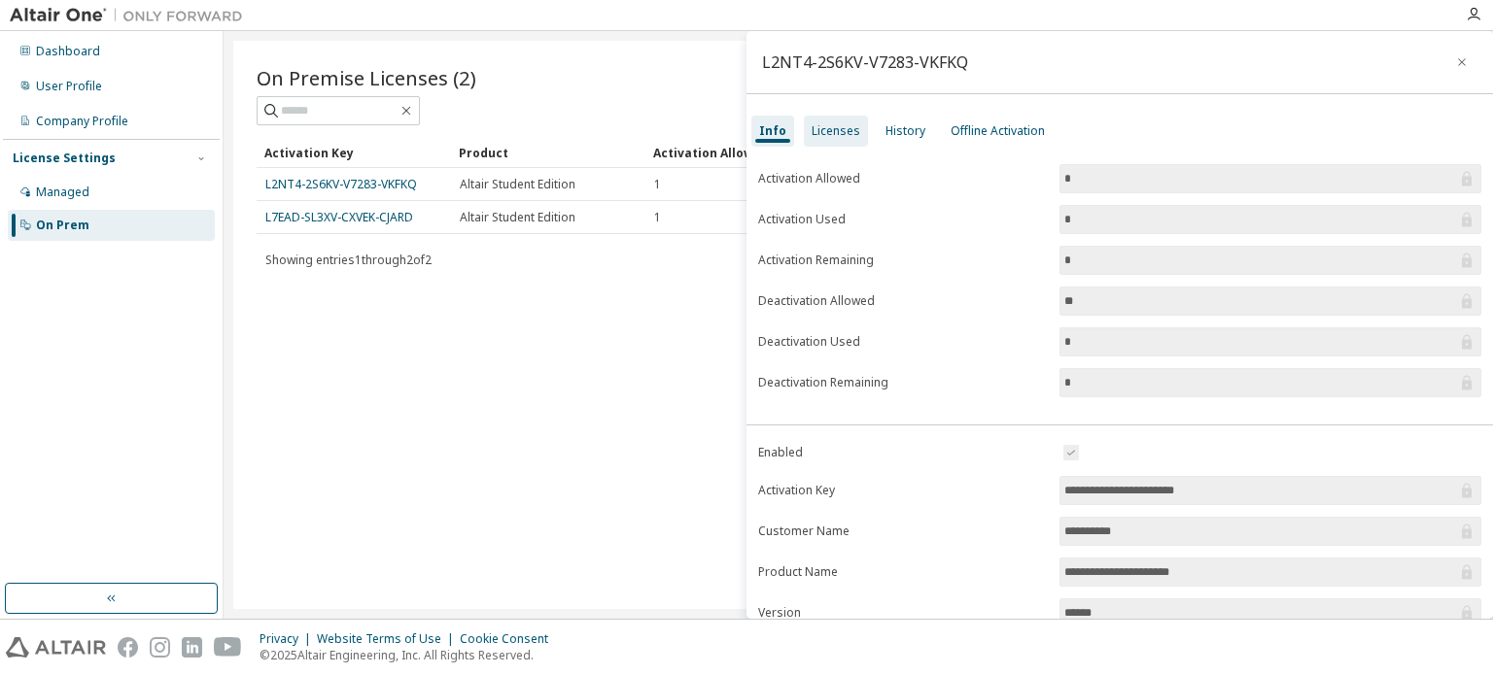
click at [812, 125] on div "Licenses" at bounding box center [836, 131] width 49 height 16
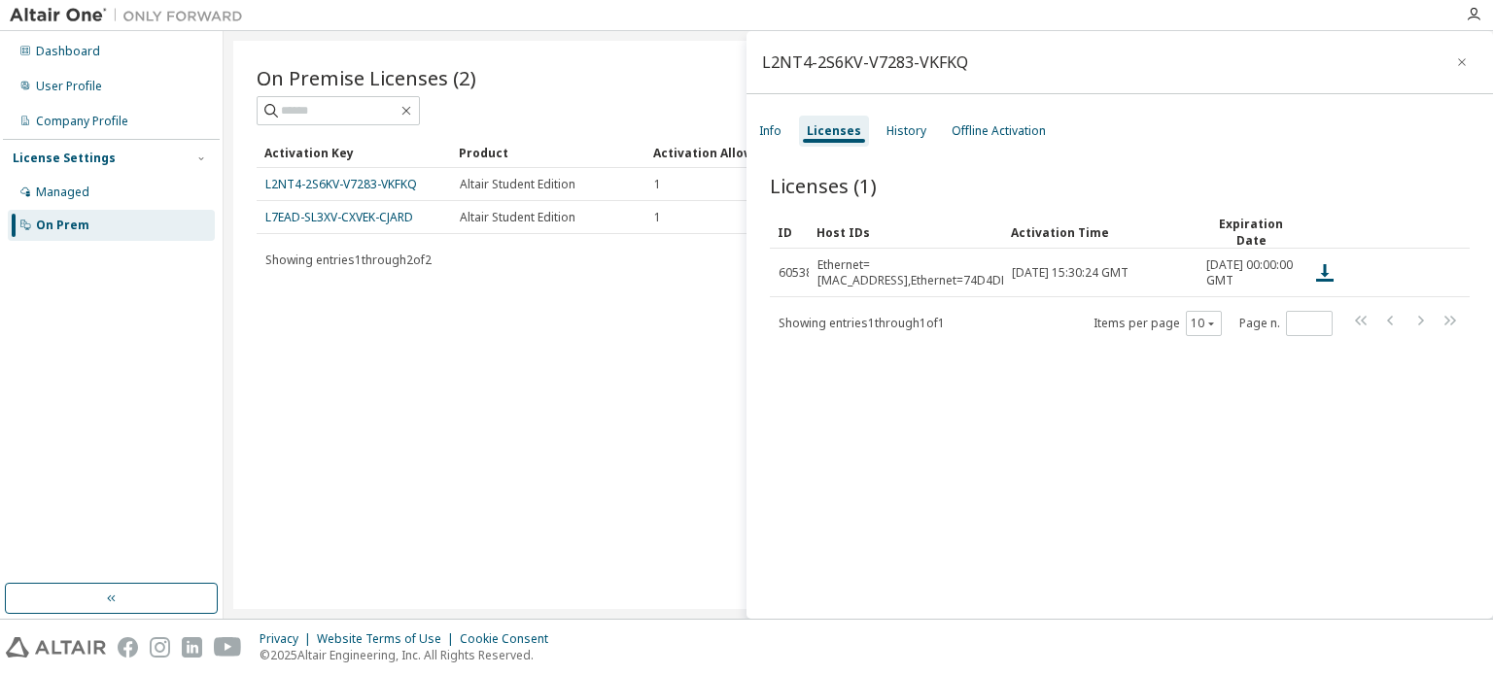
click at [1459, 62] on button "button" at bounding box center [1461, 62] width 31 height 31
